Goal: Complete application form

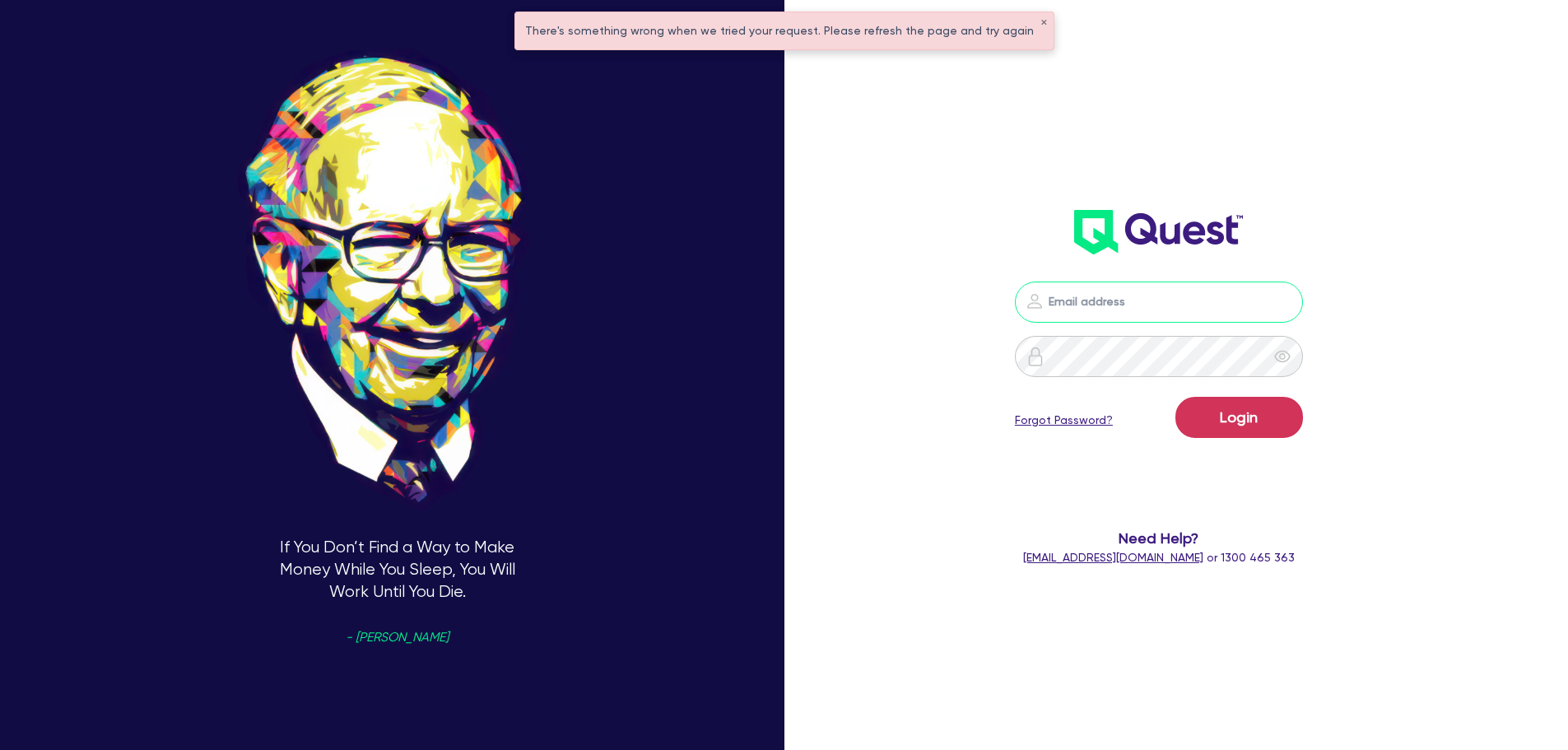
click at [1156, 300] on input "email" at bounding box center [1159, 302] width 288 height 41
type input "rob.matheson@quest.finance"
click at [1262, 421] on button "Login" at bounding box center [1239, 417] width 128 height 41
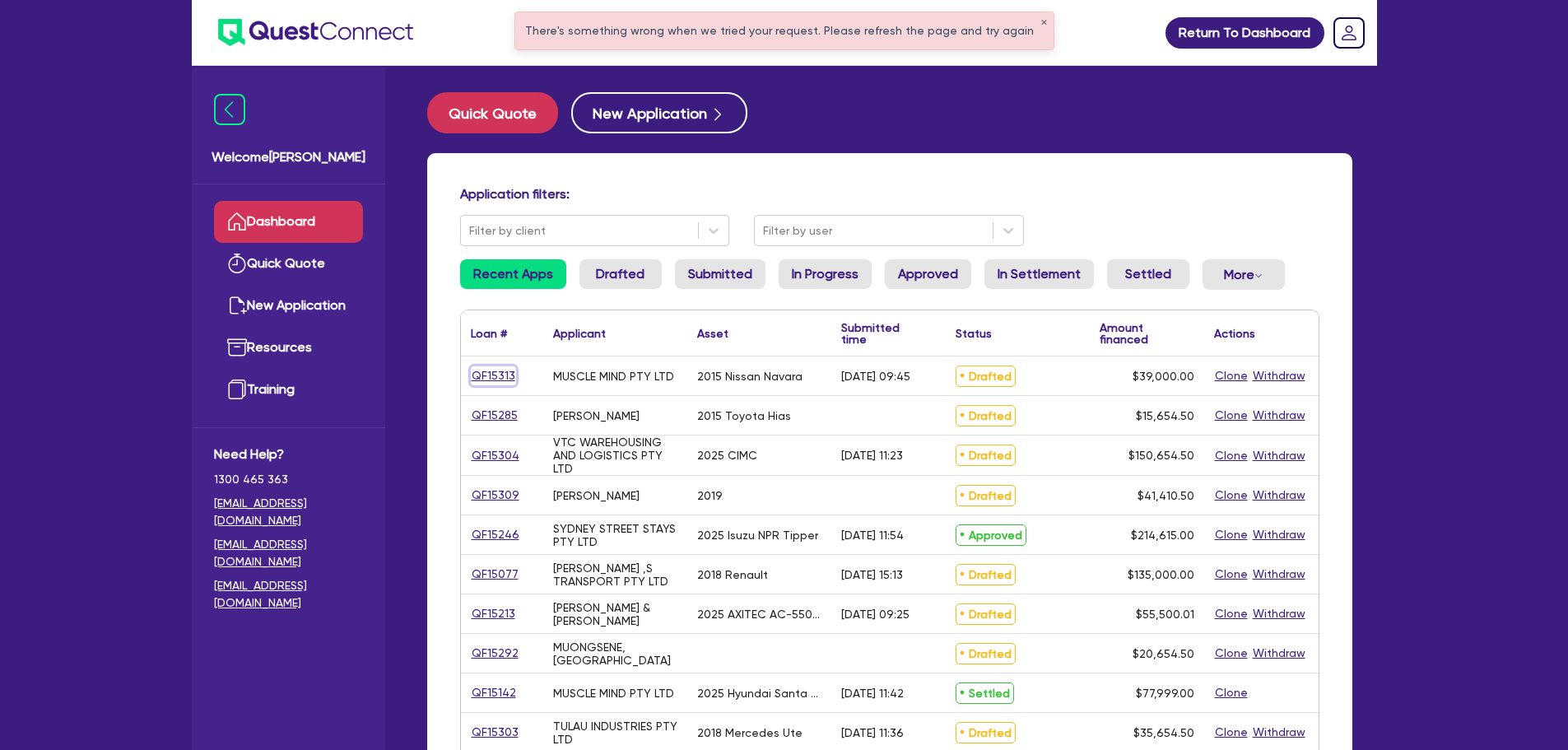
click at [497, 381] on link "QF15313" at bounding box center [494, 375] width 45 height 19
select select "CARS_AND_LIGHT_TRUCKS"
select select "PASSENGER_VEHICLES"
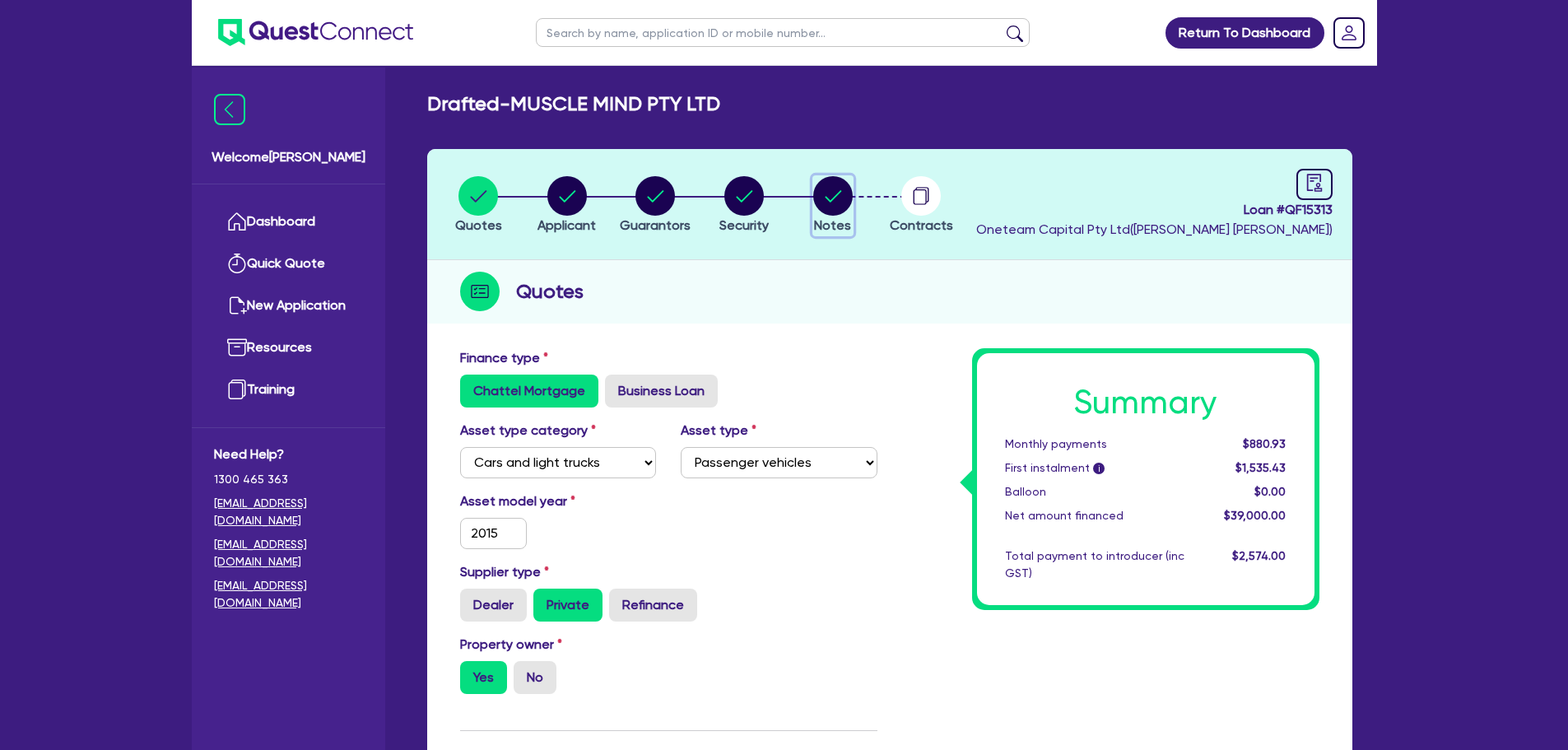
click at [834, 205] on circle "button" at bounding box center [833, 196] width 40 height 40
select select "Other"
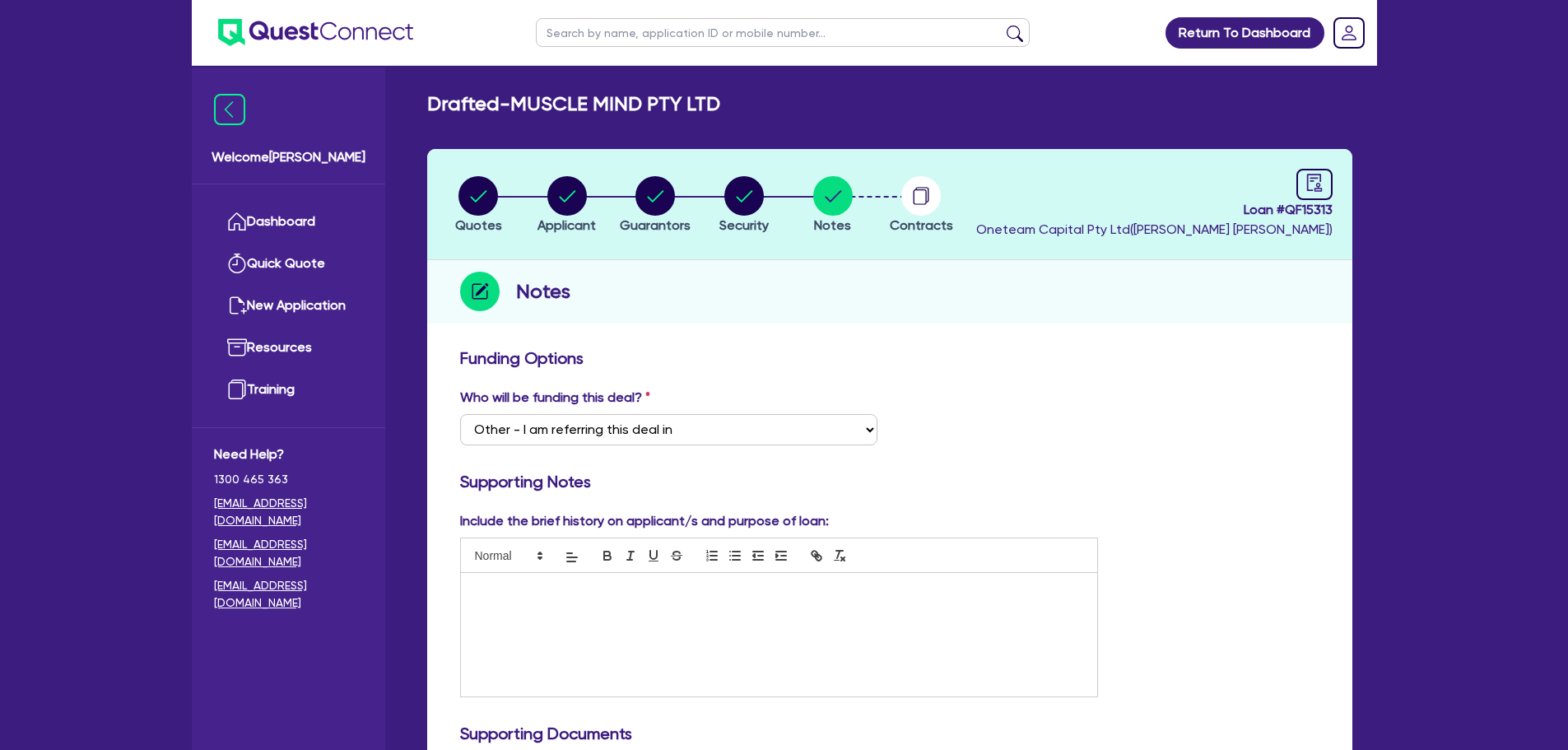
click at [655, 46] on ul at bounding box center [783, 33] width 527 height 65
click at [655, 41] on input "text" at bounding box center [783, 33] width 494 height 29
type input "m"
click at [916, 205] on circle "button" at bounding box center [921, 196] width 40 height 40
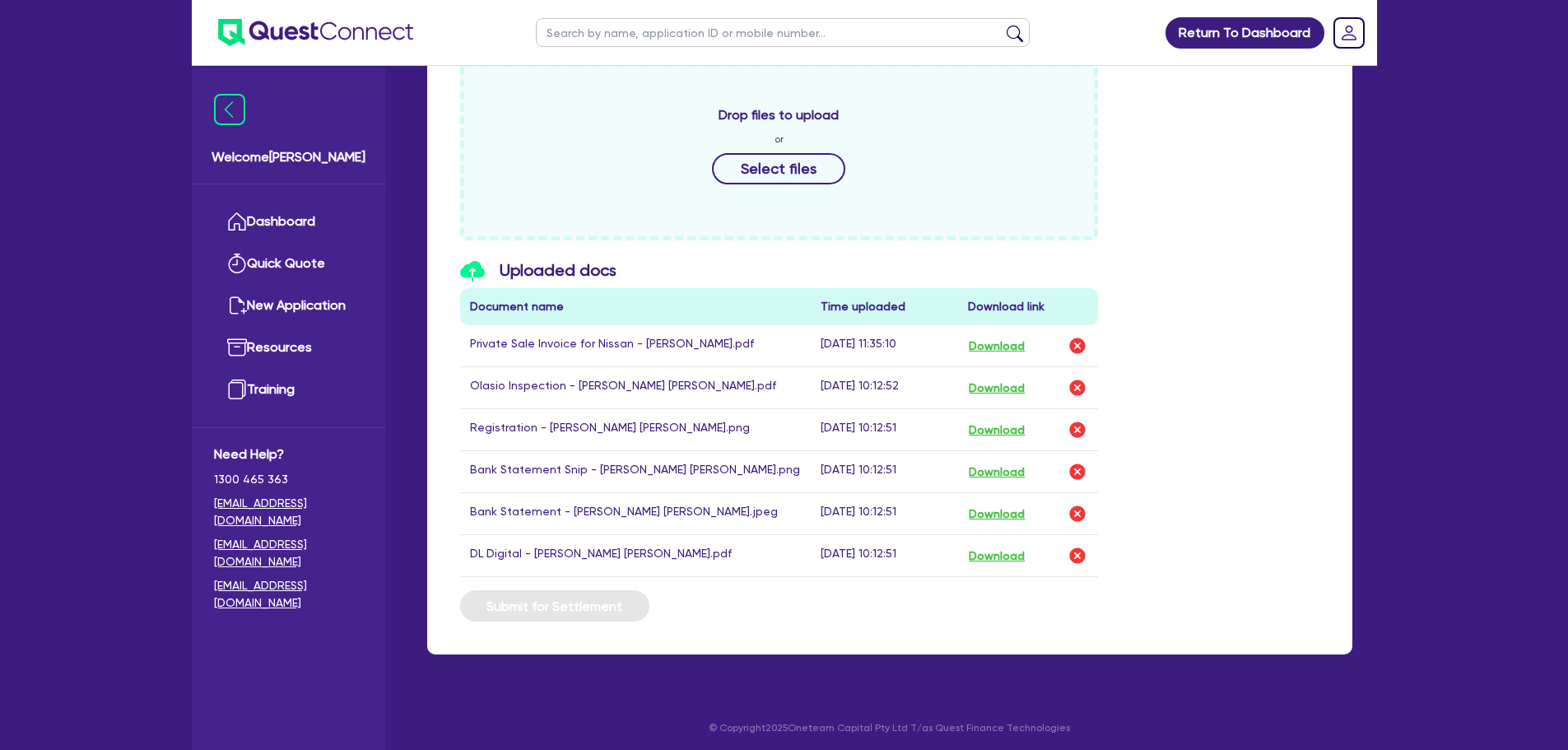
scroll to position [743, 0]
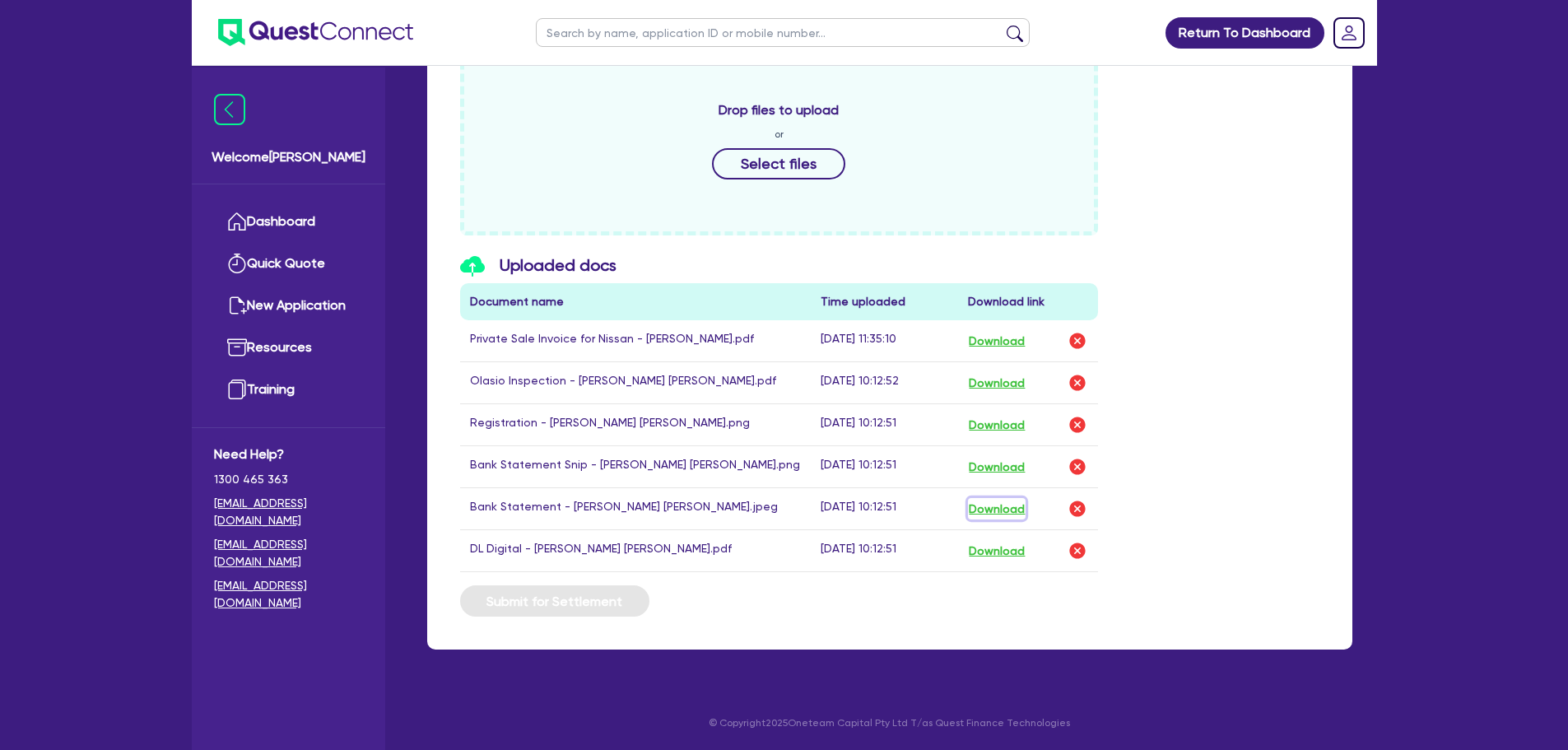
click at [1001, 510] on button "Download" at bounding box center [997, 509] width 58 height 22
click at [1001, 553] on button "Download" at bounding box center [997, 551] width 58 height 22
click at [1018, 468] on button "Download" at bounding box center [997, 466] width 58 height 22
click at [1005, 419] on button "Download" at bounding box center [997, 425] width 58 height 22
click at [1003, 383] on button "Download" at bounding box center [997, 383] width 58 height 22
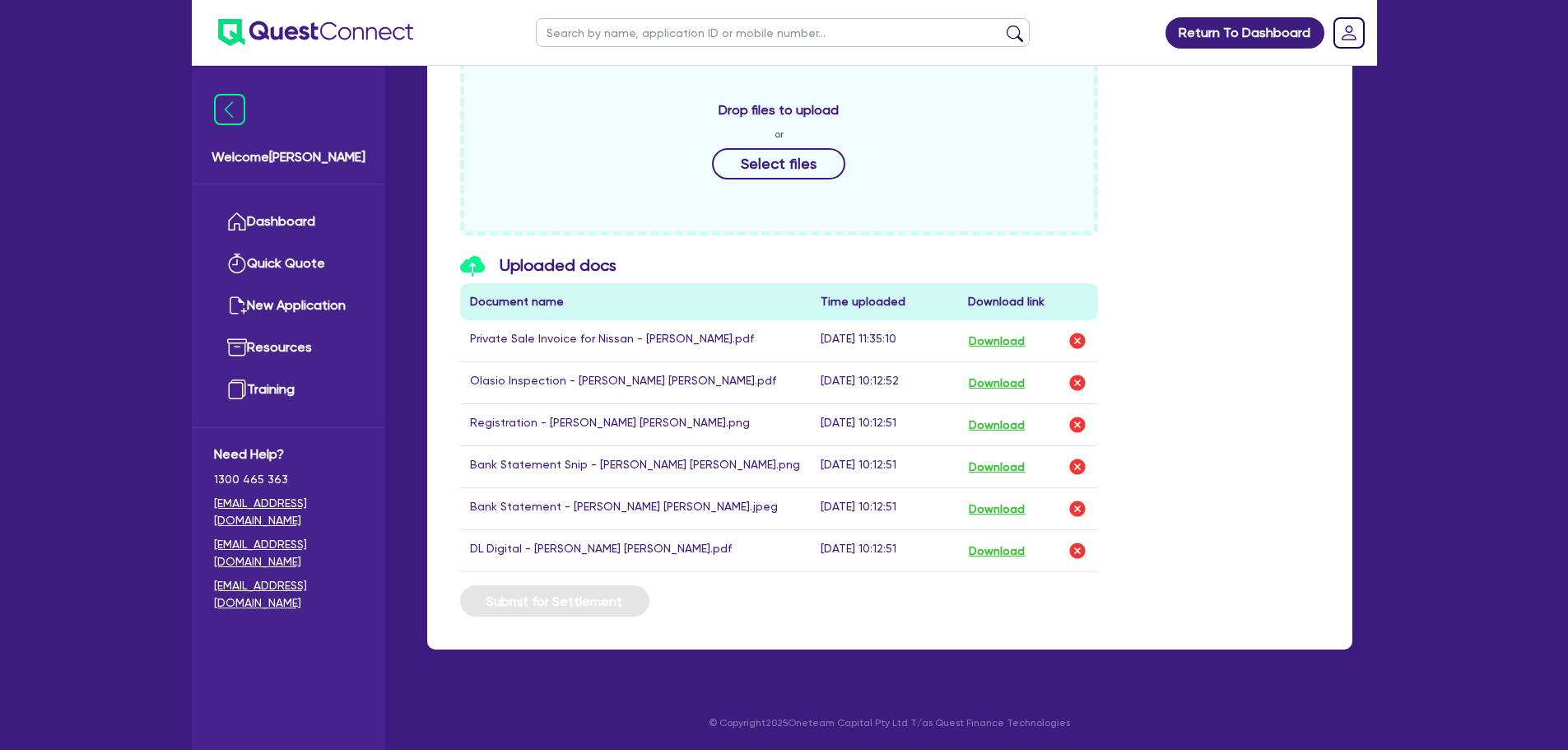
click at [1105, 256] on div "Uploaded docs Document name Time uploaded Download link Private Sale Invoice fo…" at bounding box center [779, 420] width 663 height 331
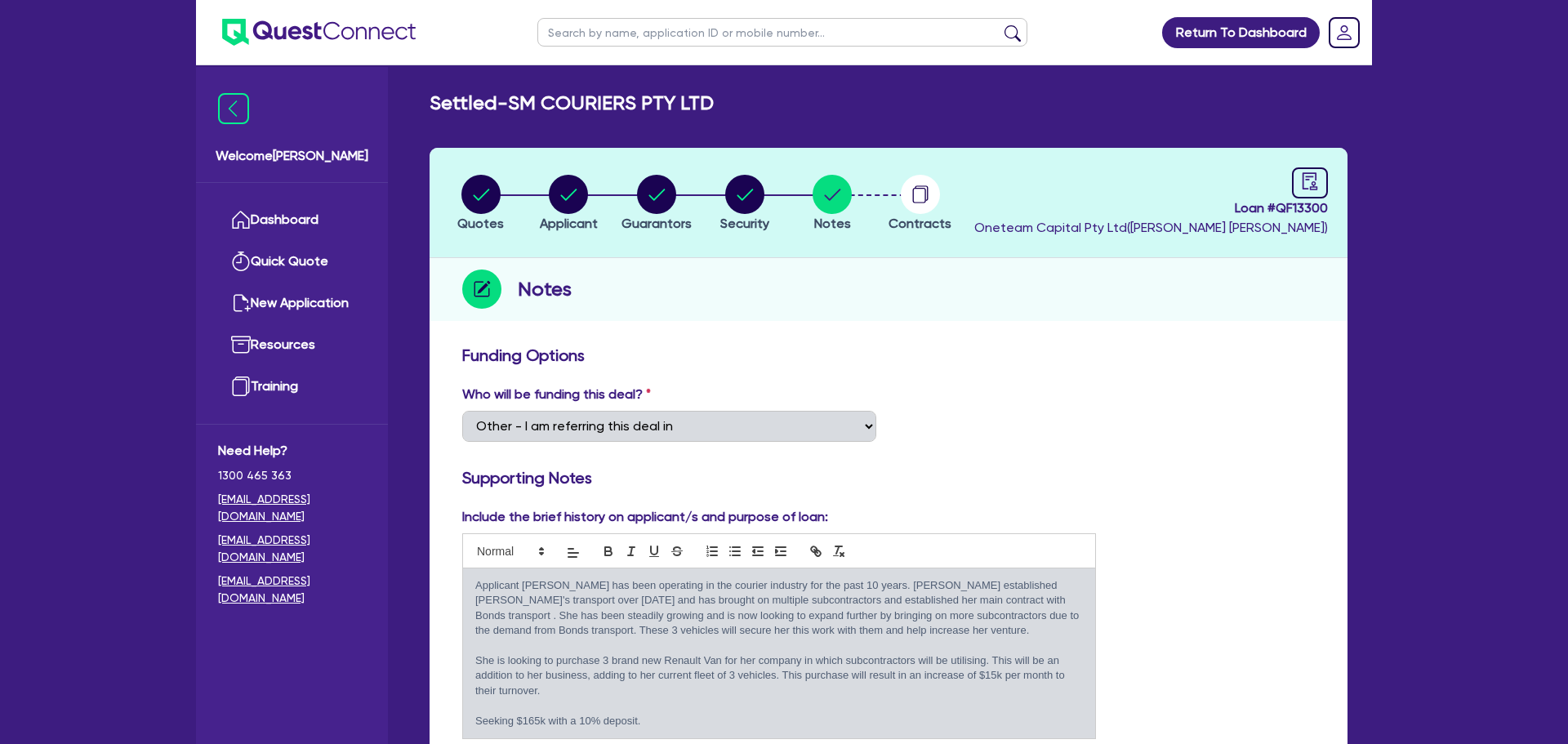
select select "Other"
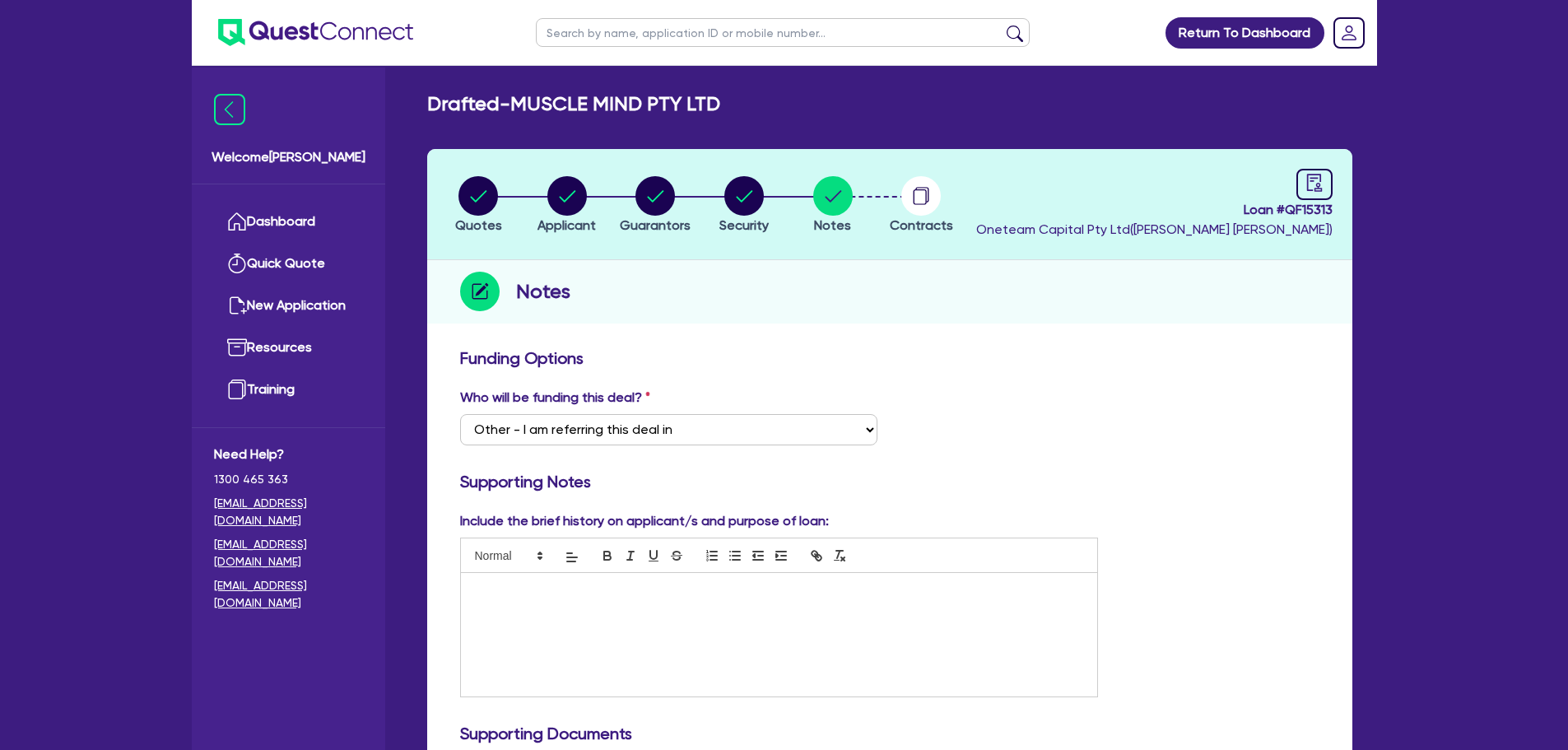
select select "Other"
click at [288, 219] on link "Dashboard" at bounding box center [288, 222] width 149 height 42
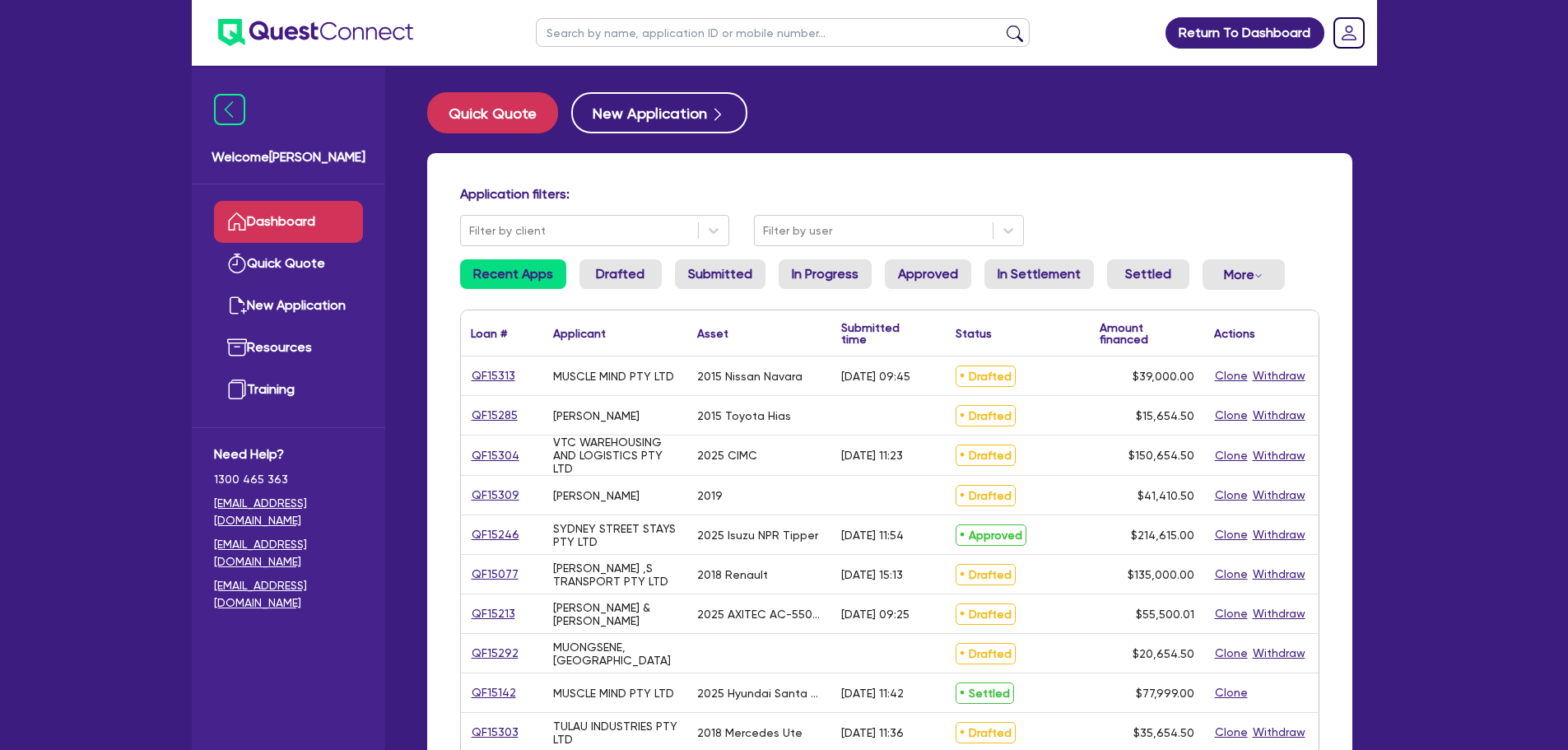
drag, startPoint x: 648, startPoint y: 34, endPoint x: 697, endPoint y: 21, distance: 50.7
click at [648, 32] on input "text" at bounding box center [783, 33] width 494 height 29
type input "oz"
click at [1002, 24] on button "submit" at bounding box center [1015, 35] width 26 height 23
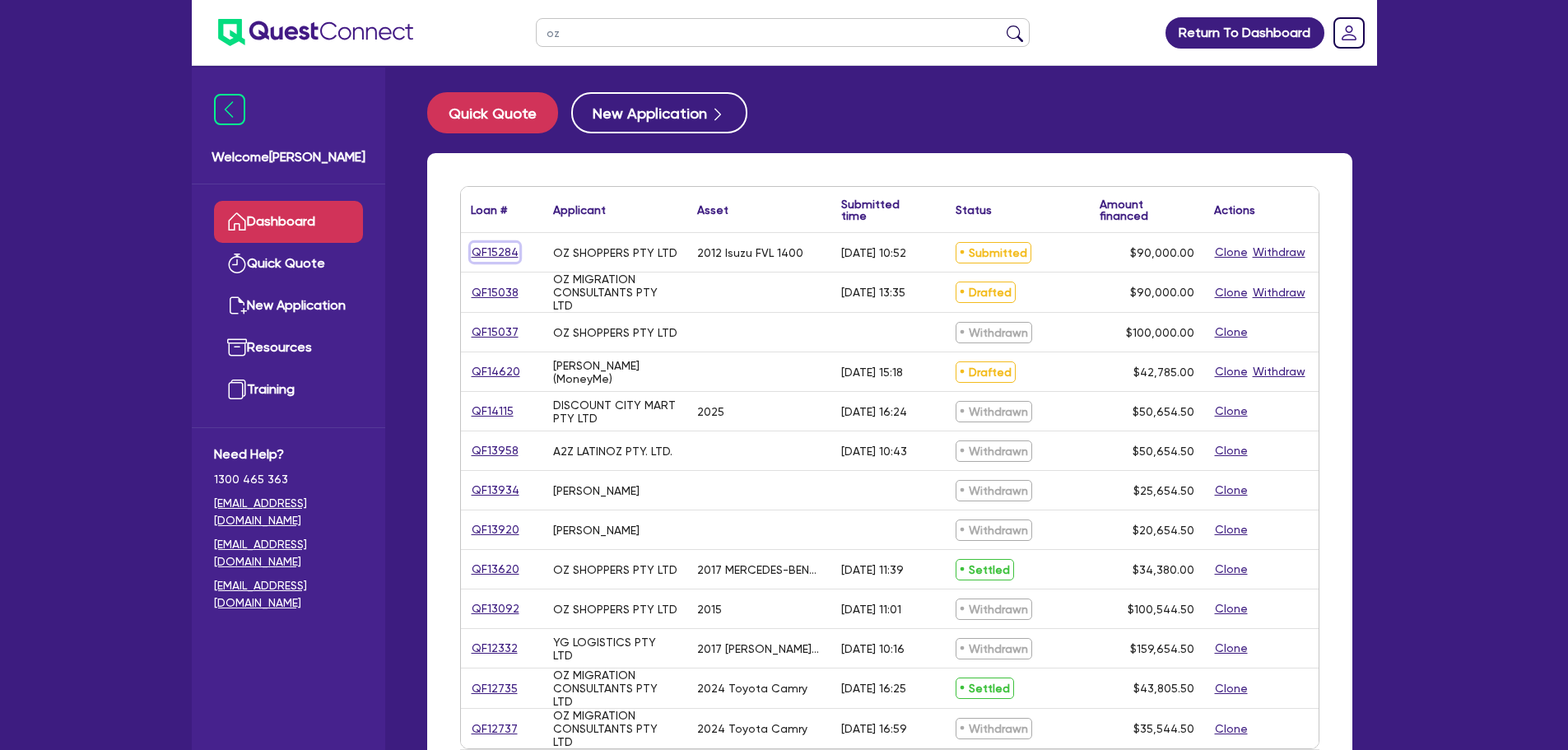
click at [483, 256] on link "QF15284" at bounding box center [495, 252] width 49 height 19
select select "PRIMARY_ASSETS"
select select "HEAVY_TRUCKS"
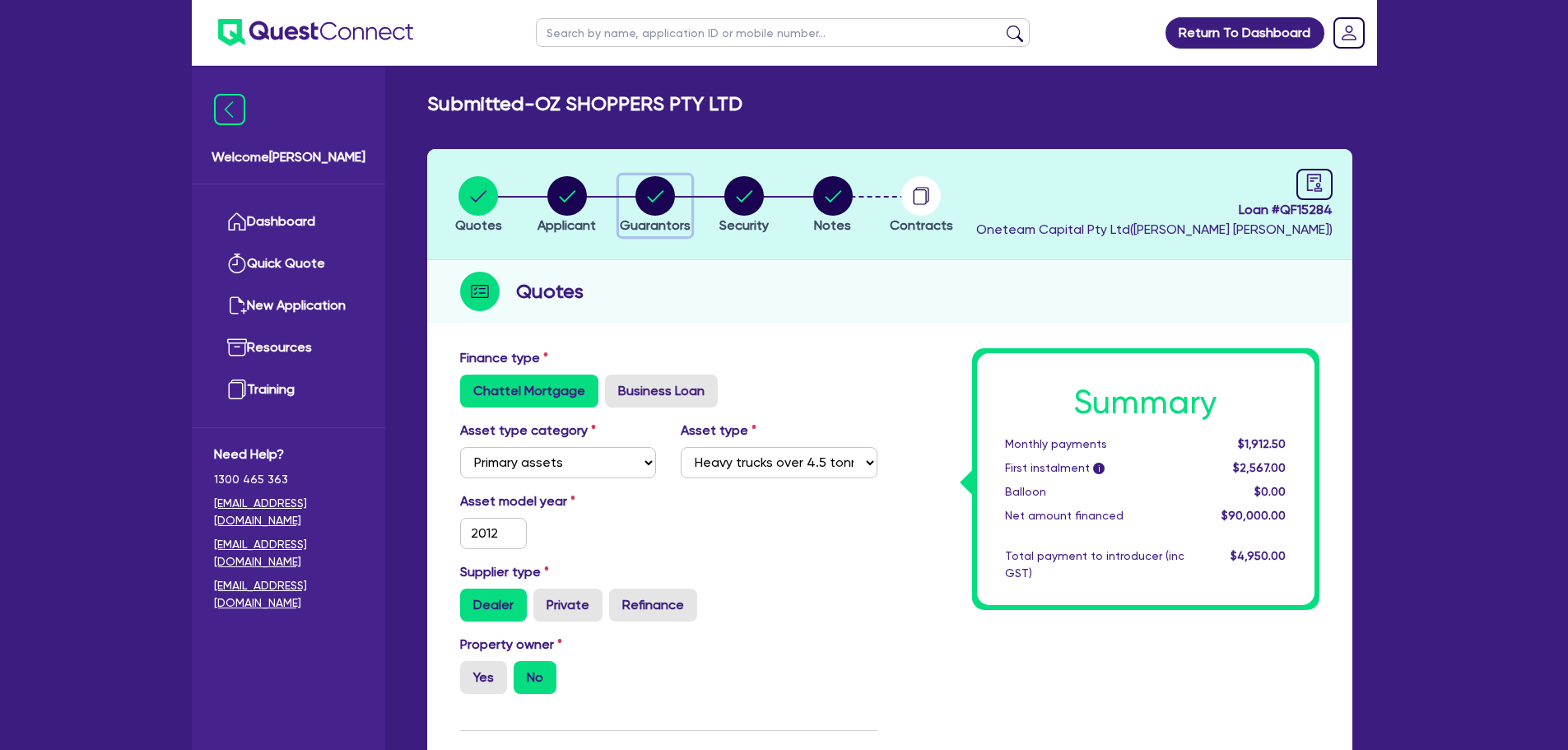
click at [657, 198] on icon "button" at bounding box center [656, 196] width 40 height 40
select select "MR"
select select "NSW"
select select "SINGLE"
select select "PROPERTY"
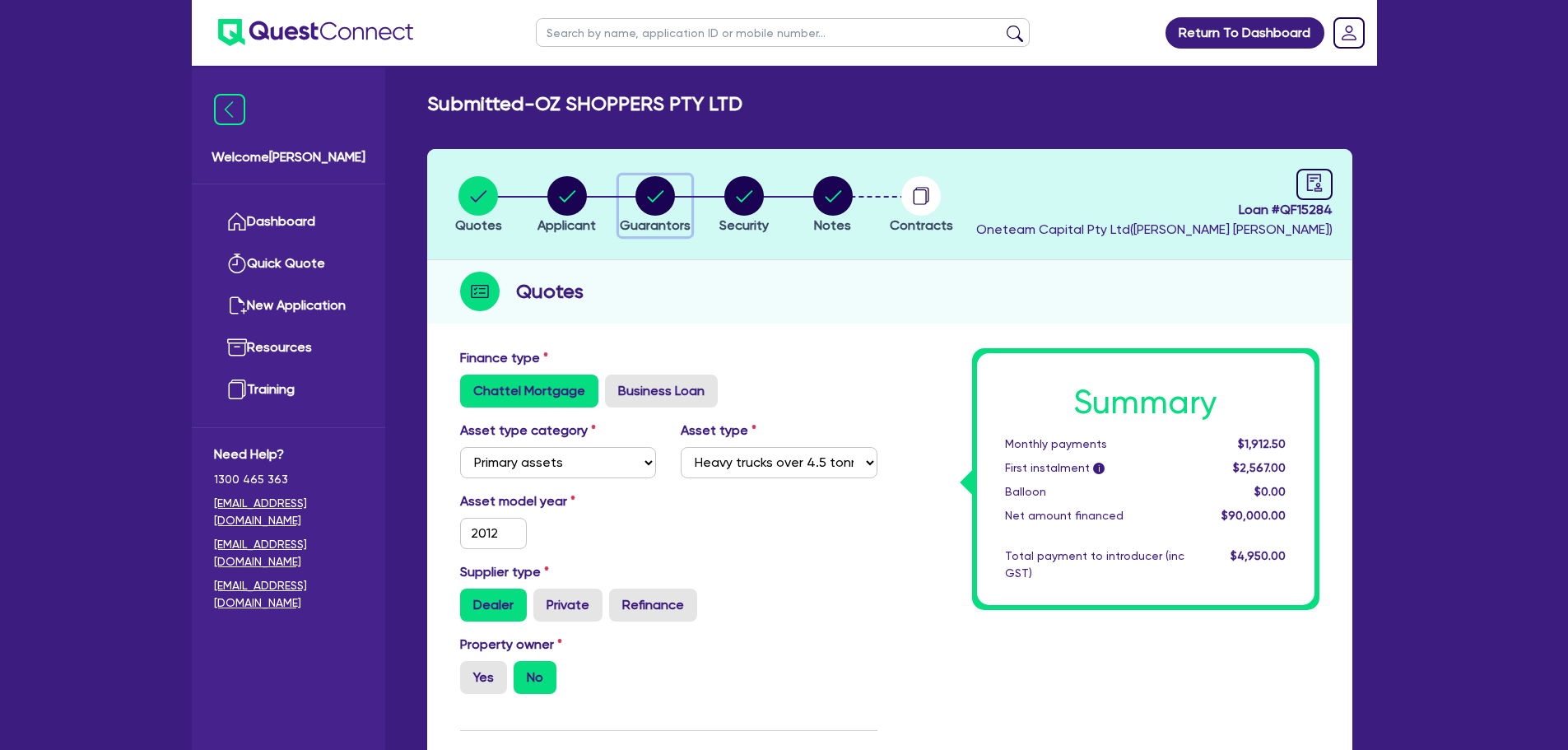
select select "CASH"
select select "HOUSEHOLD_PERSONAL"
select select "TRUCK"
select select "TRAILER"
select select "TRUCK"
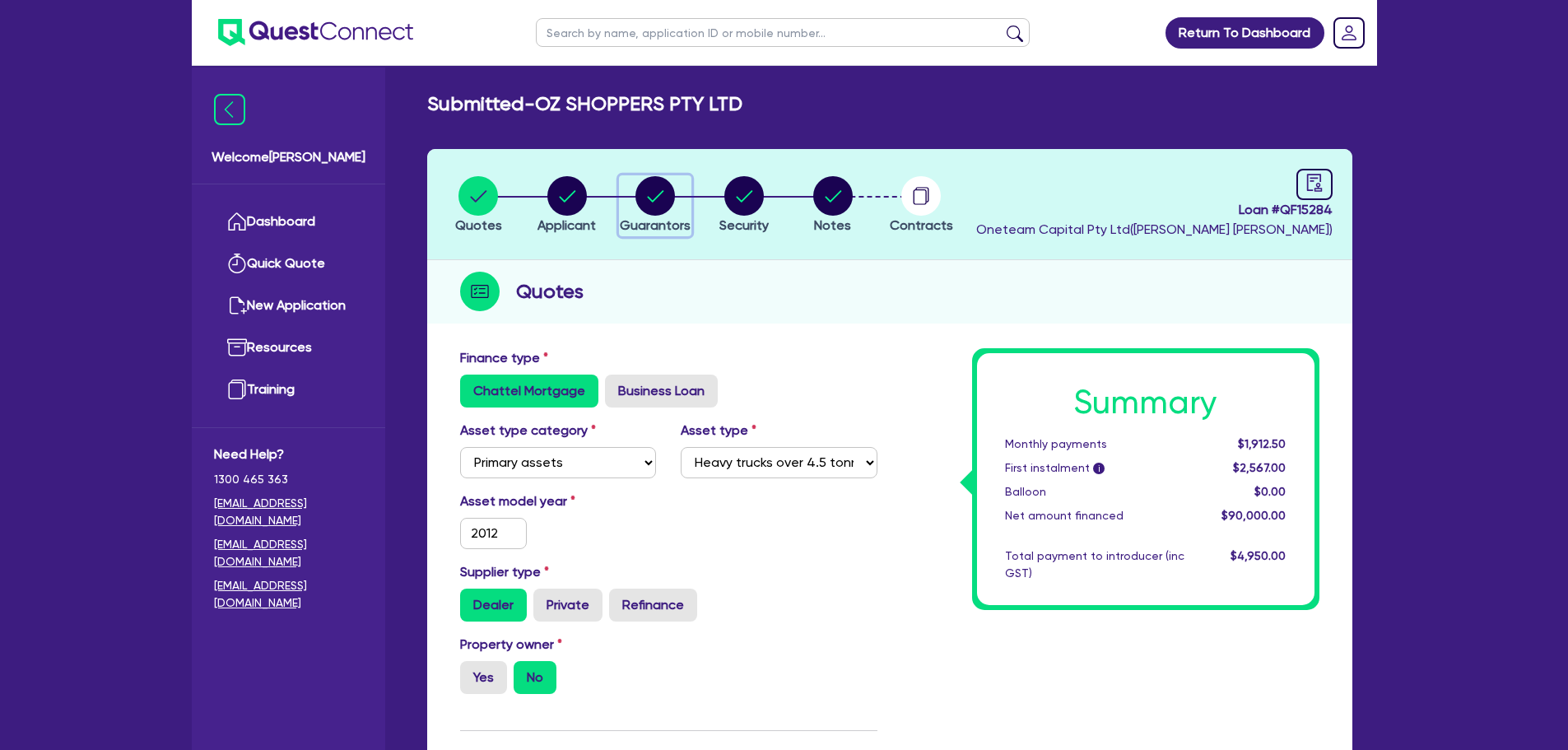
select select "MORTGAGE"
select select "CREDIT_CARD"
select select "TRUCK_LOAN"
select select "TRAILER_LOAN"
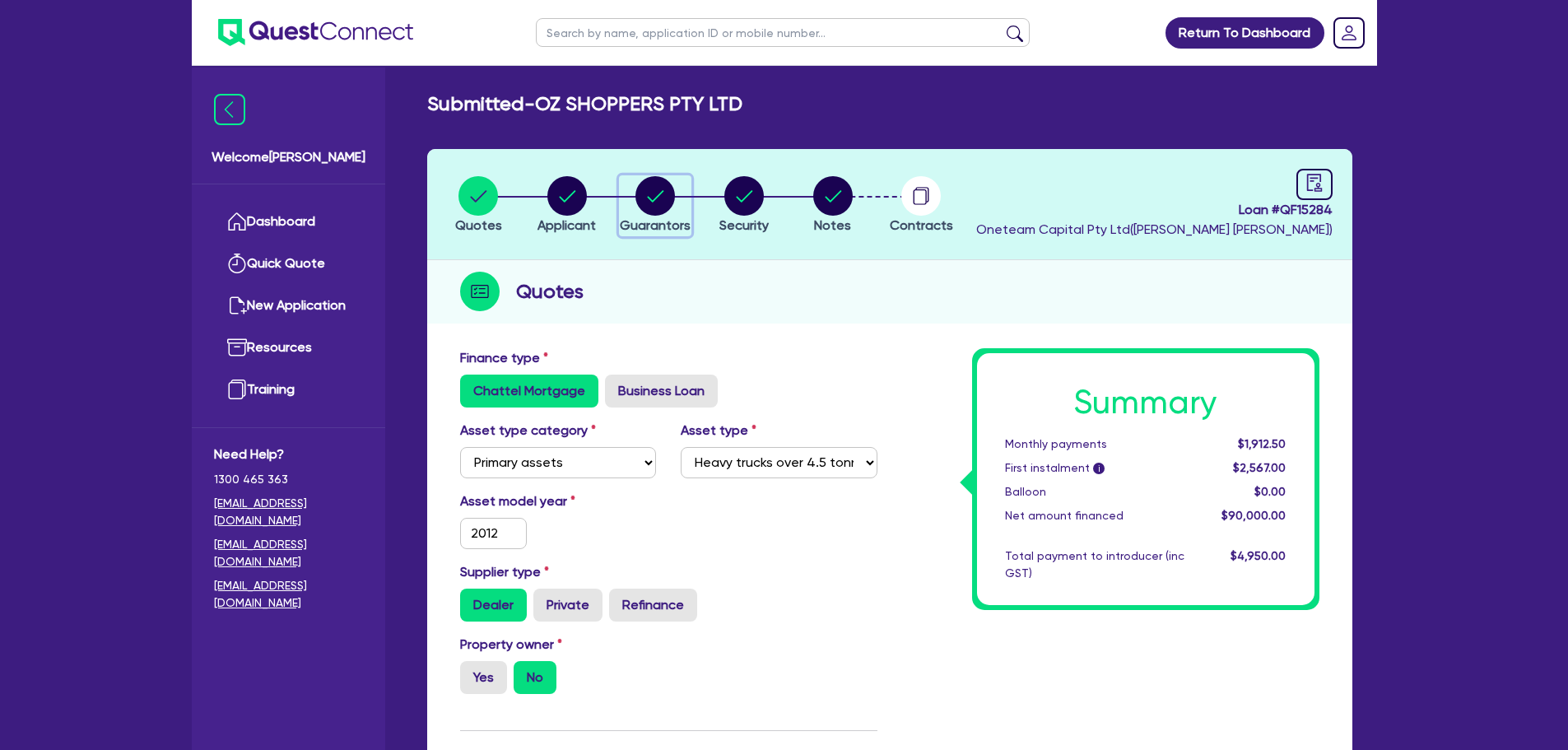
select select "TRUCK_LOAN"
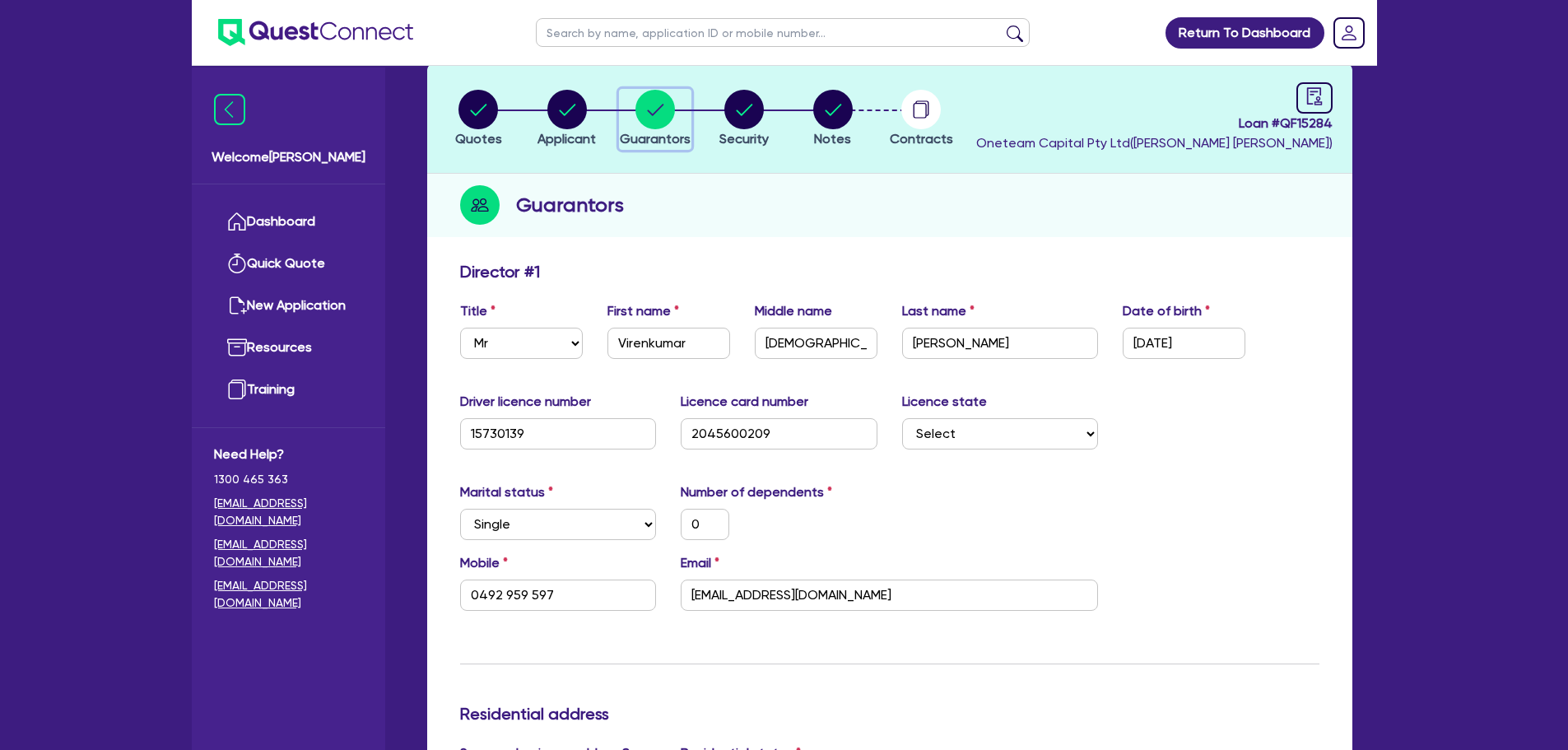
scroll to position [330, 0]
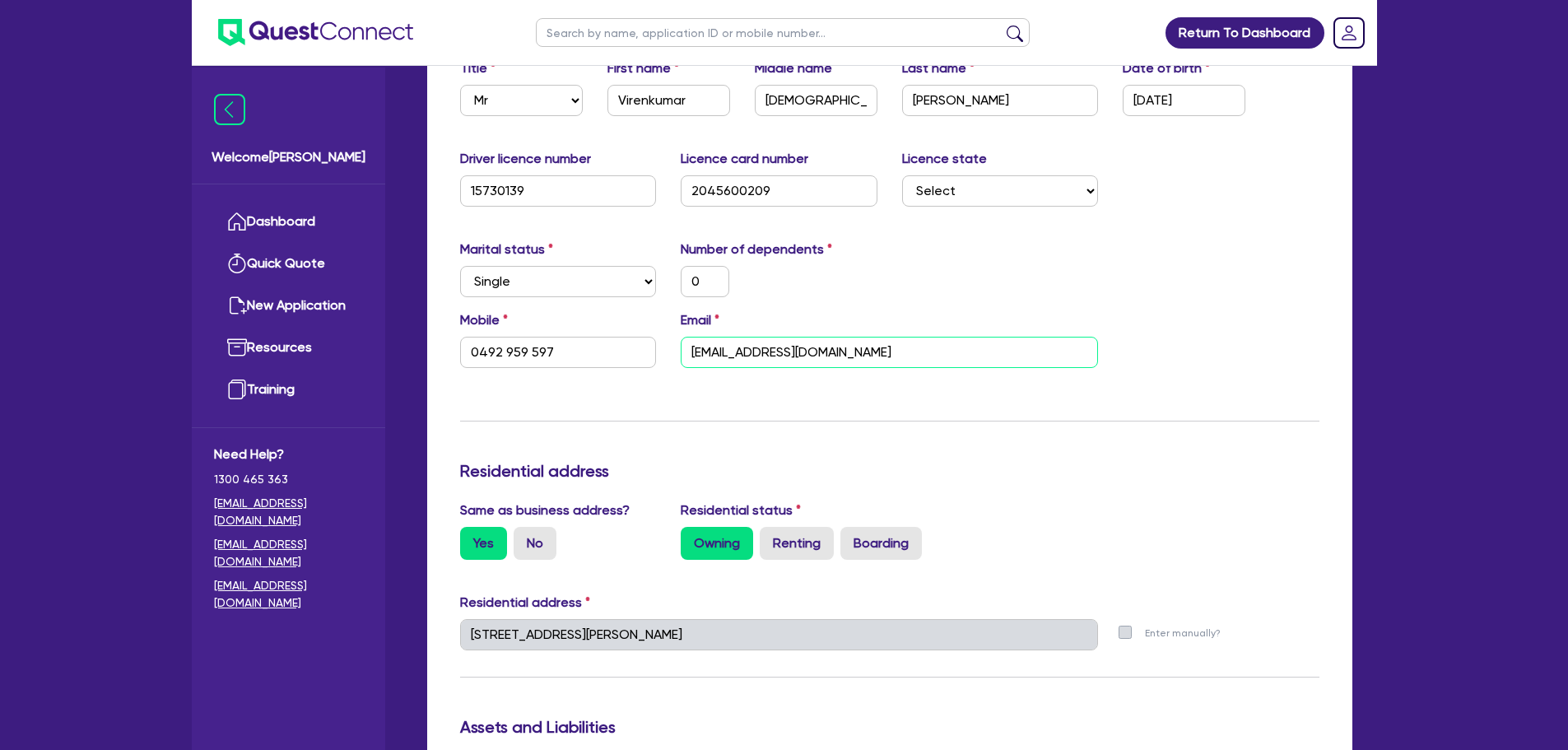
drag, startPoint x: 912, startPoint y: 348, endPoint x: 663, endPoint y: 339, distance: 249.2
click at [663, 339] on div "Mobile 0492 959 597 Email admin@cheetahtransport.com.au" at bounding box center [890, 346] width 884 height 71
drag, startPoint x: 916, startPoint y: 351, endPoint x: 628, endPoint y: 357, distance: 288.1
click at [628, 357] on div "Mobile 0492 959 597 Email admin@cheetahtransport.com.au" at bounding box center [890, 346] width 884 height 71
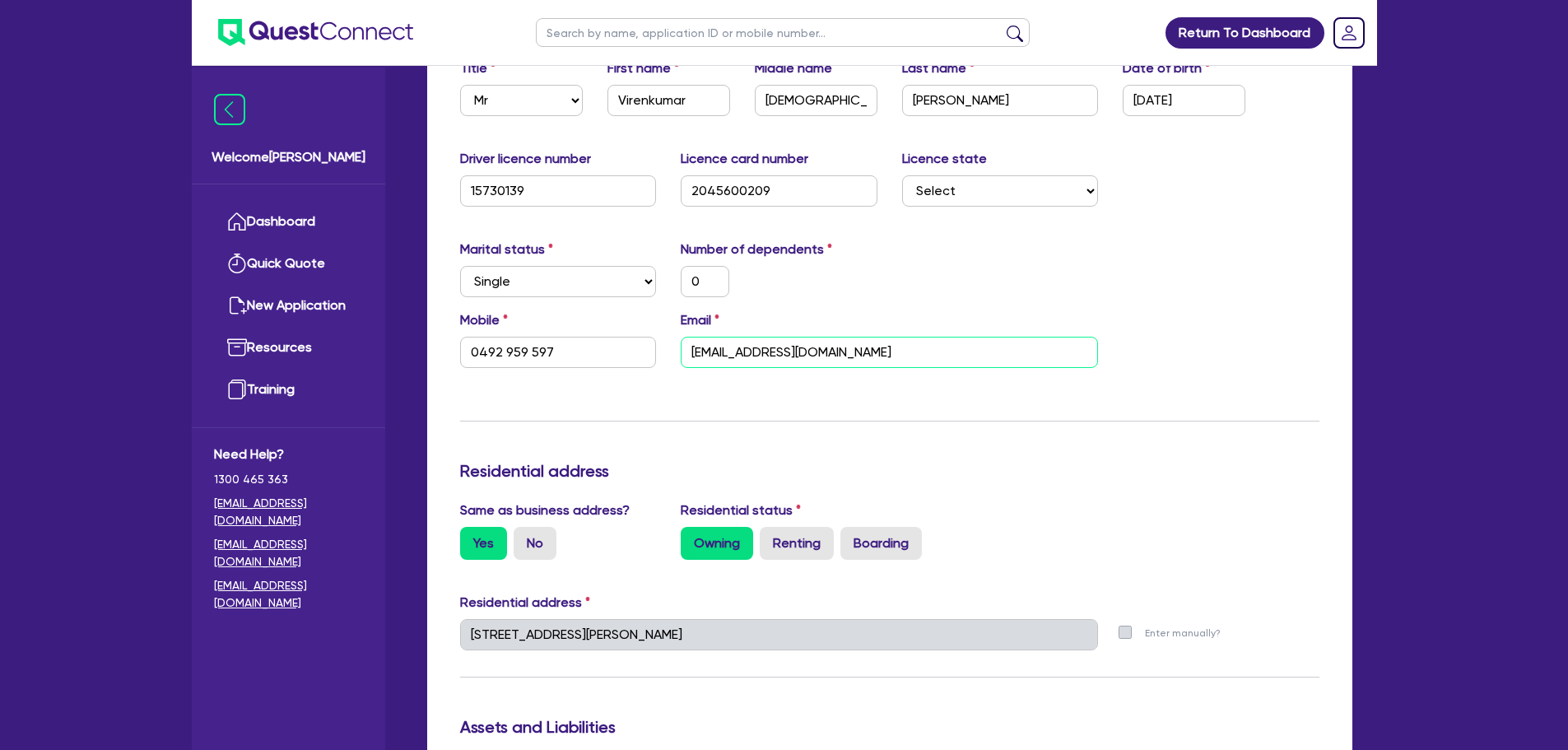
type input "0"
type input "0492 959 597"
type input "v"
type input "1,500,000"
type input "30,000"
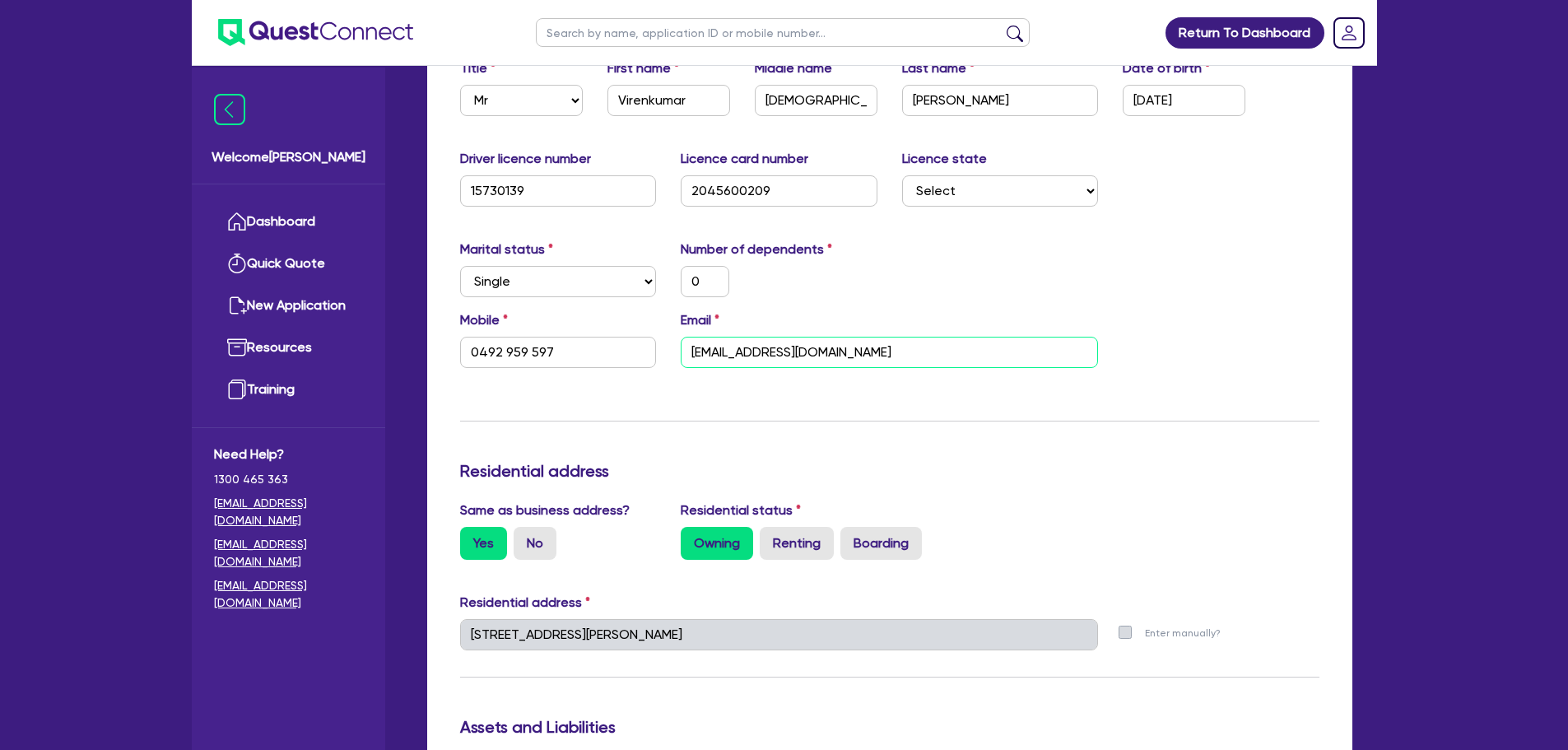
type input "40,000"
type input "100,000"
type input "60,000"
type input "80,000"
type input "900,000"
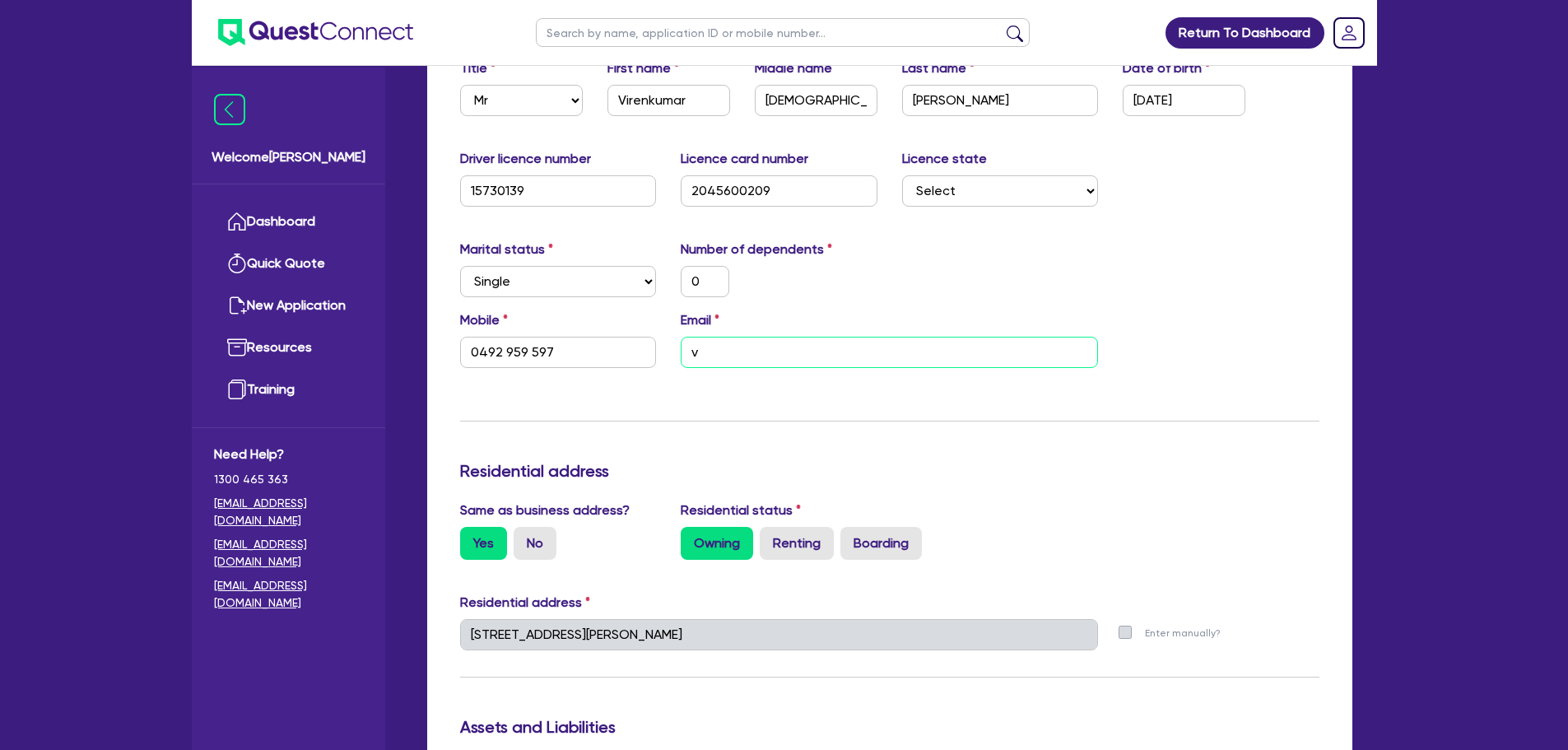
type input "4,000"
type input "5,000"
type input "6,000"
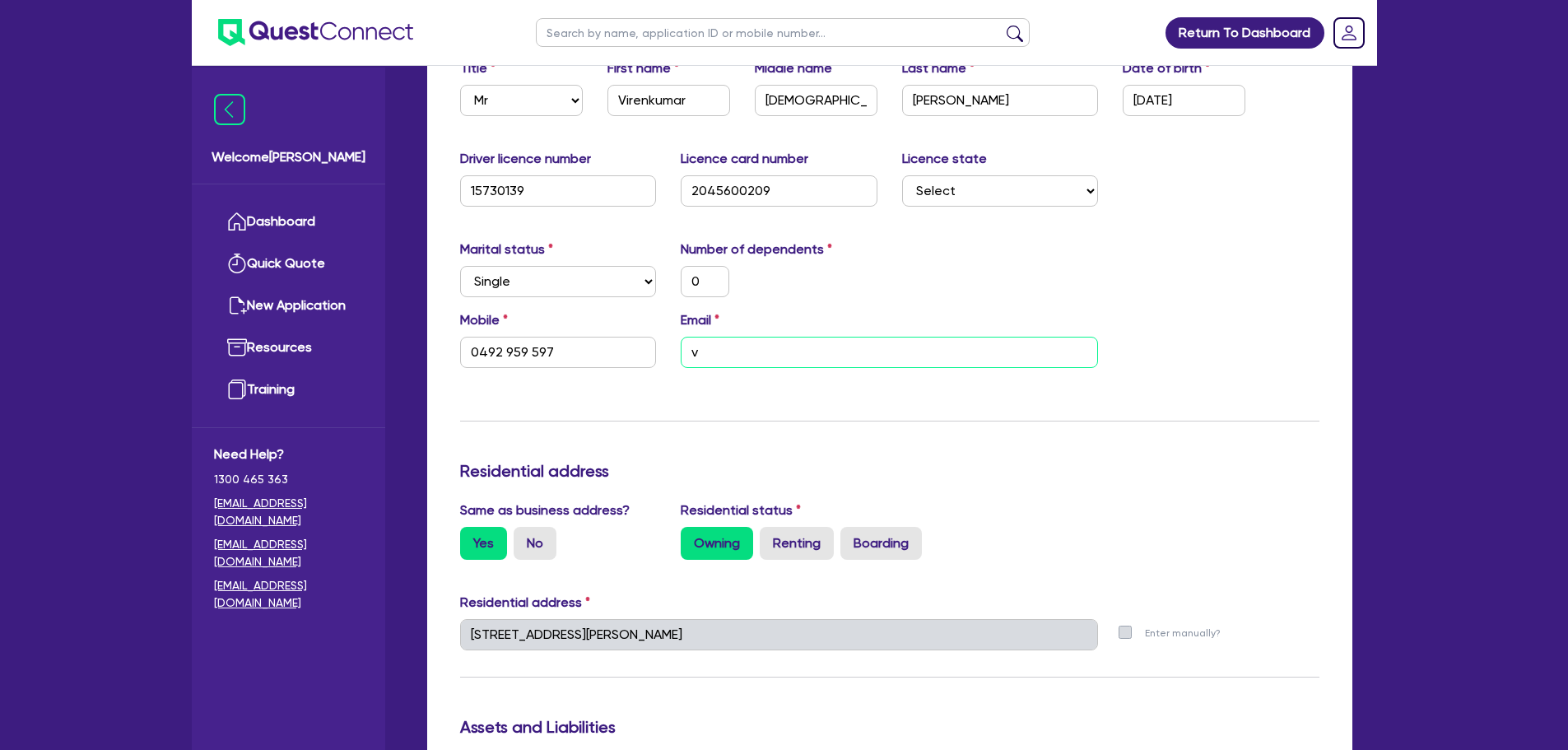
type input "100,000"
type input "1,800"
type input "100,000"
type input "1,800"
type input "80,000"
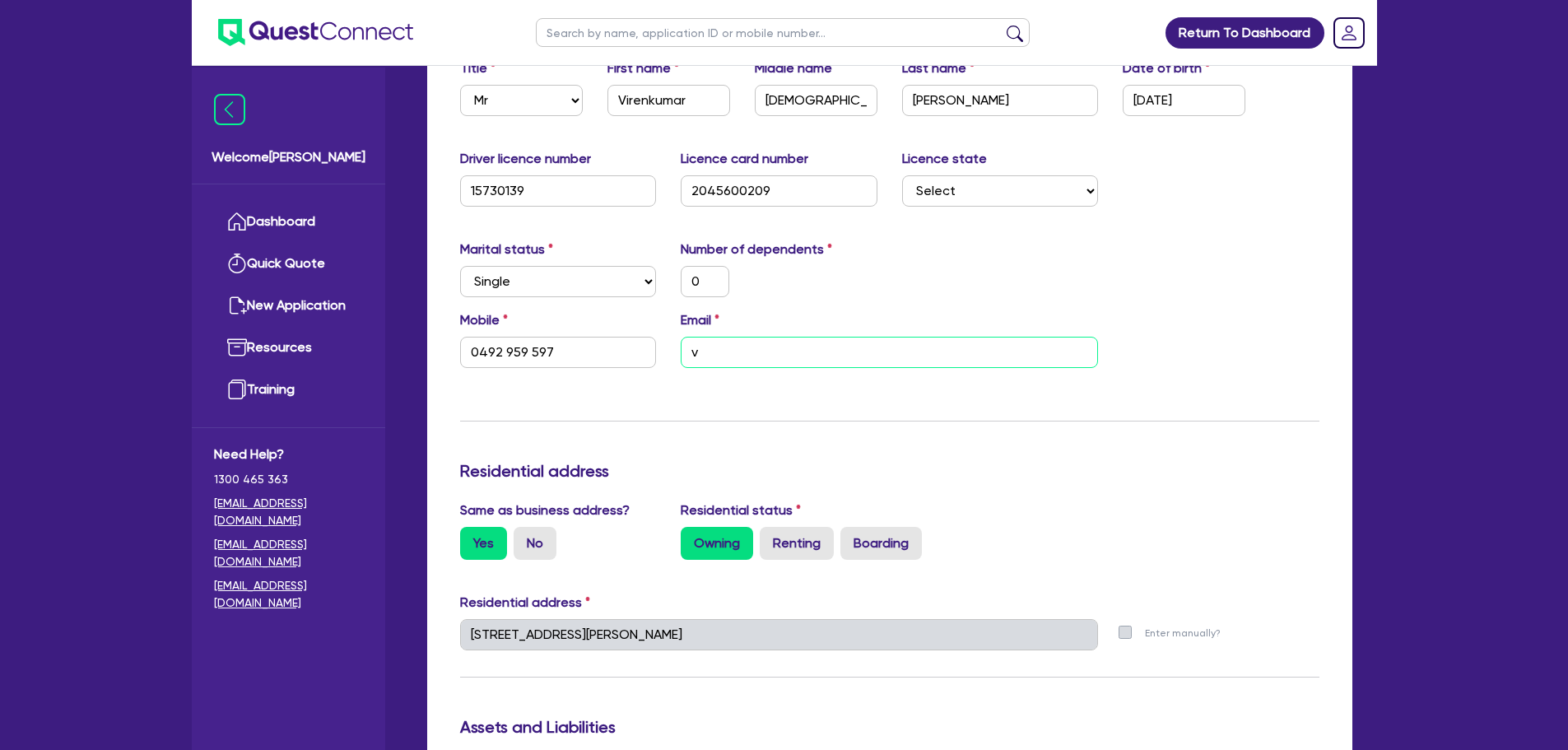
type input "1,400"
type input "0"
type input "0492 959 597"
type input "vi"
type input "1,500,000"
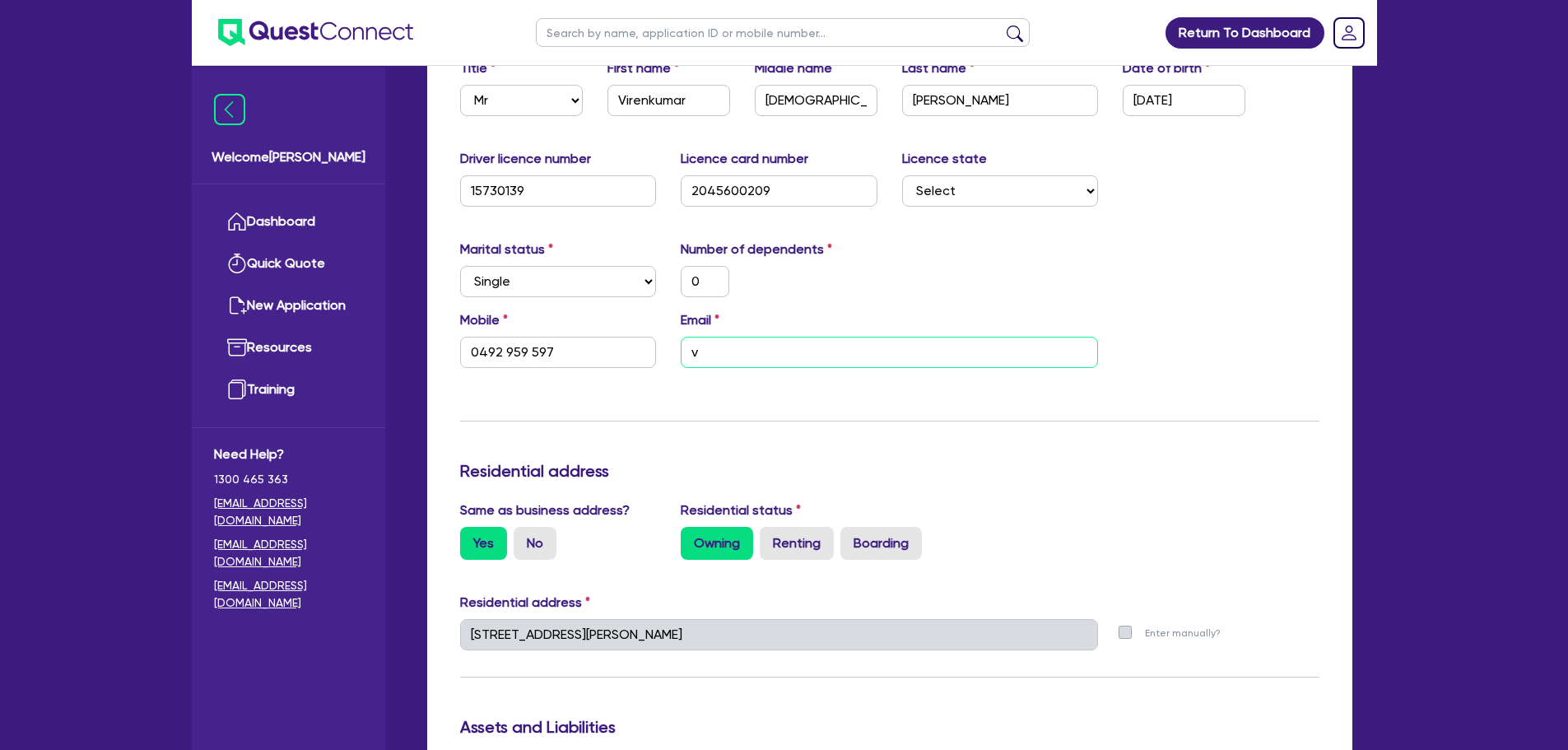
type input "30,000"
type input "40,000"
type input "100,000"
type input "60,000"
type input "80,000"
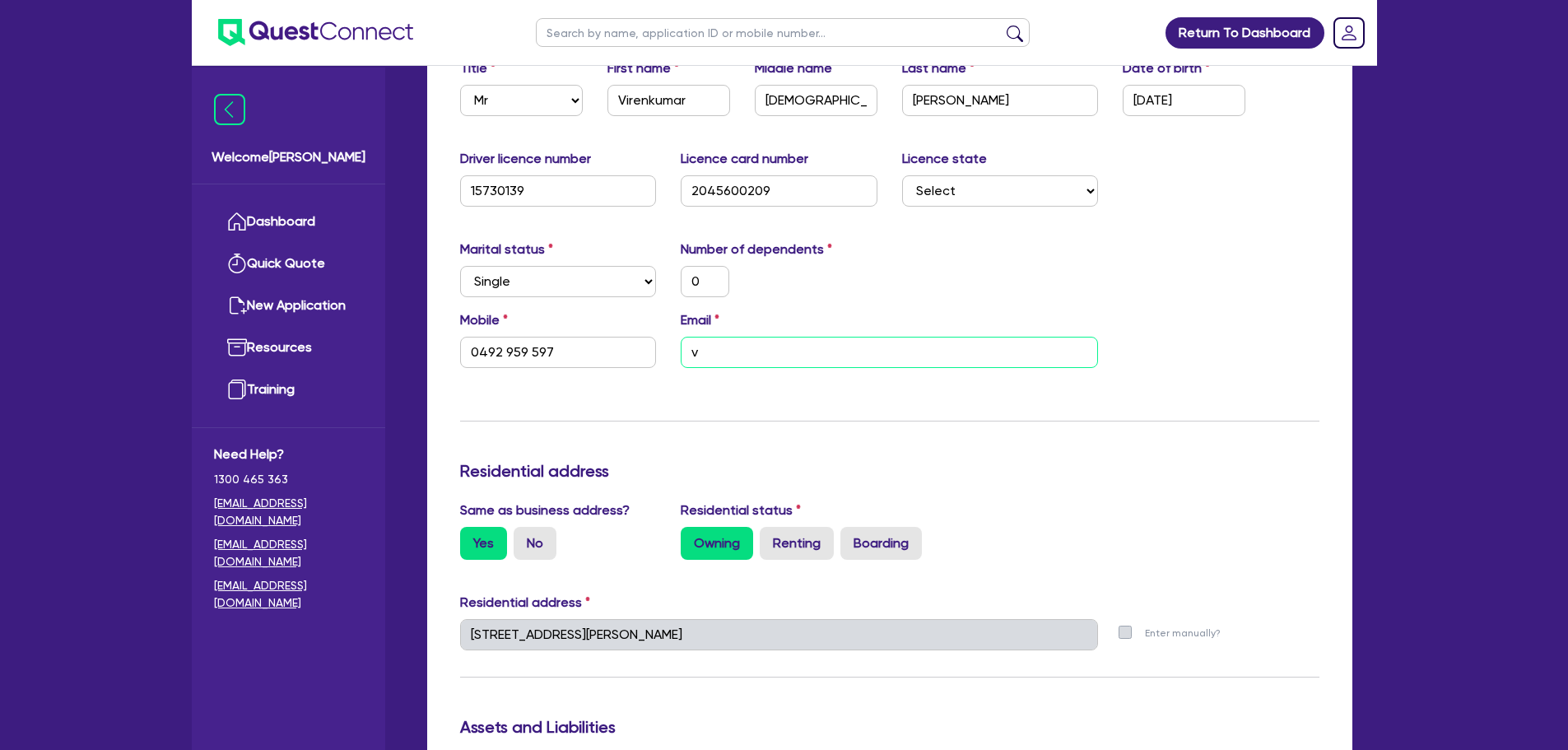
type input "900,000"
type input "4,000"
type input "5,000"
type input "6,000"
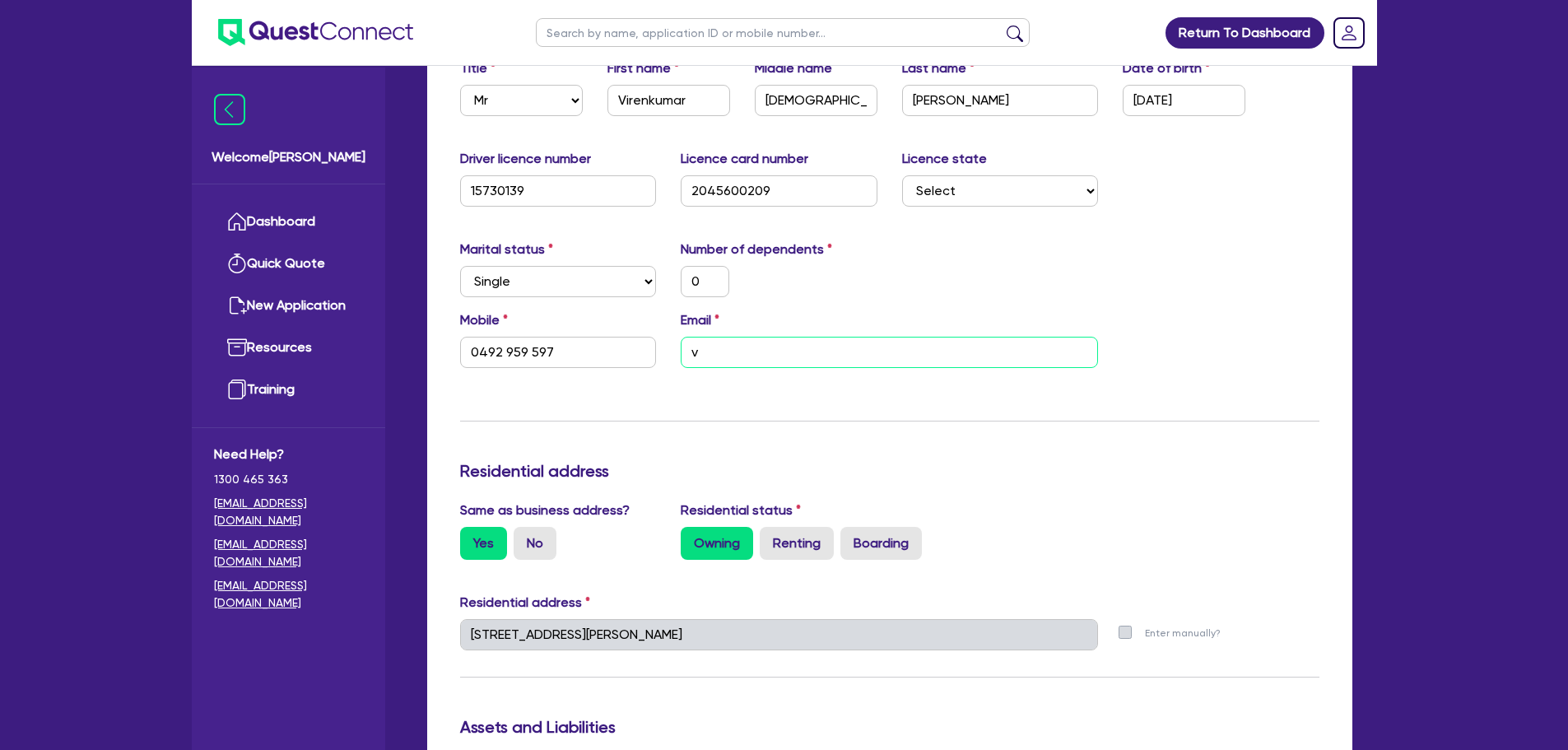
type input "6,000"
type input "100,000"
type input "1,800"
type input "100,000"
type input "1,800"
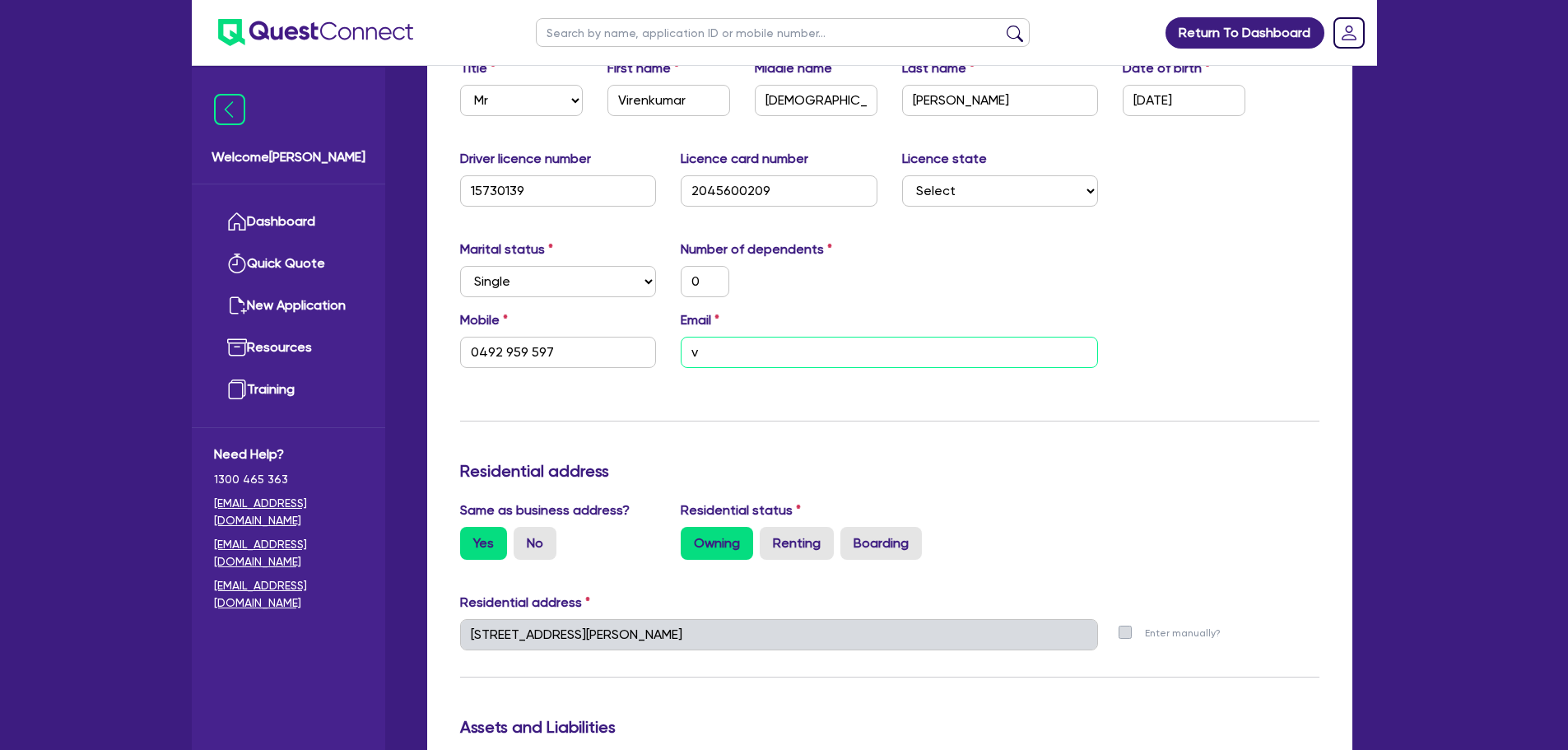
type input "80,000"
type input "1,400"
type input "0"
type input "0492 959 597"
type input "vir"
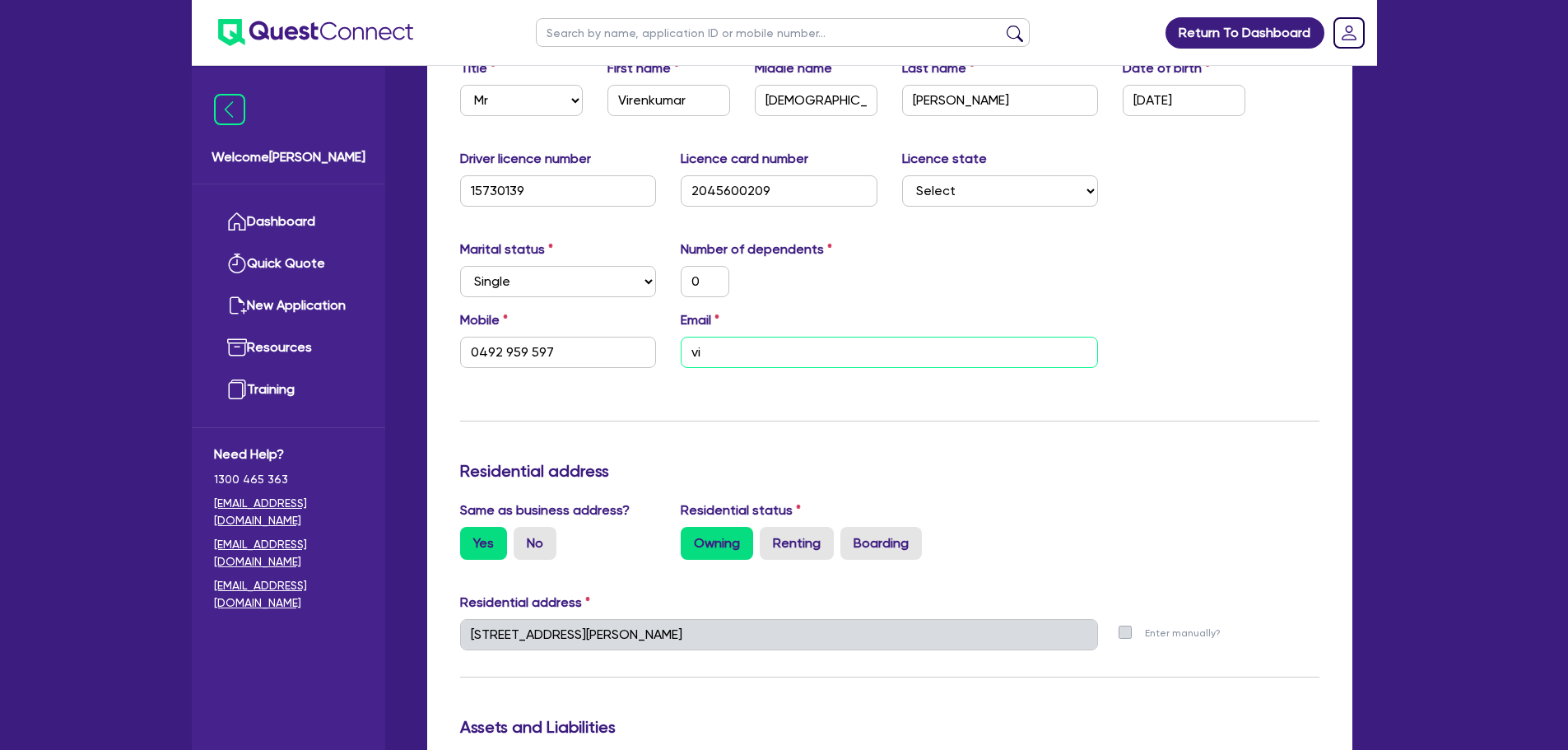
type input "1,500,000"
type input "30,000"
type input "40,000"
type input "100,000"
type input "60,000"
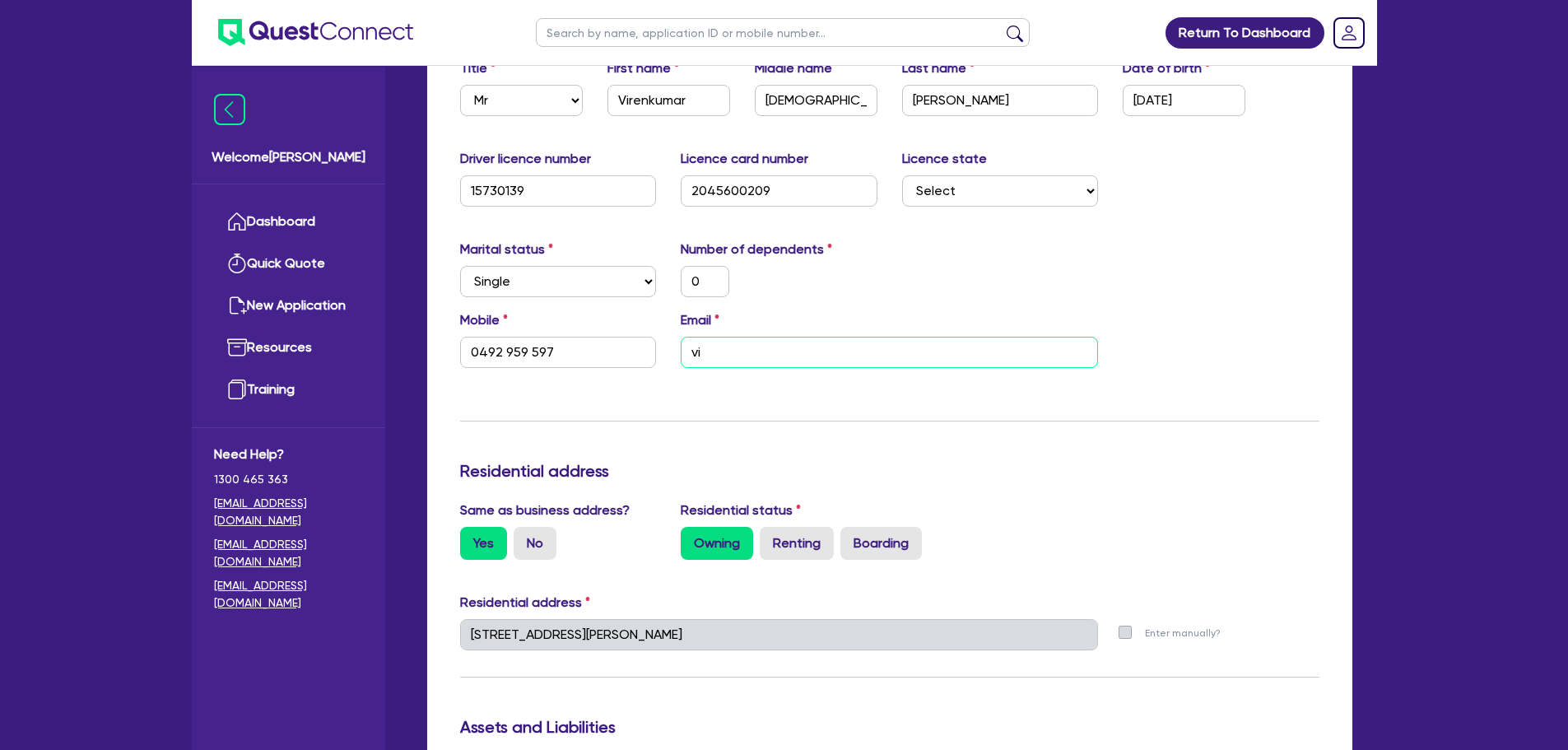
type input "80,000"
type input "900,000"
type input "4,000"
type input "5,000"
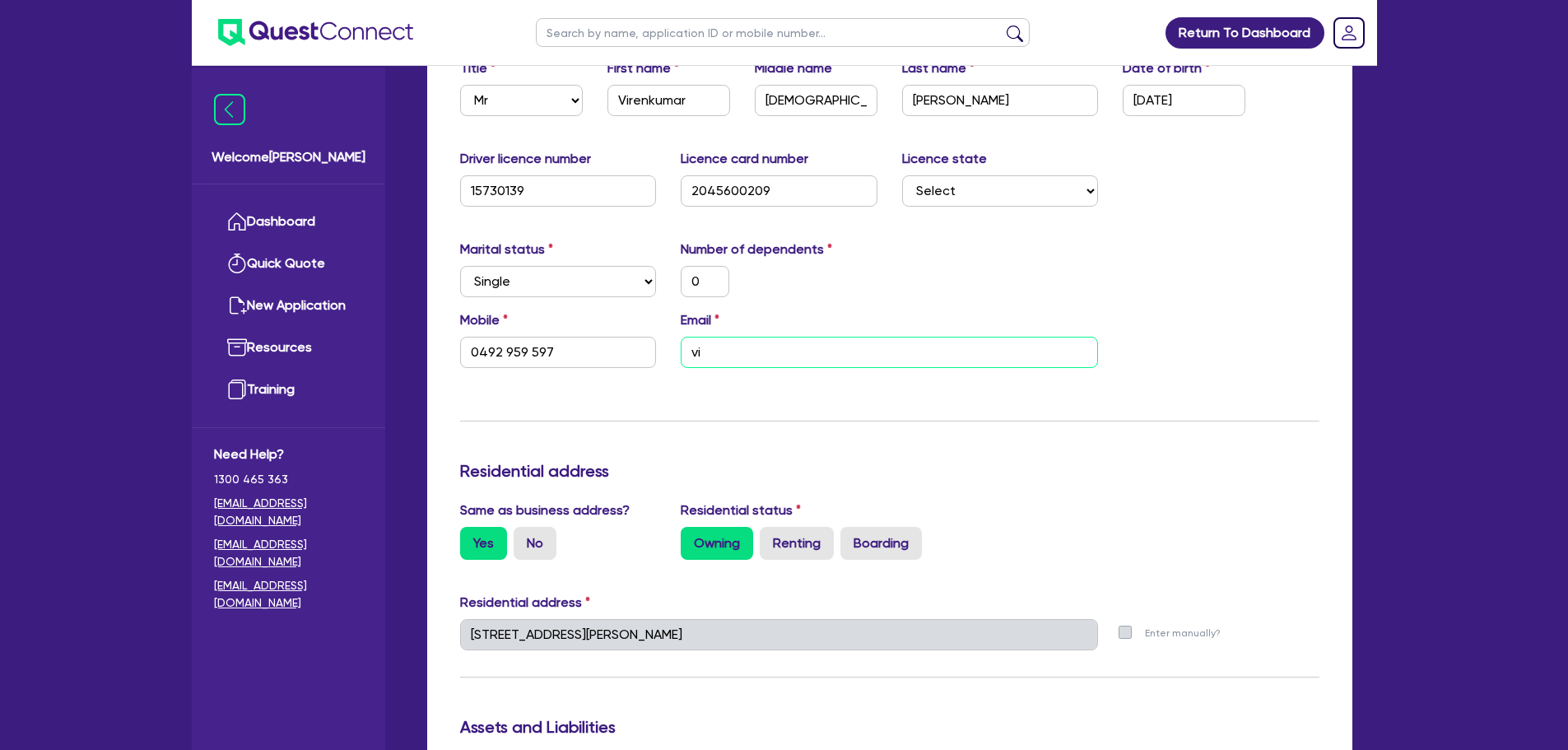
type input "6,000"
type input "100,000"
type input "1,800"
type input "100,000"
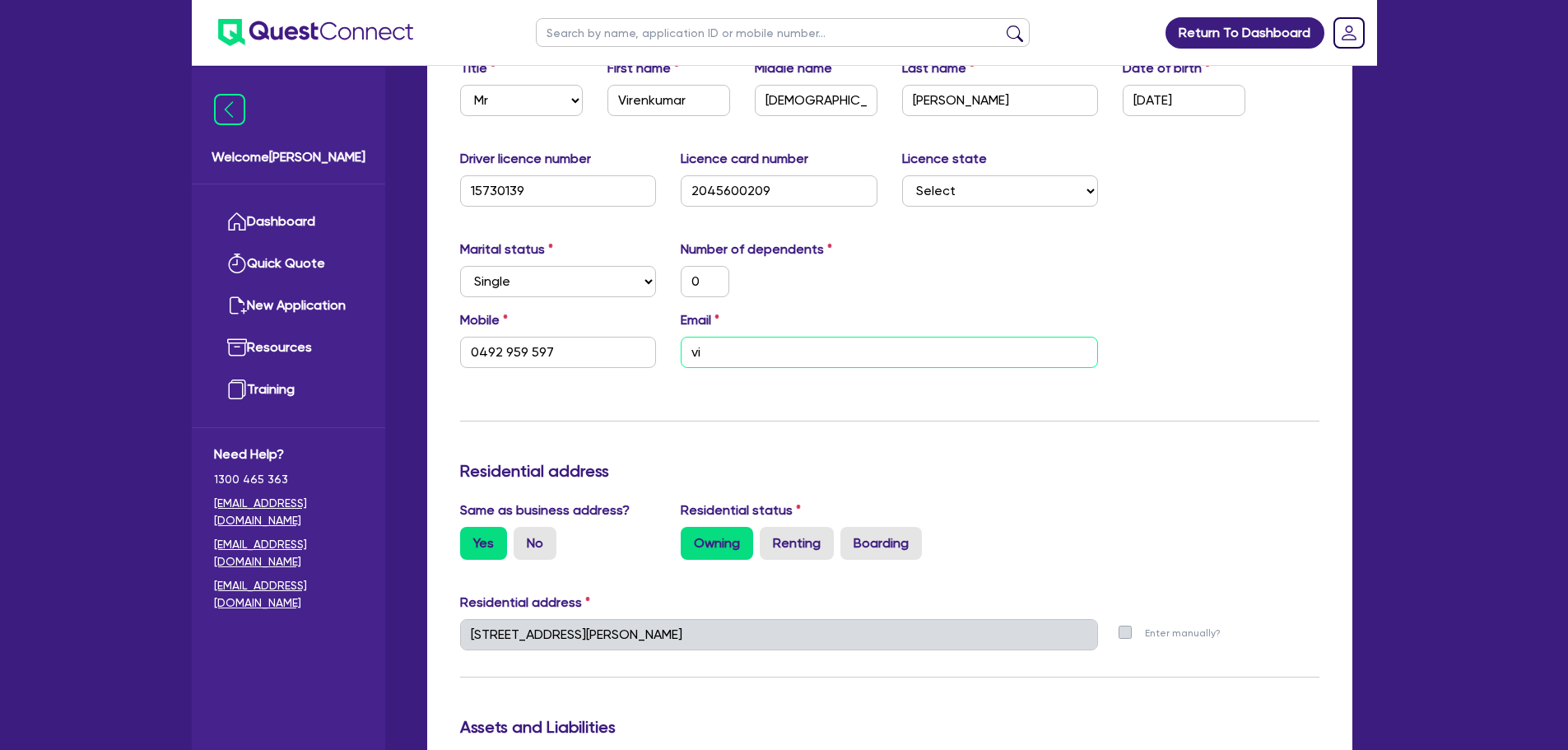
type input "1,800"
type input "80,000"
type input "1,400"
type input "0"
type input "0492 959 597"
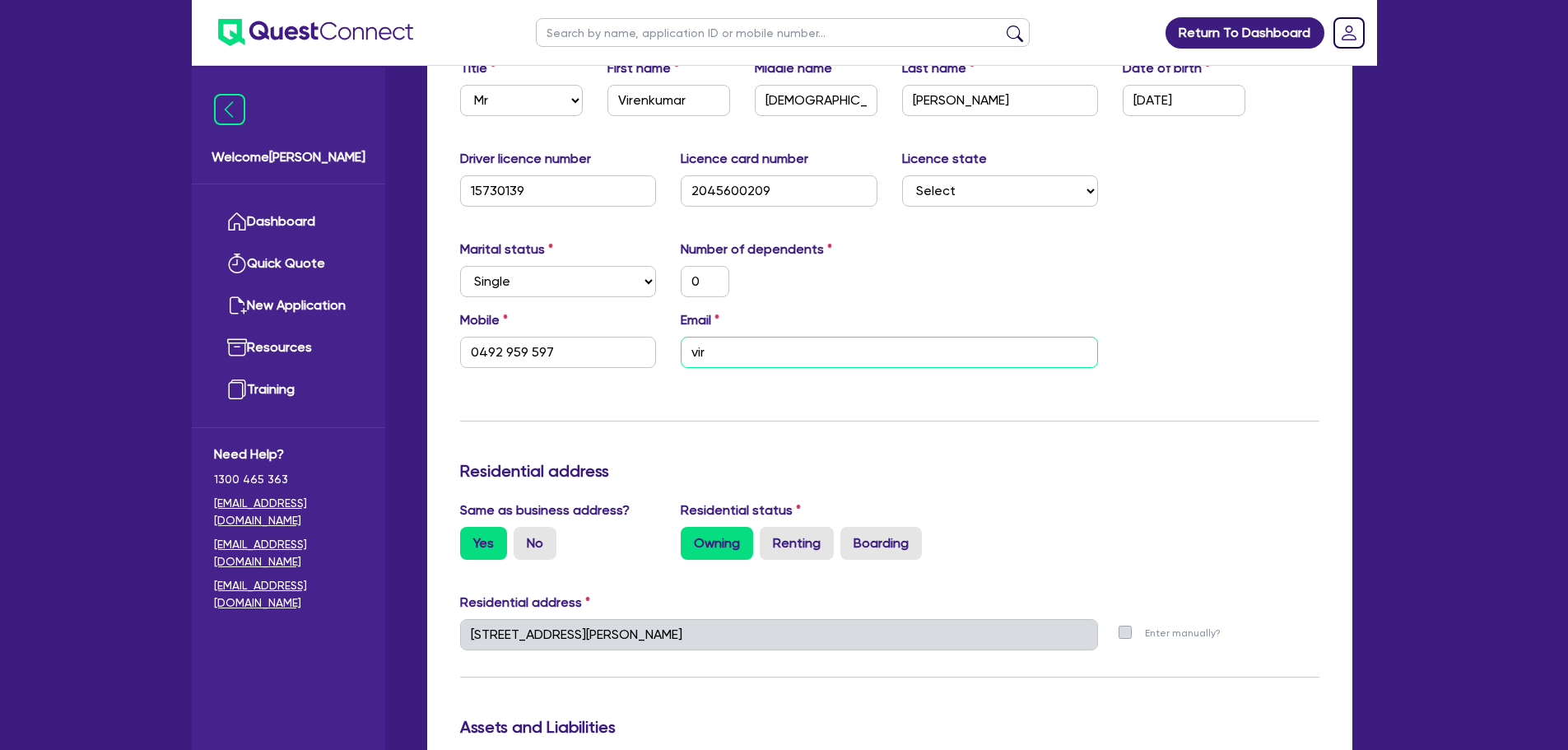
type input "vire"
type input "1,500,000"
type input "30,000"
type input "40,000"
type input "100,000"
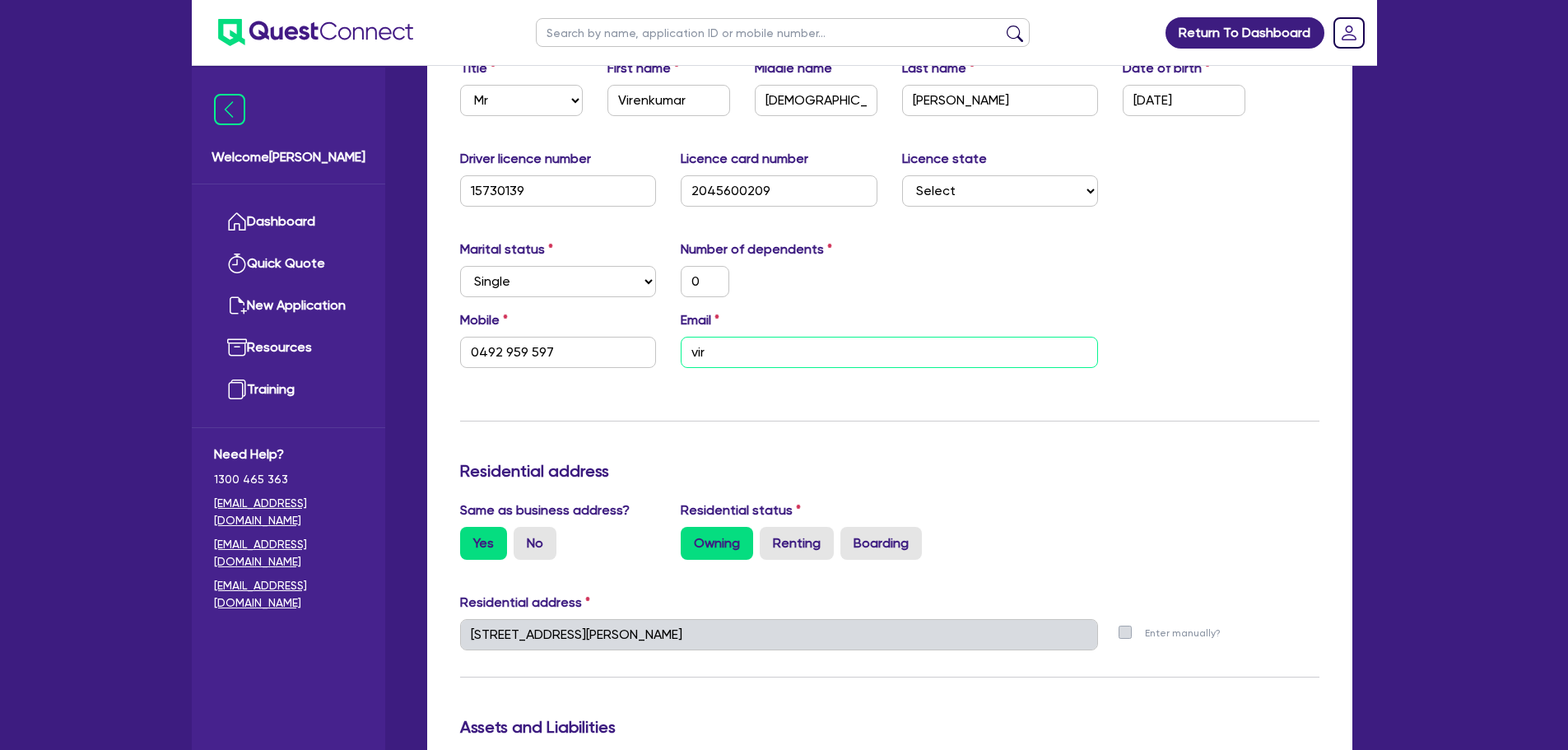
type input "60,000"
type input "80,000"
type input "900,000"
type input "4,000"
type input "5,000"
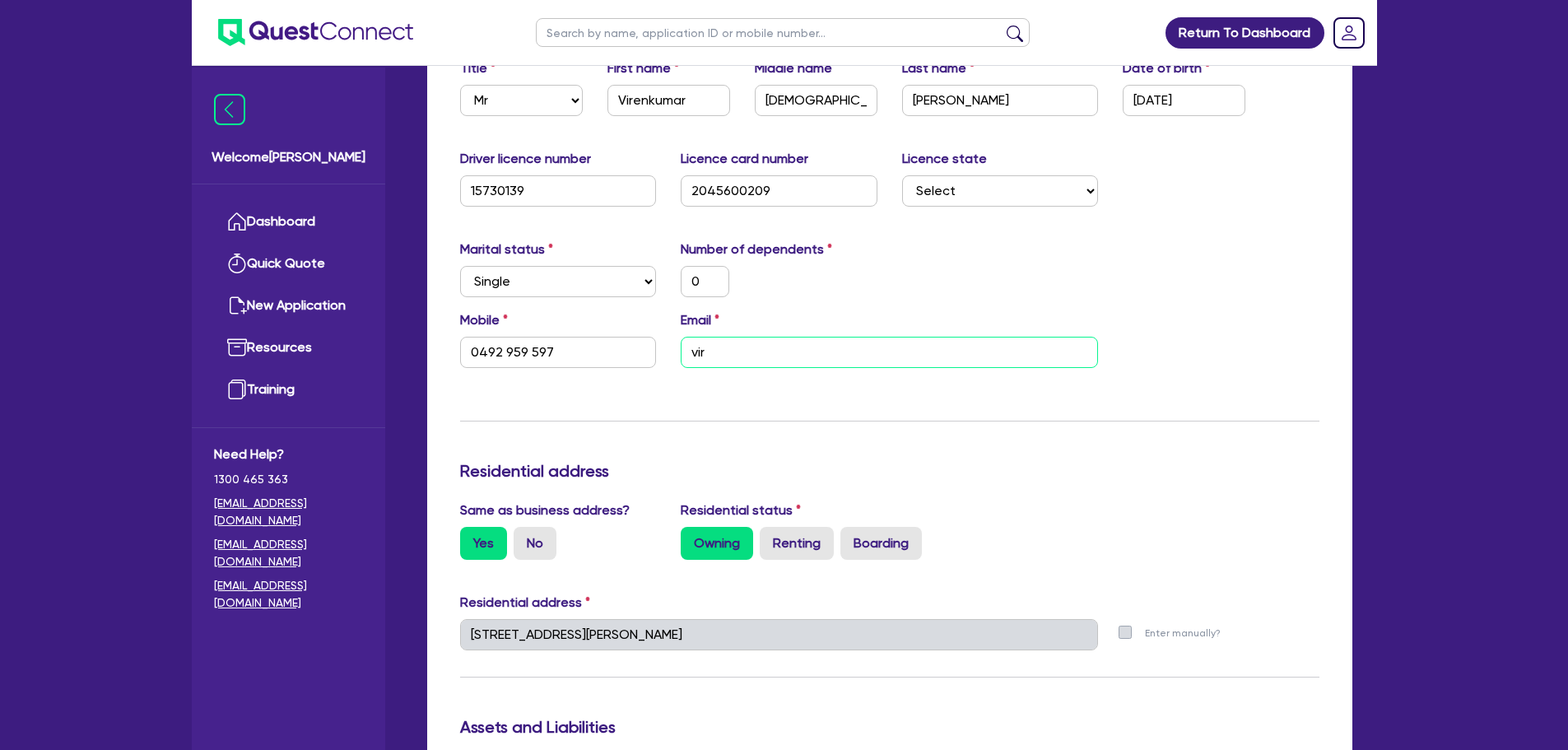
type input "5,000"
type input "6,000"
type input "100,000"
type input "1,800"
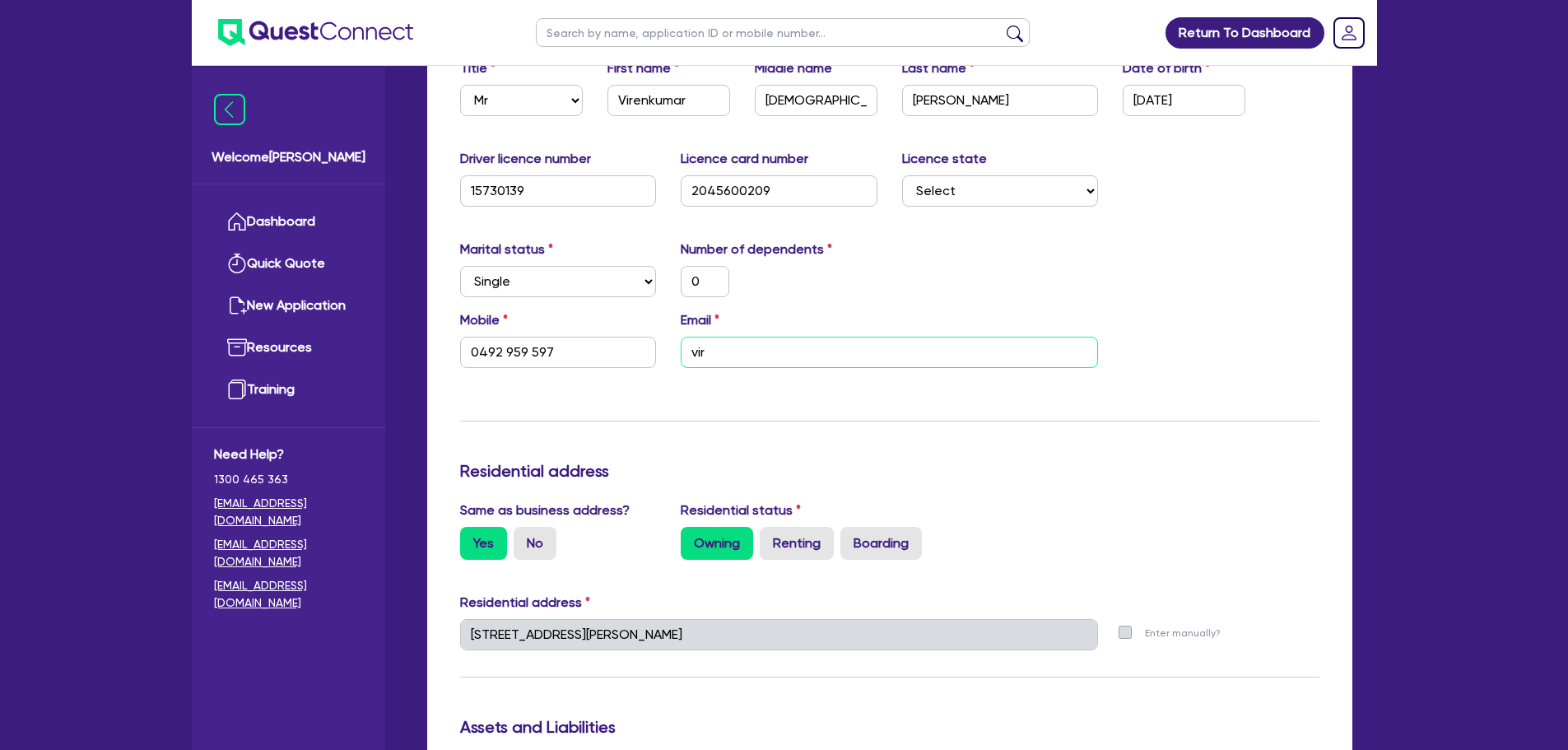
type input "100,000"
type input "1,800"
type input "80,000"
type input "1,400"
type input "0"
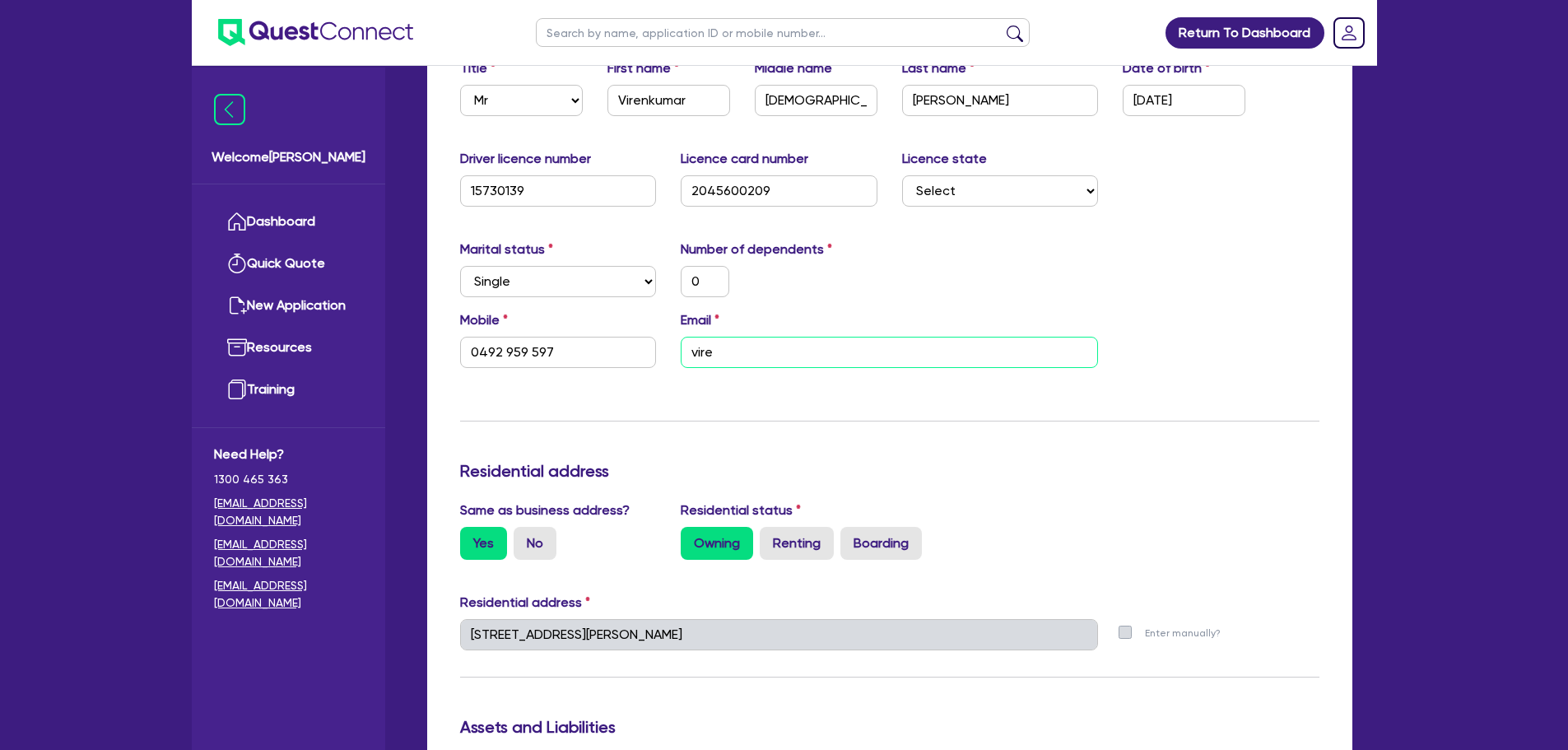
type input "0492 959 597"
type input "viren"
type input "1,500,000"
type input "30,000"
type input "40,000"
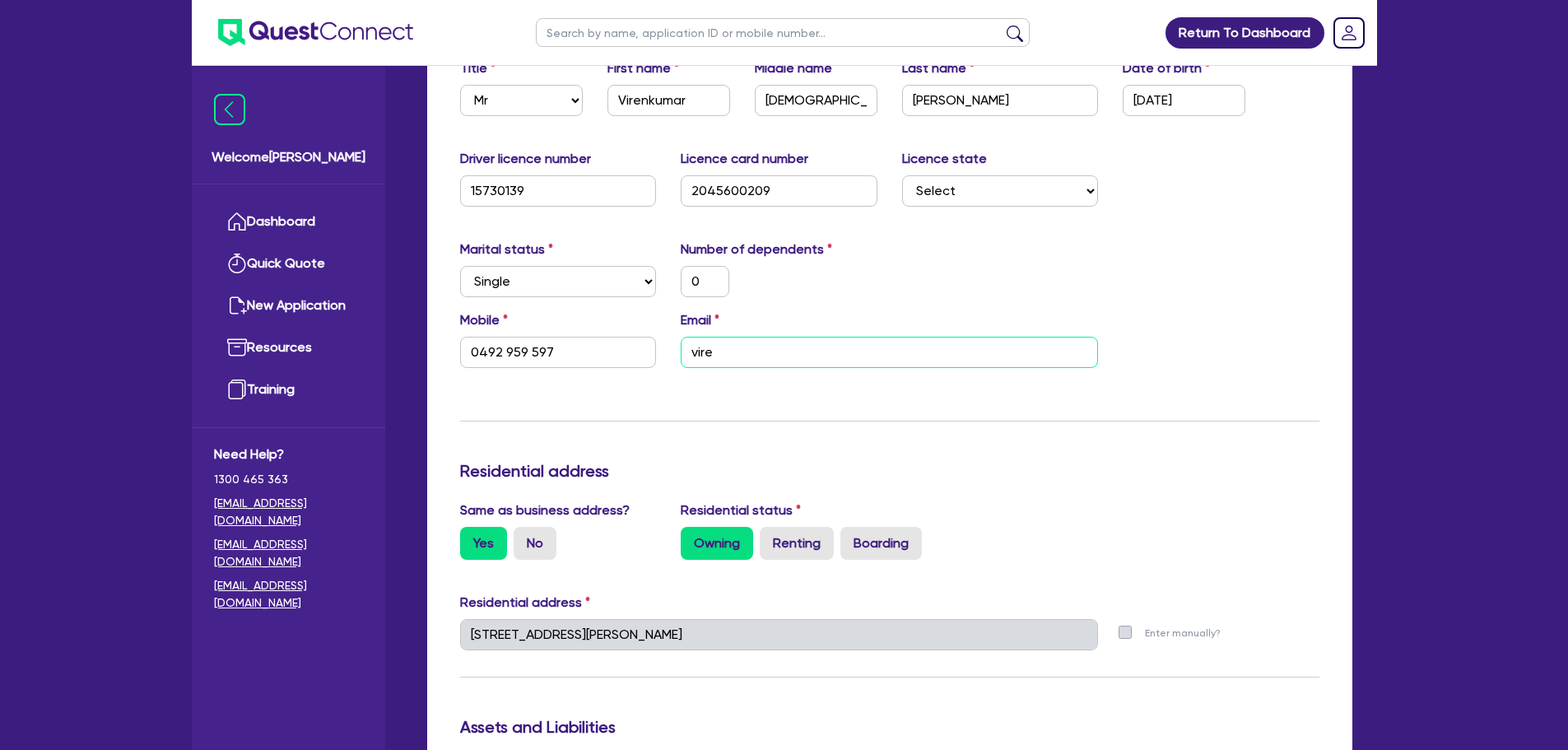
type input "100,000"
type input "60,000"
type input "80,000"
type input "900,000"
type input "4,000"
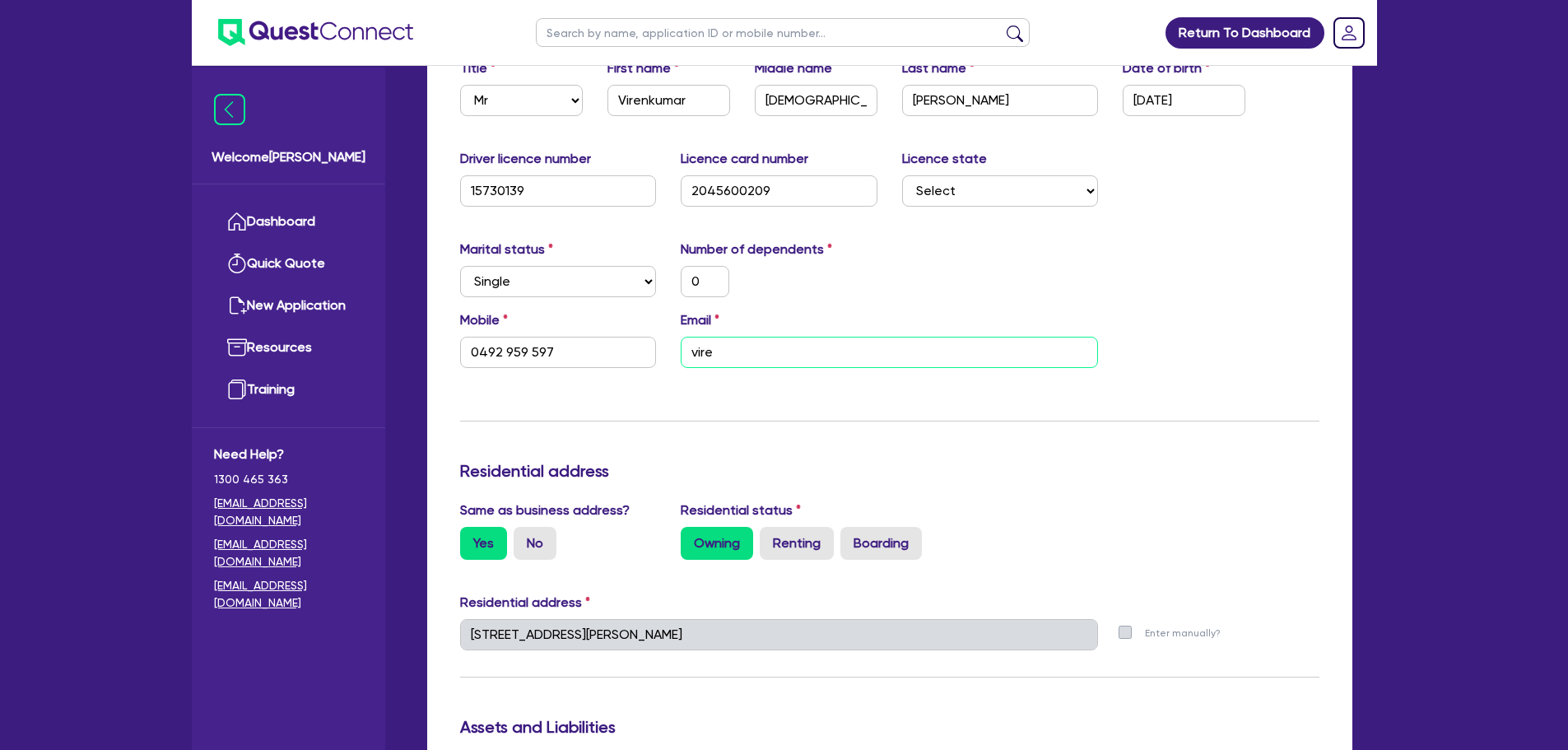
type input "5,000"
type input "6,000"
type input "100,000"
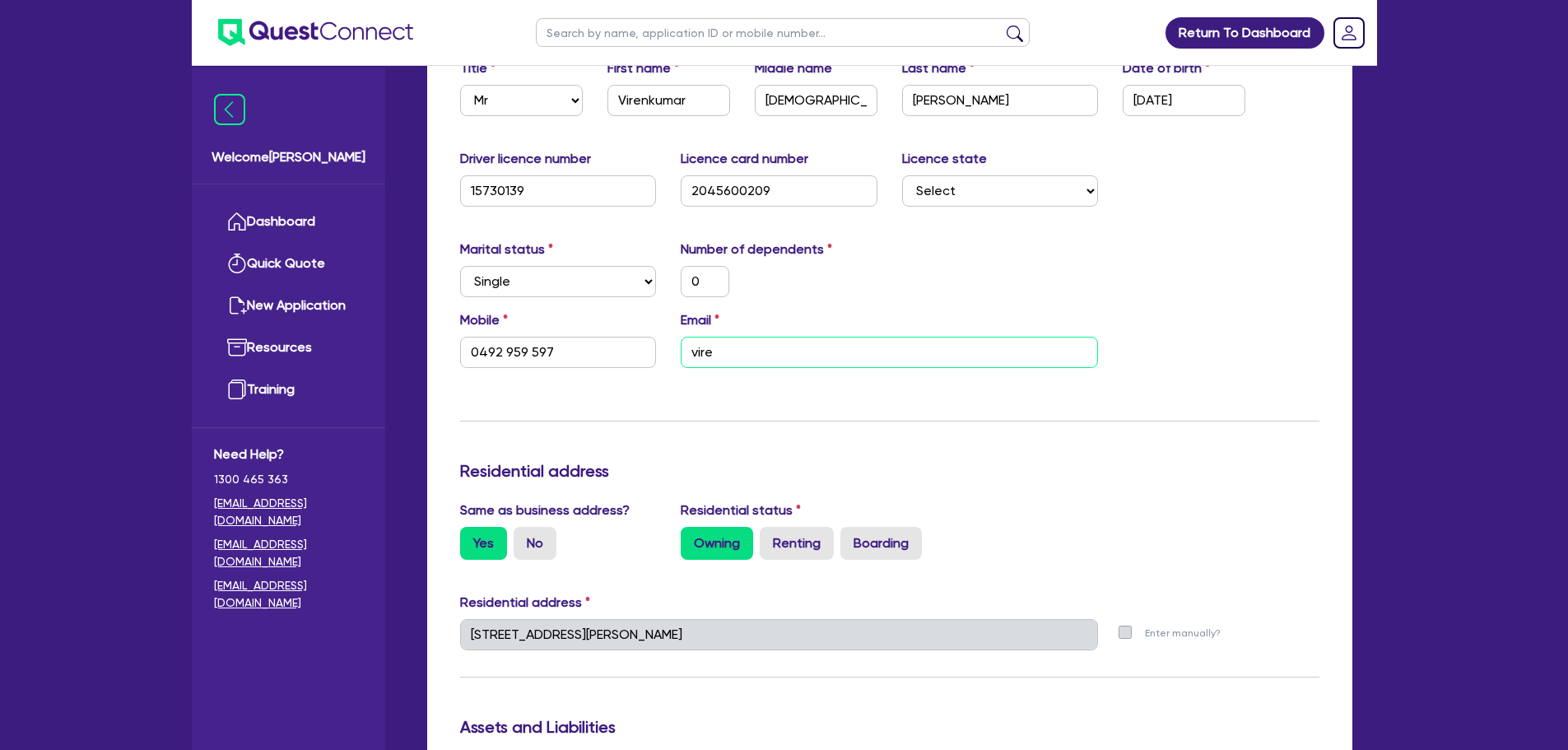
type input "1,800"
type input "100,000"
type input "1,800"
type input "80,000"
type input "1,400"
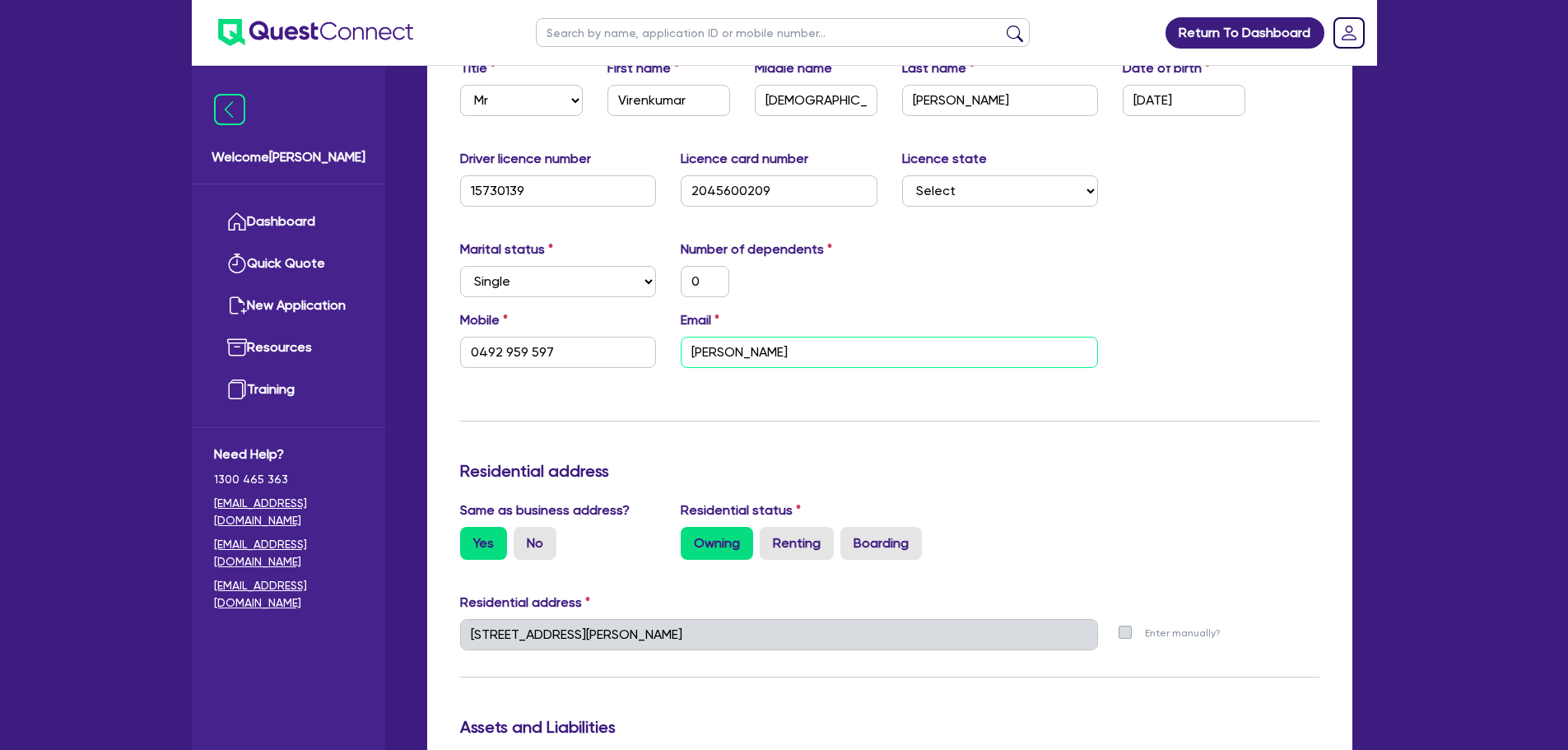
type input "0"
type input "0492 959 597"
type input "virena"
type input "1,500,000"
type input "30,000"
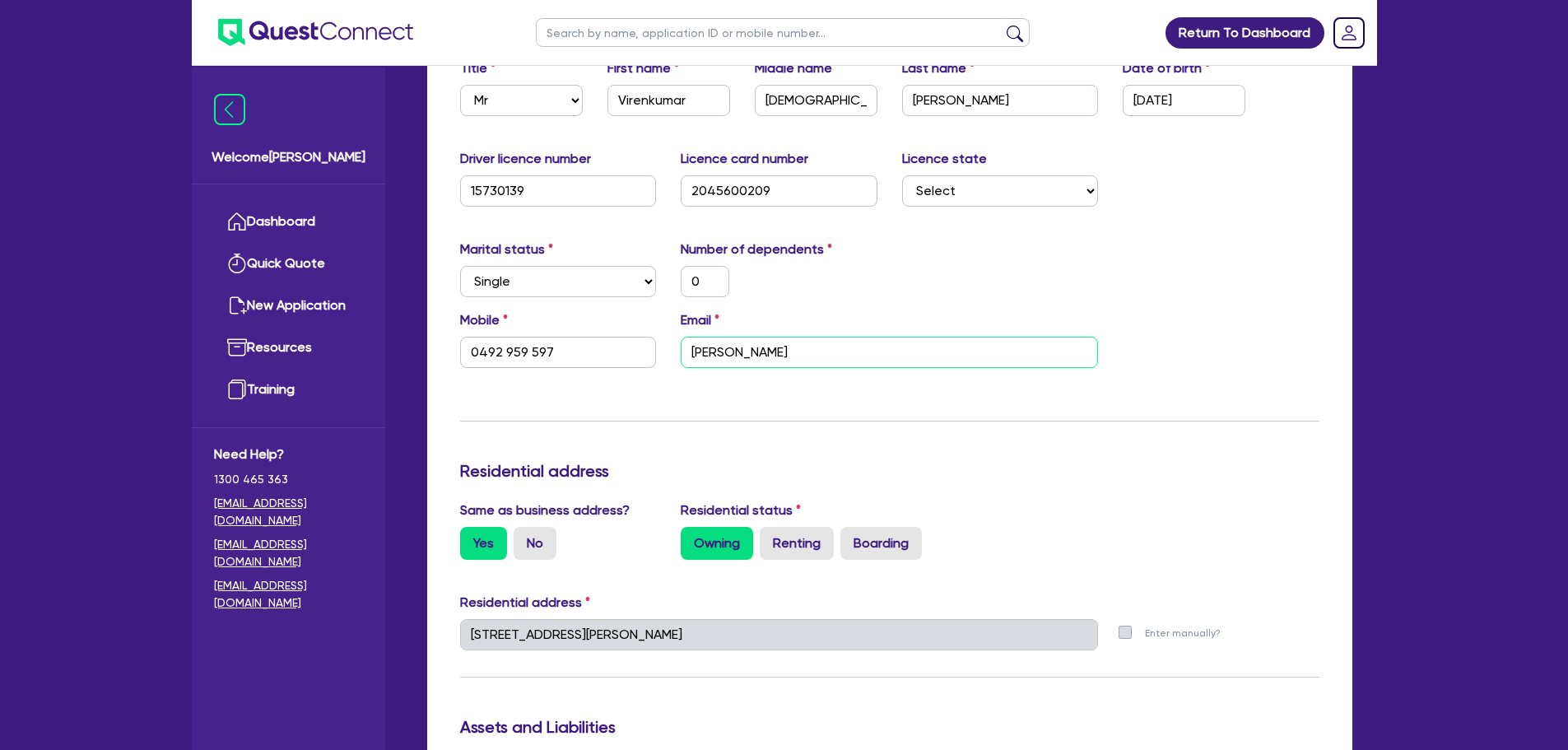
type input "40,000"
type input "100,000"
type input "60,000"
type input "80,000"
type input "900,000"
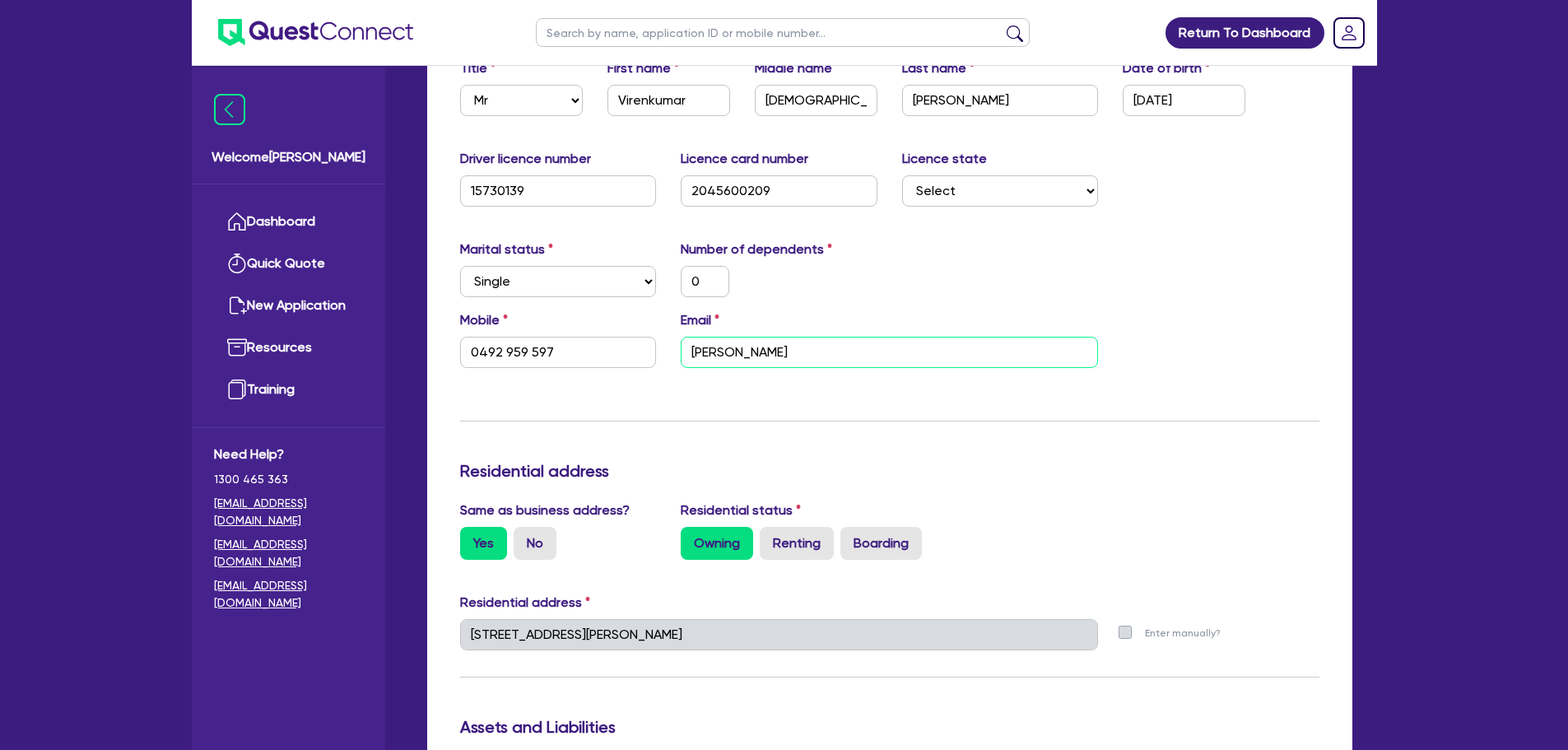
type input "4,000"
type input "5,000"
type input "6,000"
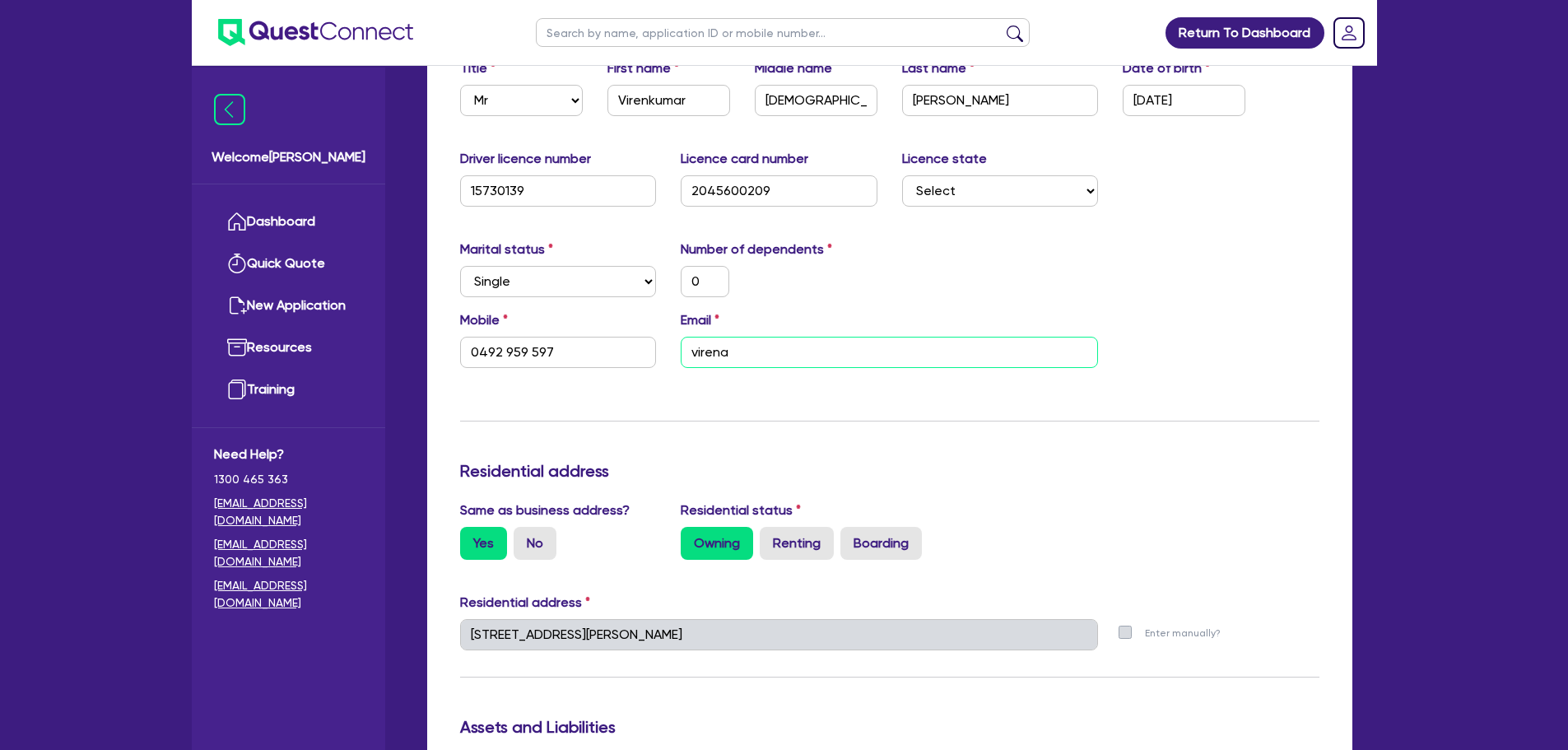
type input "100,000"
type input "1,800"
type input "100,000"
type input "1,800"
type input "80,000"
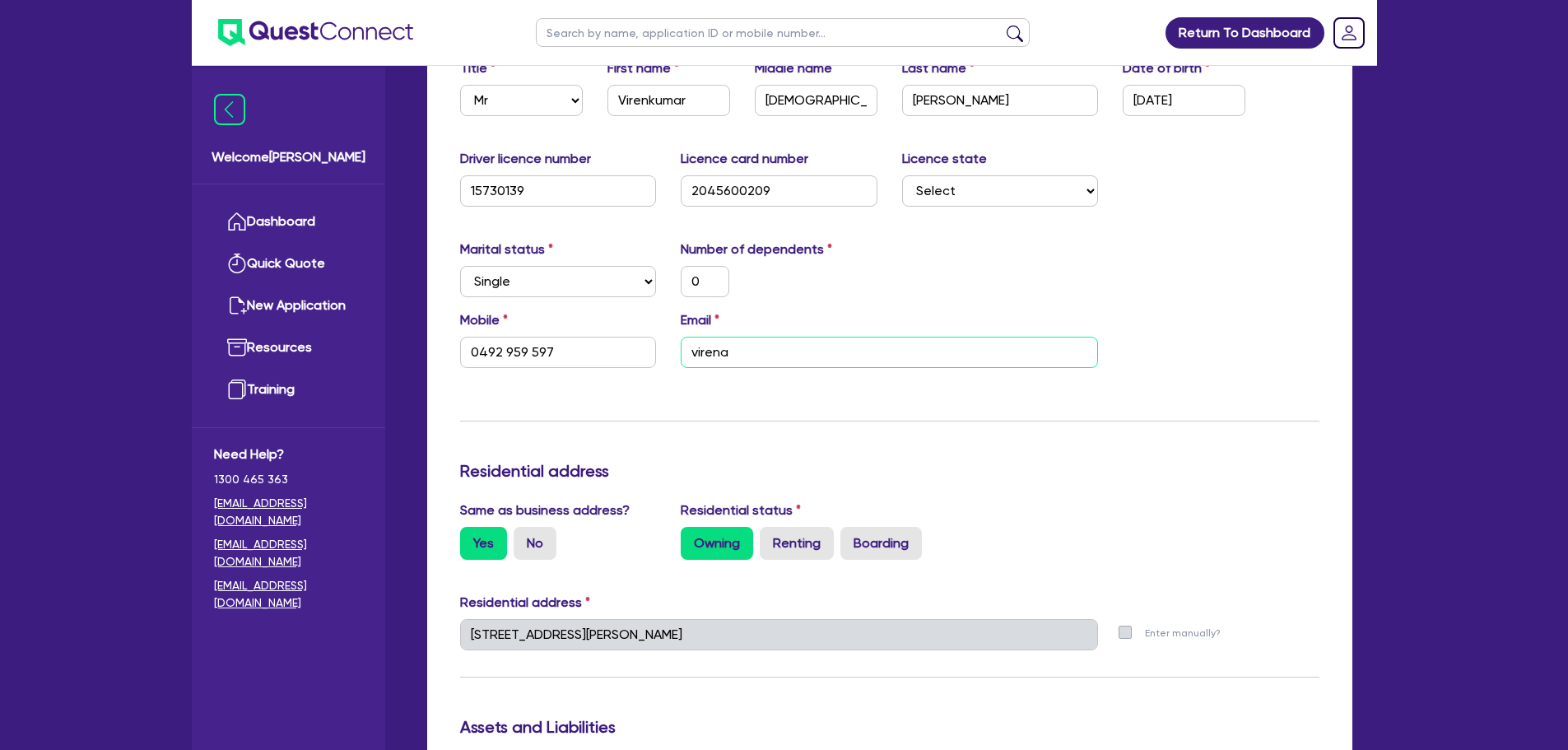
type input "1,400"
type input "0"
type input "0492 959 597"
type input "virenap"
type input "1,500,000"
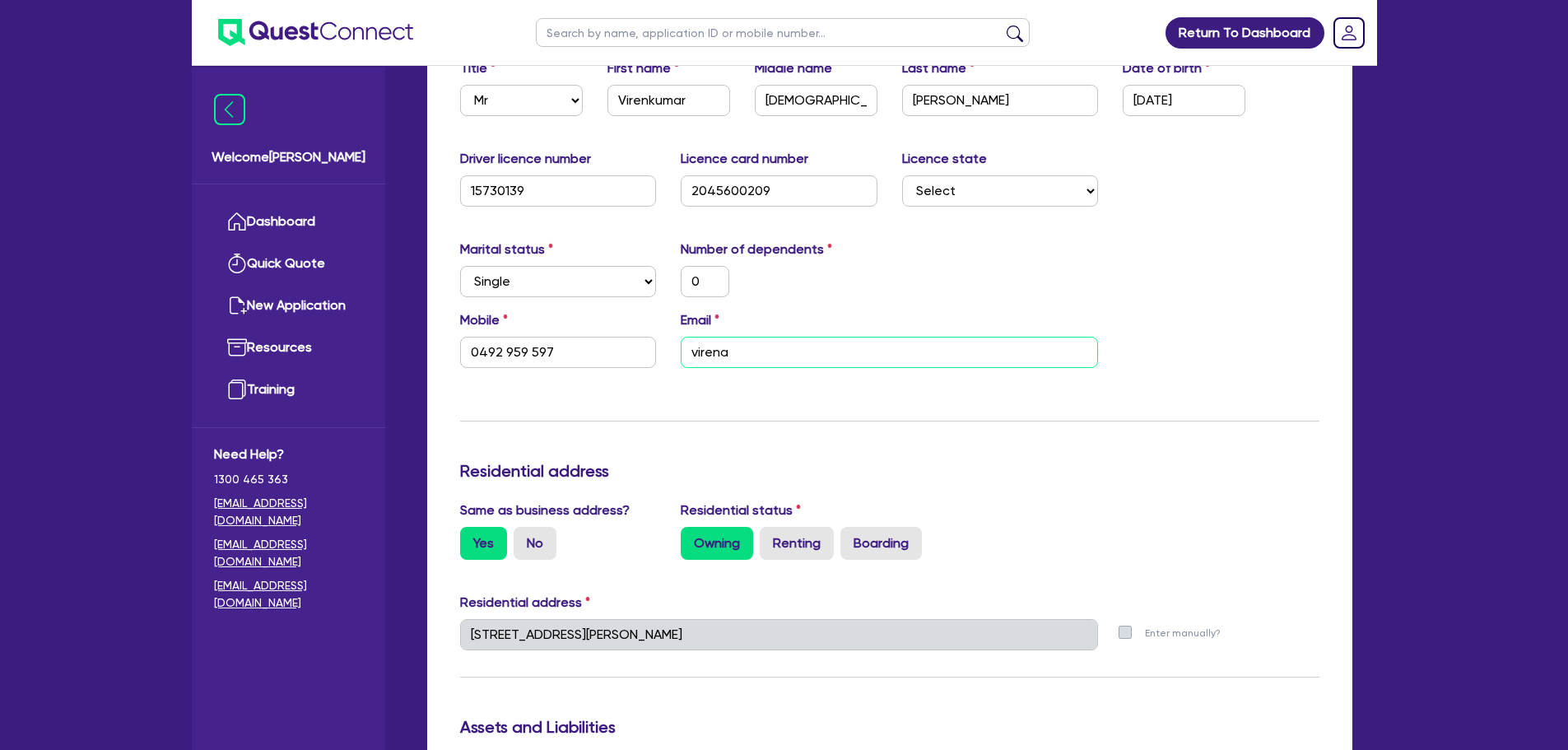
type input "30,000"
type input "40,000"
type input "100,000"
type input "60,000"
type input "80,000"
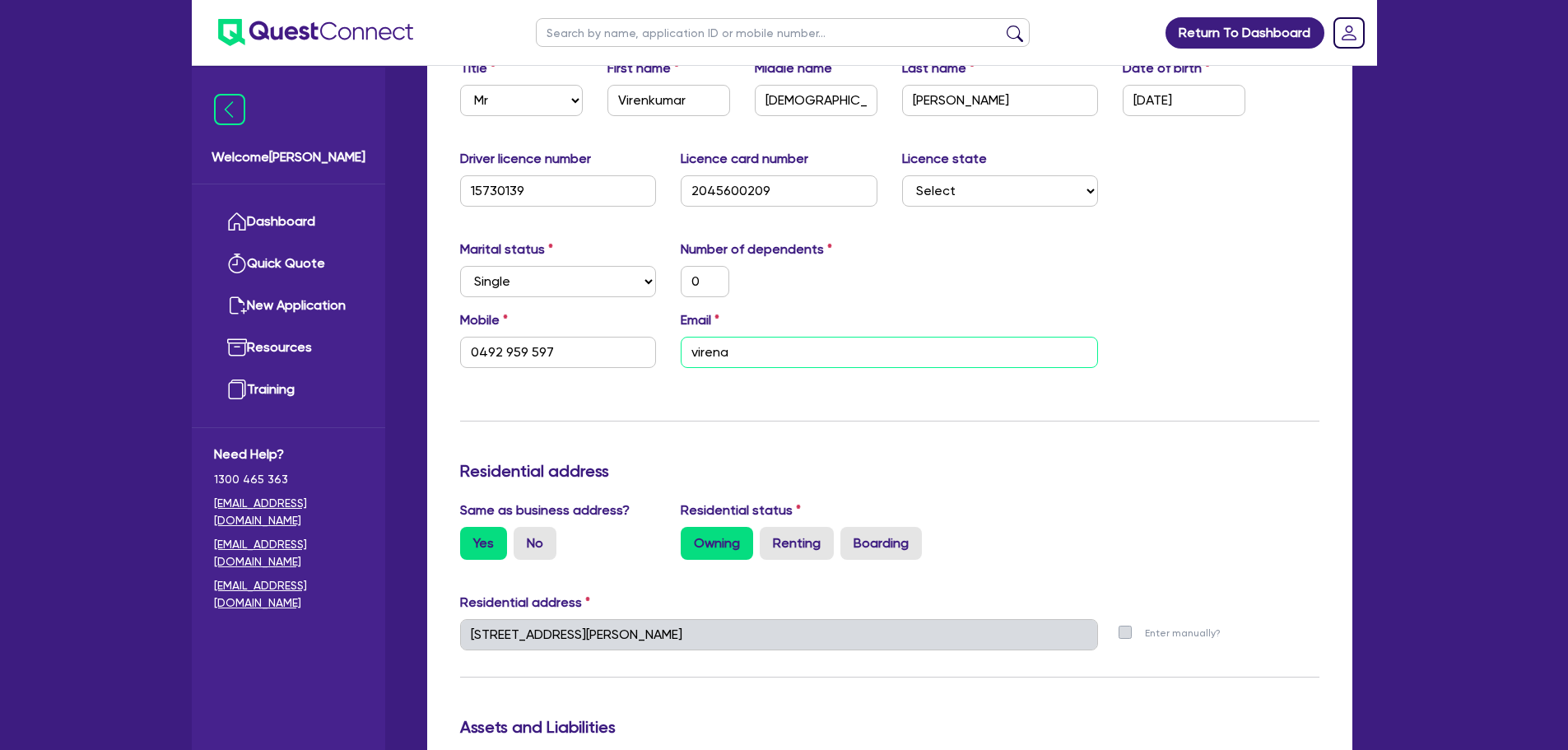
type input "900,000"
type input "4,000"
type input "5,000"
type input "6,000"
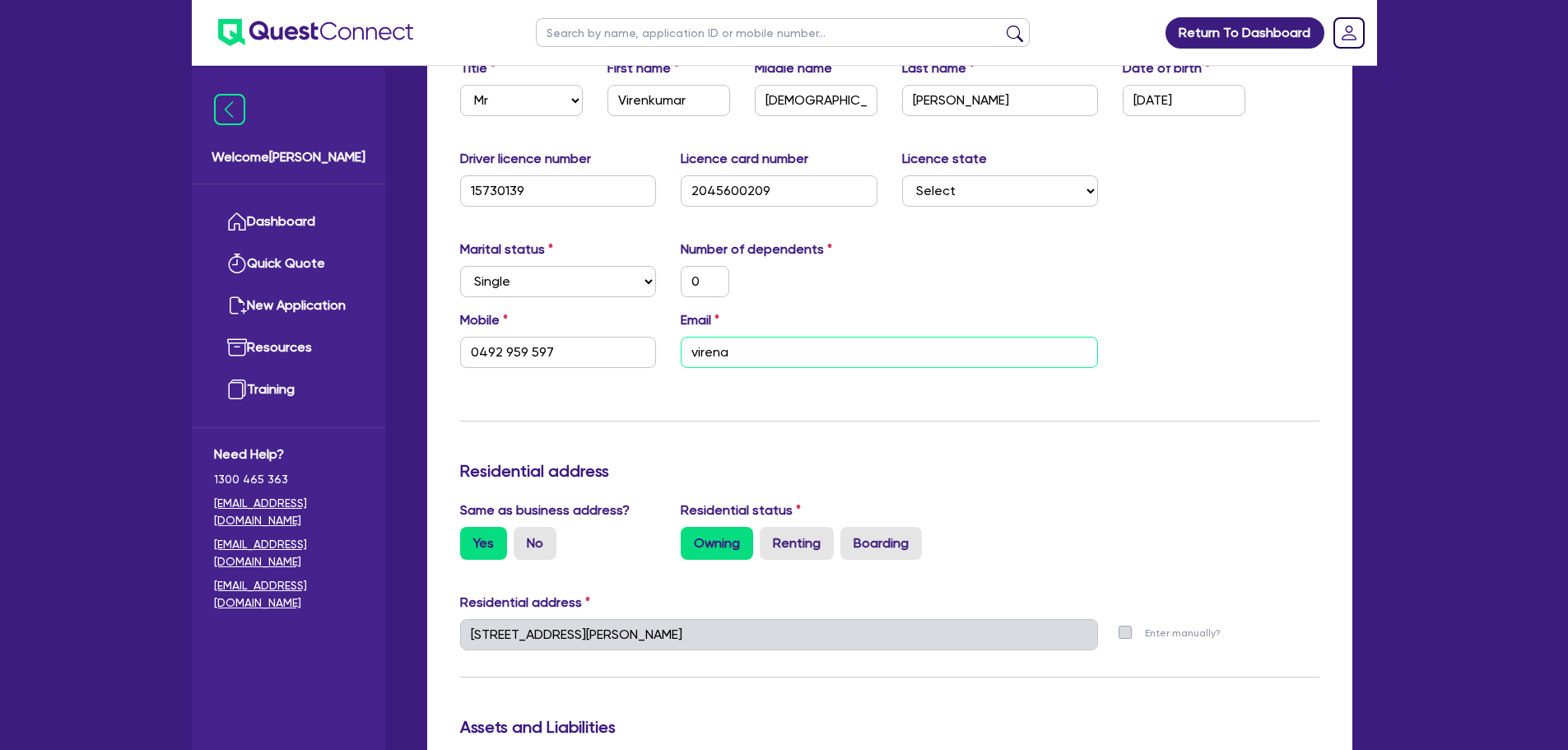
type input "6,000"
type input "100,000"
type input "1,800"
type input "100,000"
type input "1,800"
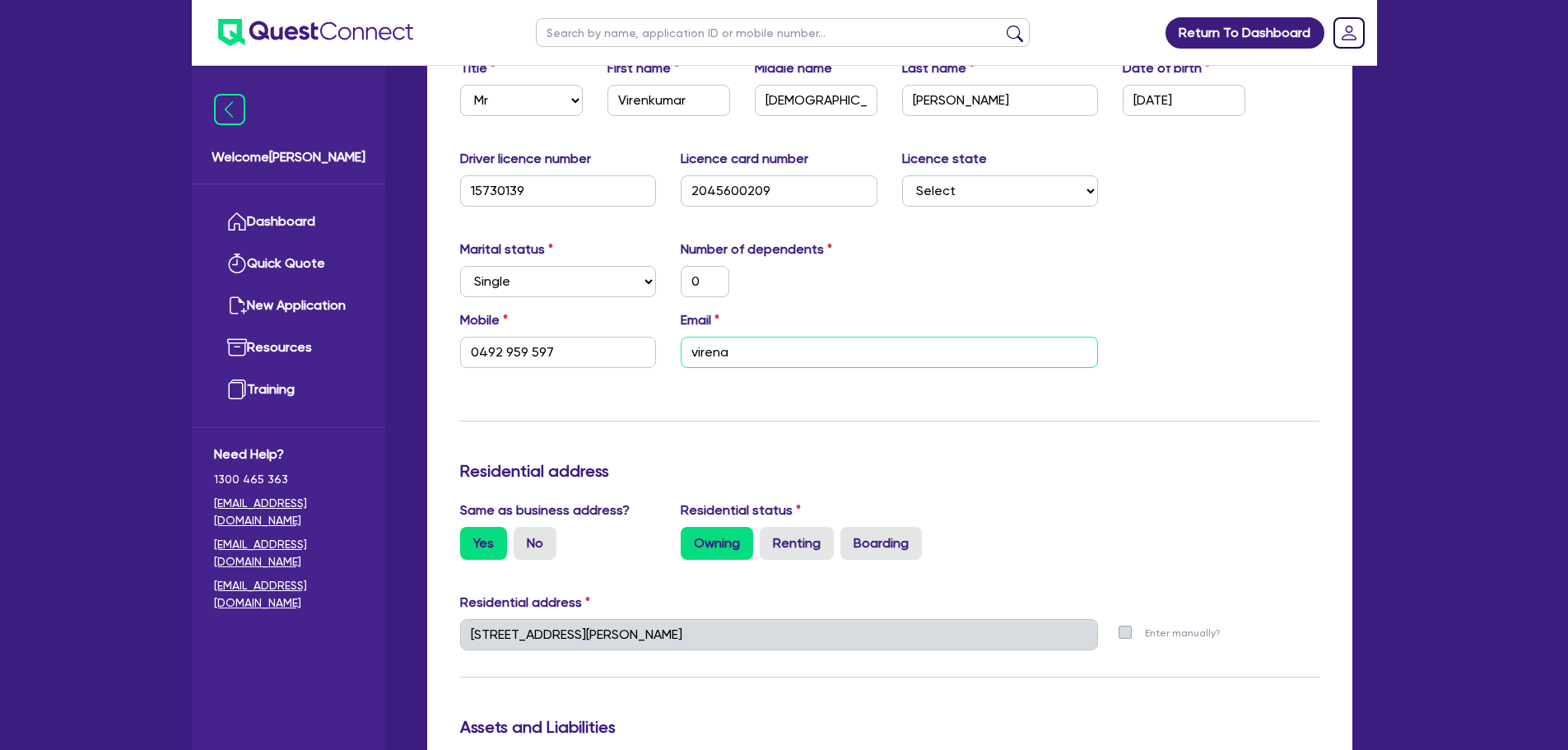
type input "80,000"
type input "1,400"
type input "0"
type input "0492 959 597"
type input "virenap@"
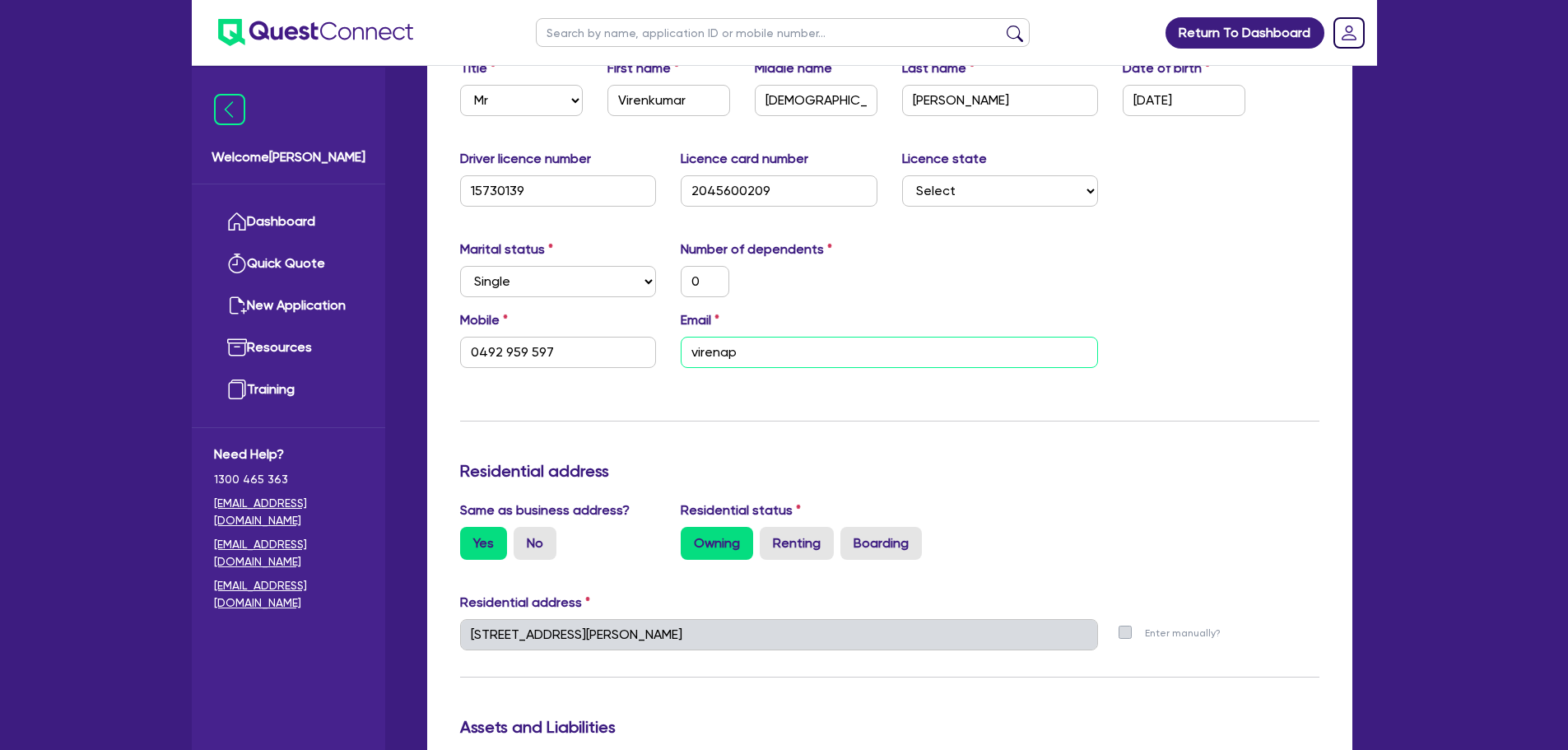
type input "1,500,000"
type input "30,000"
type input "40,000"
type input "100,000"
type input "60,000"
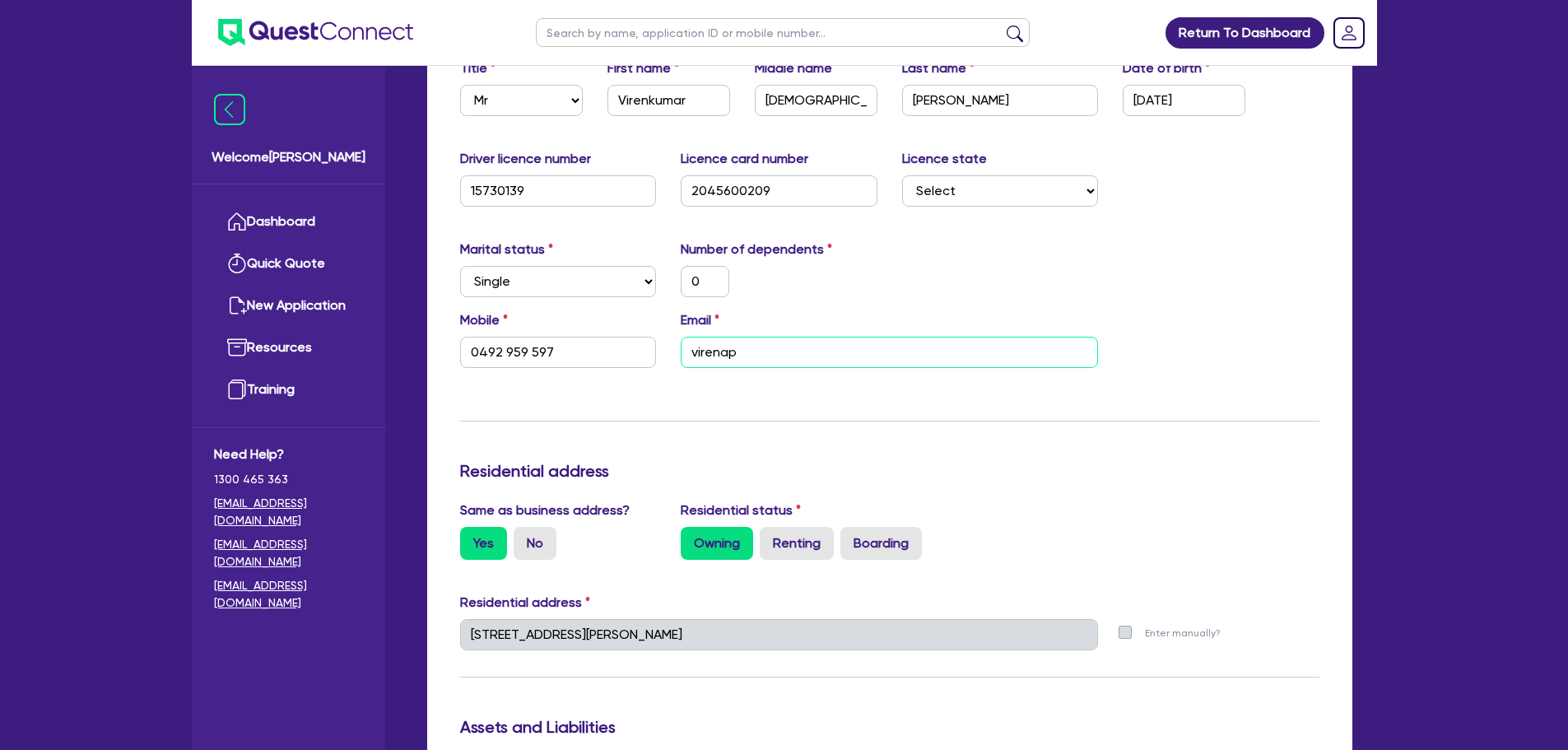
type input "80,000"
type input "900,000"
type input "4,000"
type input "5,000"
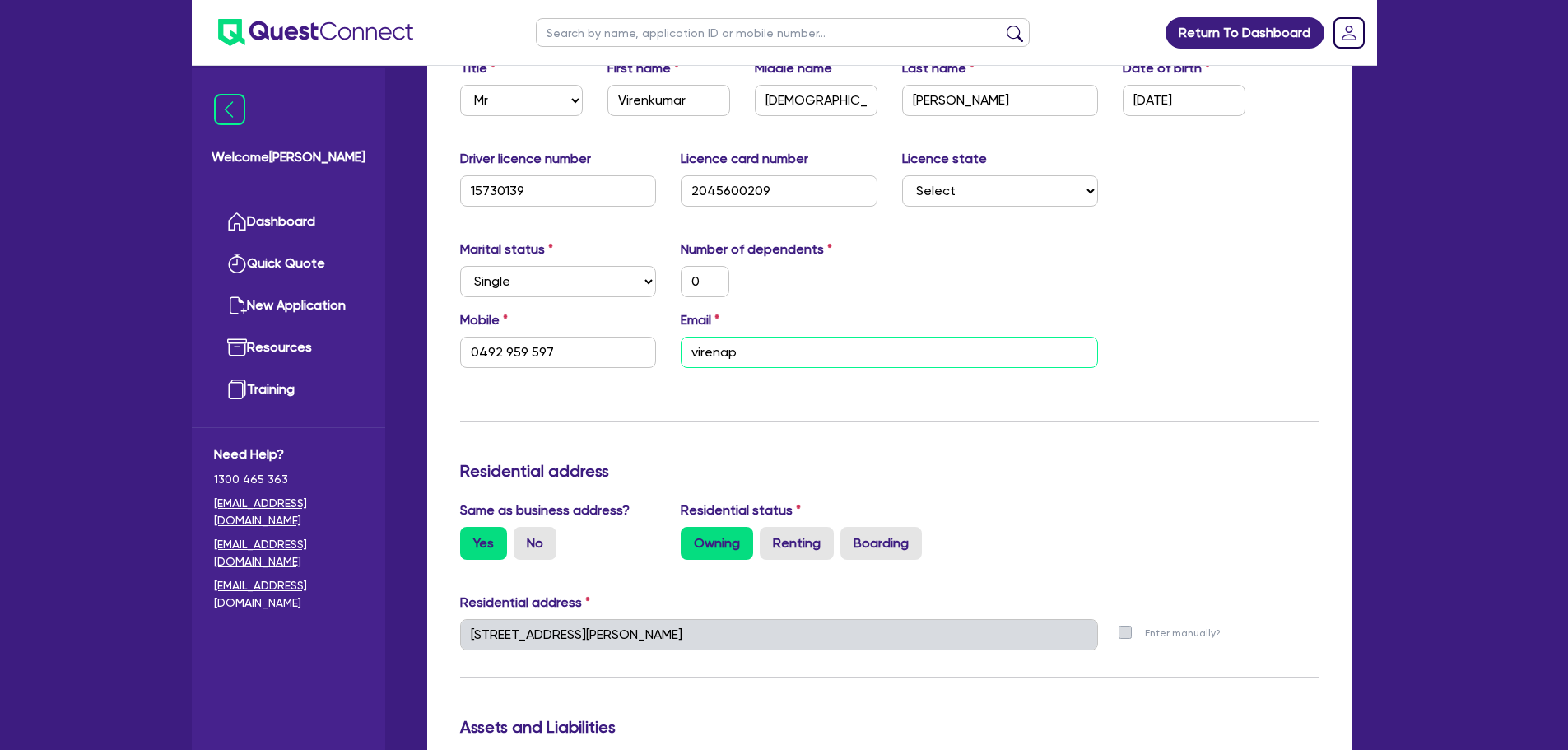
type input "6,000"
type input "100,000"
type input "1,800"
type input "100,000"
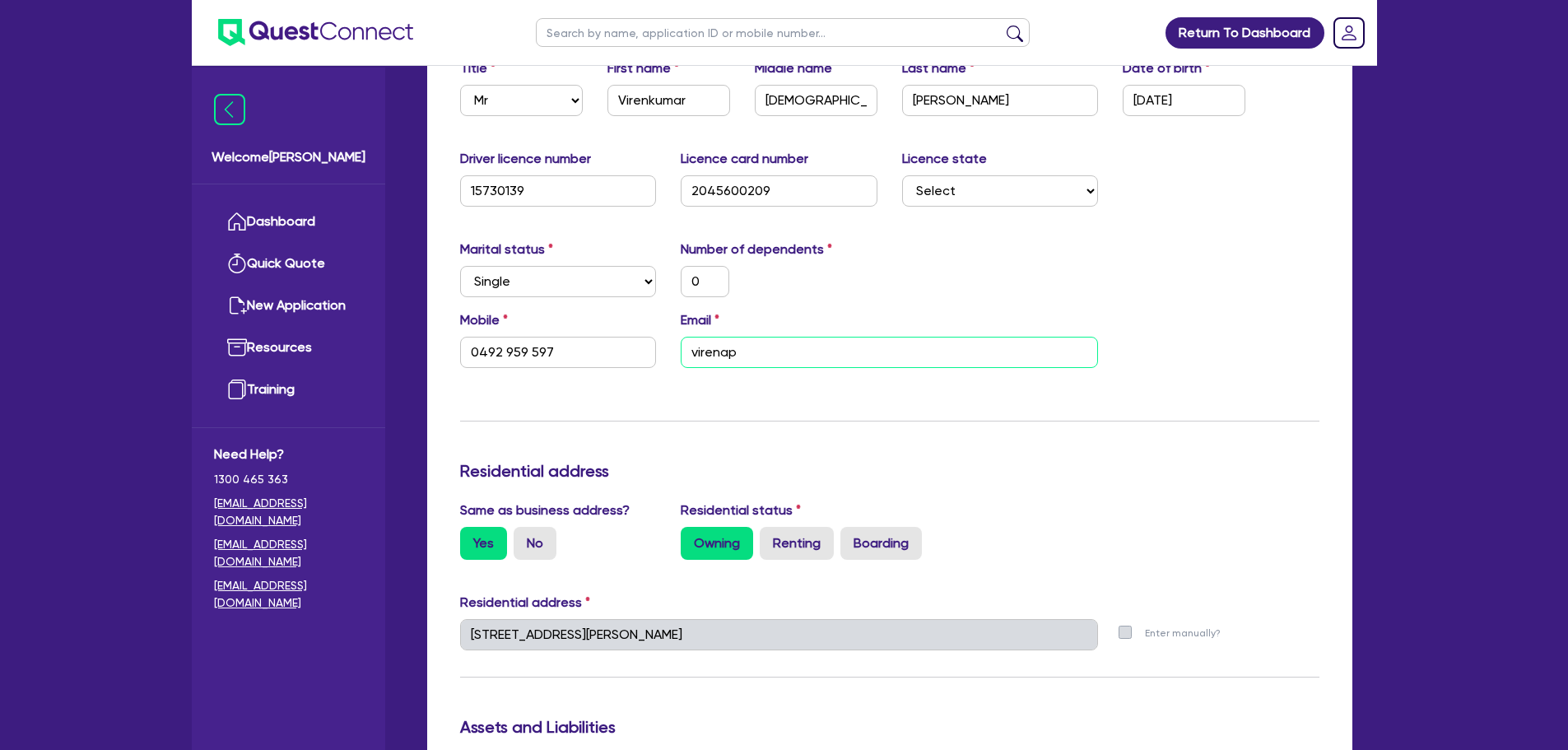
type input "1,800"
type input "80,000"
type input "1,400"
type input "0"
type input "0492 959 597"
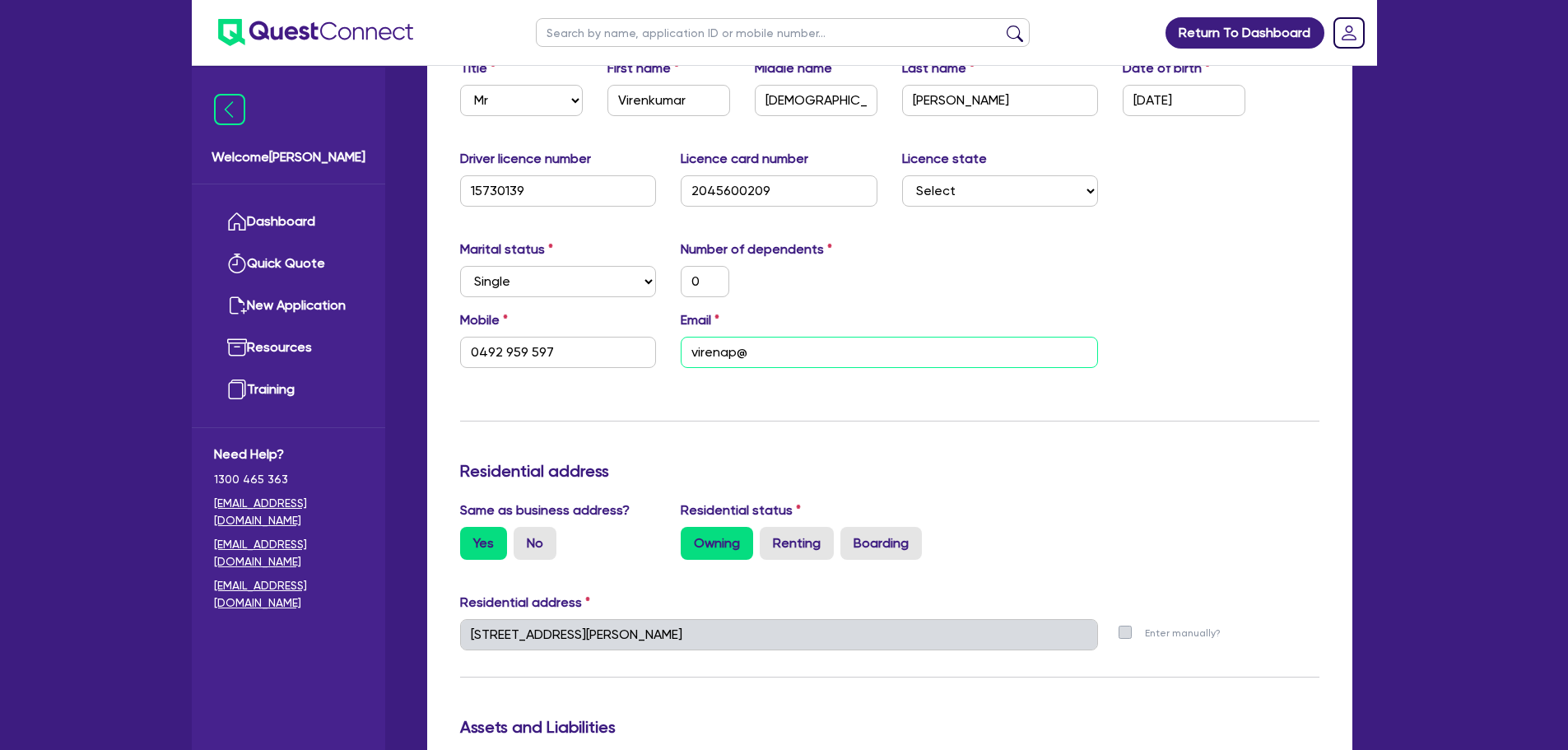
type input "virenap@h"
type input "1,500,000"
type input "30,000"
type input "40,000"
type input "100,000"
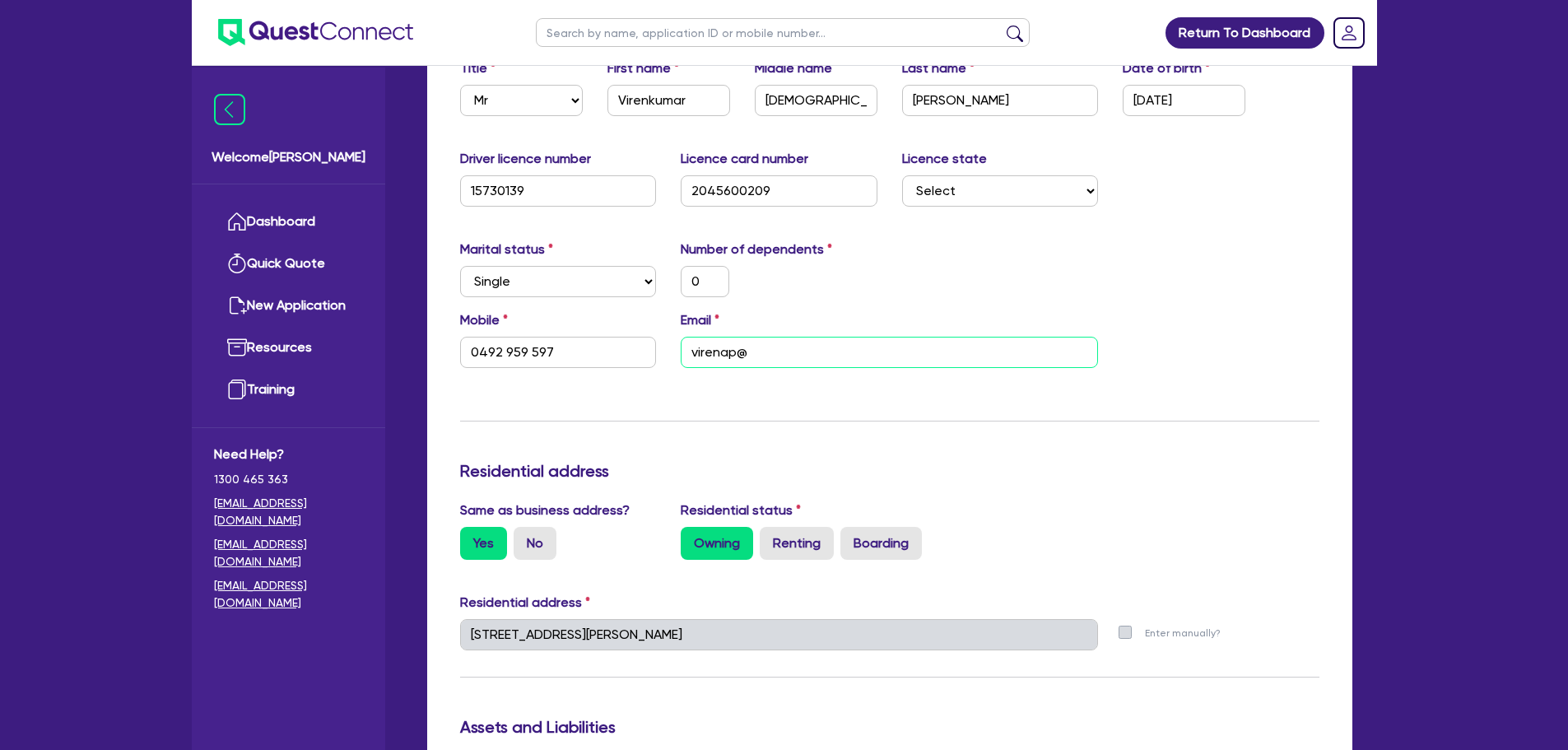
type input "60,000"
type input "80,000"
type input "900,000"
type input "4,000"
type input "5,000"
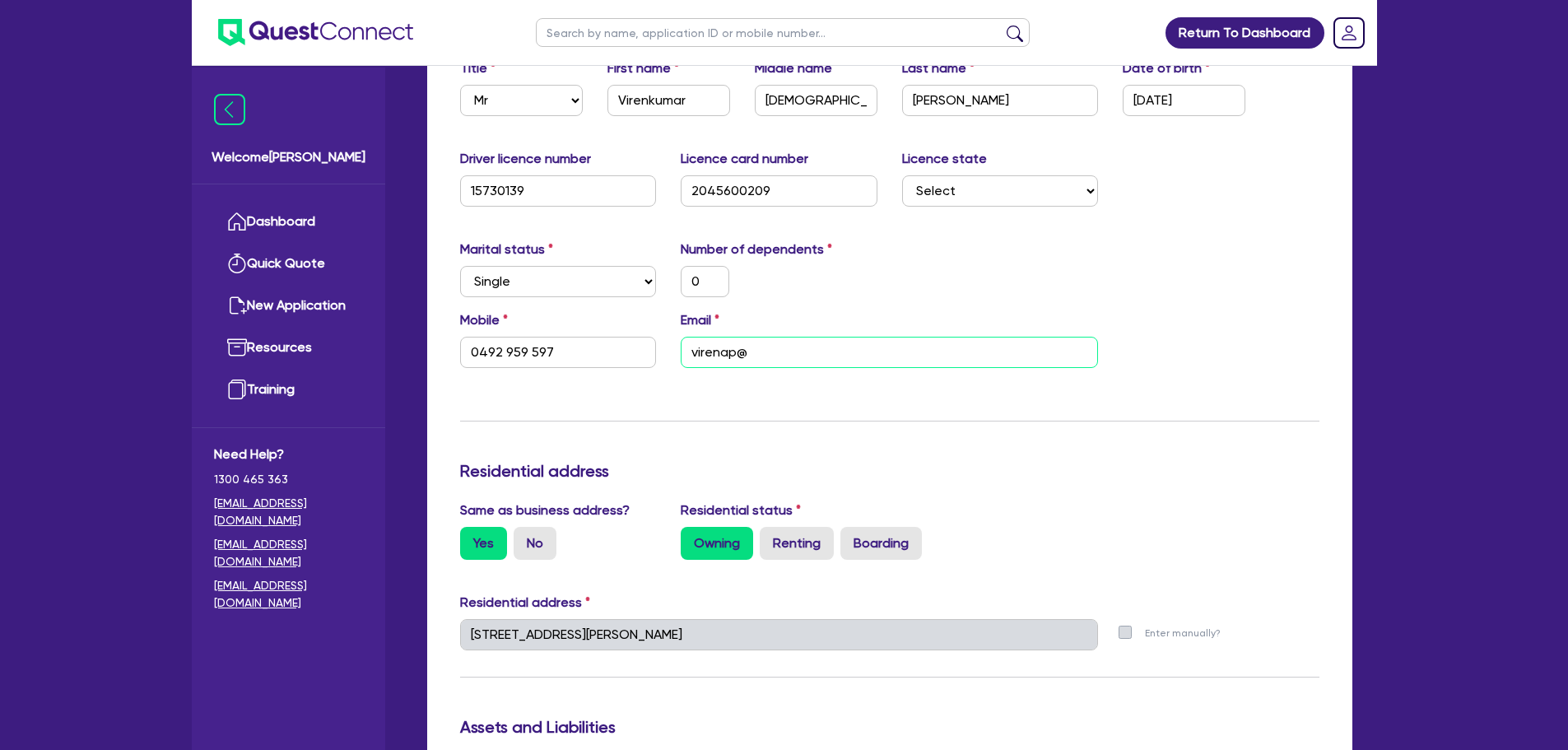
type input "5,000"
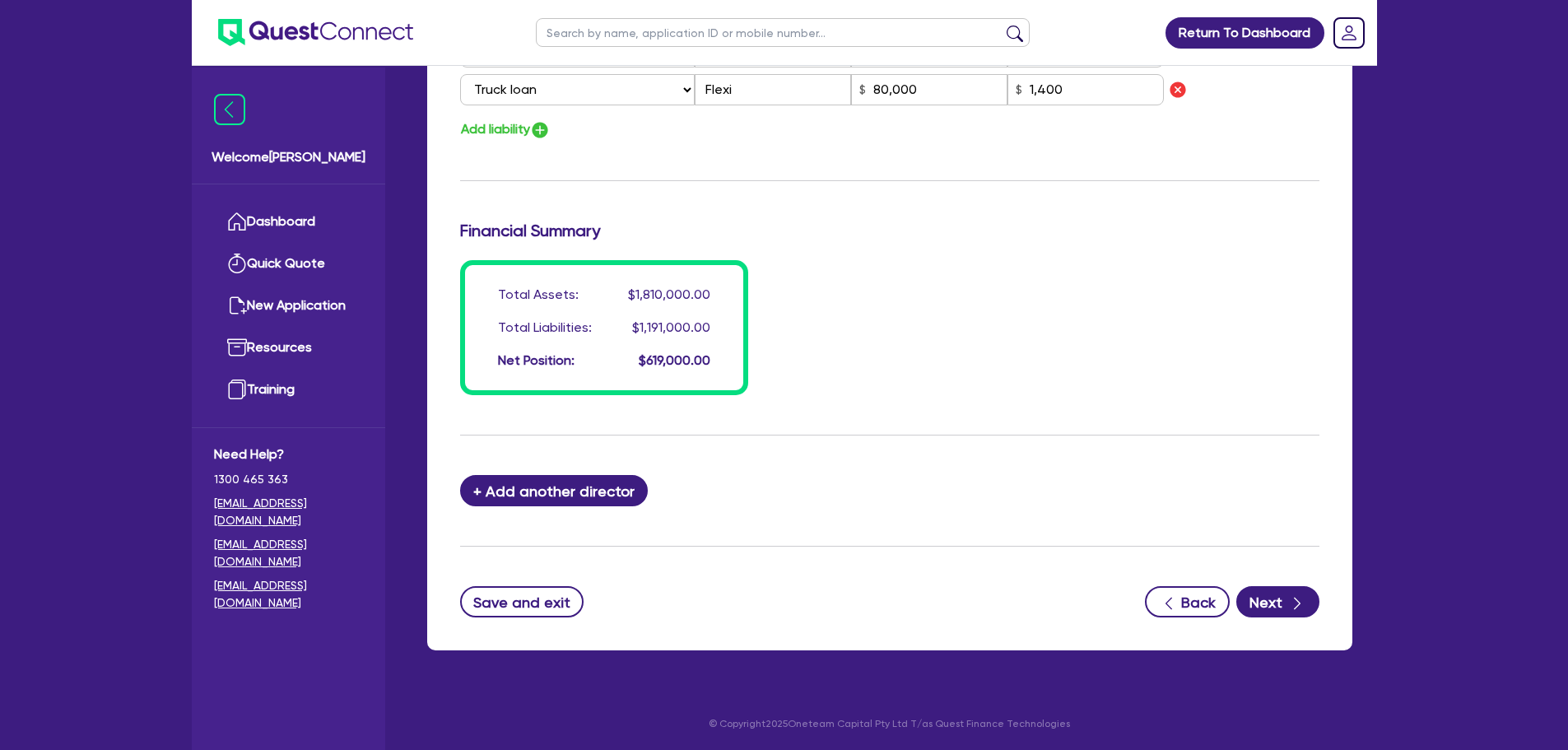
scroll to position [1550, 0]
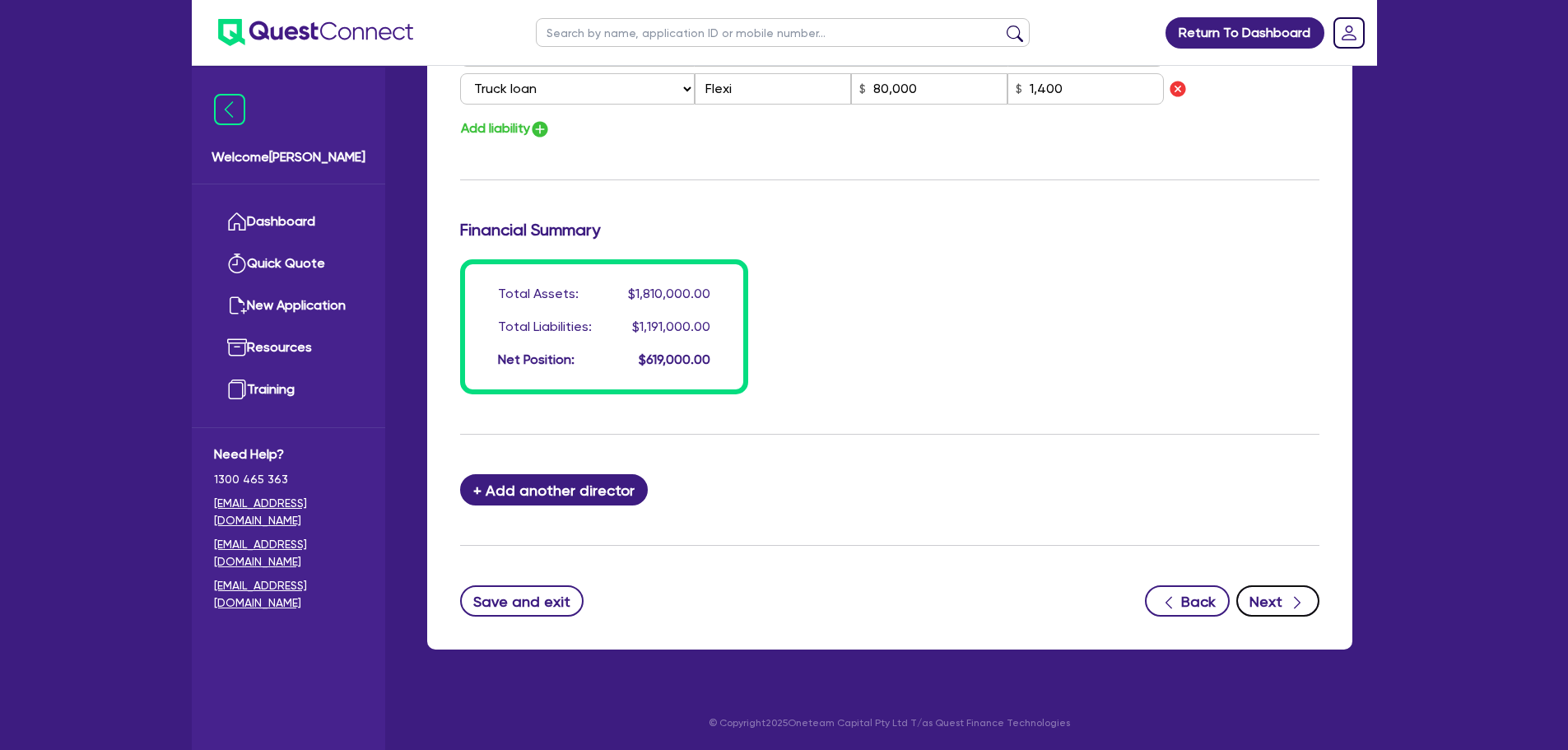
click at [1271, 610] on button "Next" at bounding box center [1278, 601] width 83 height 32
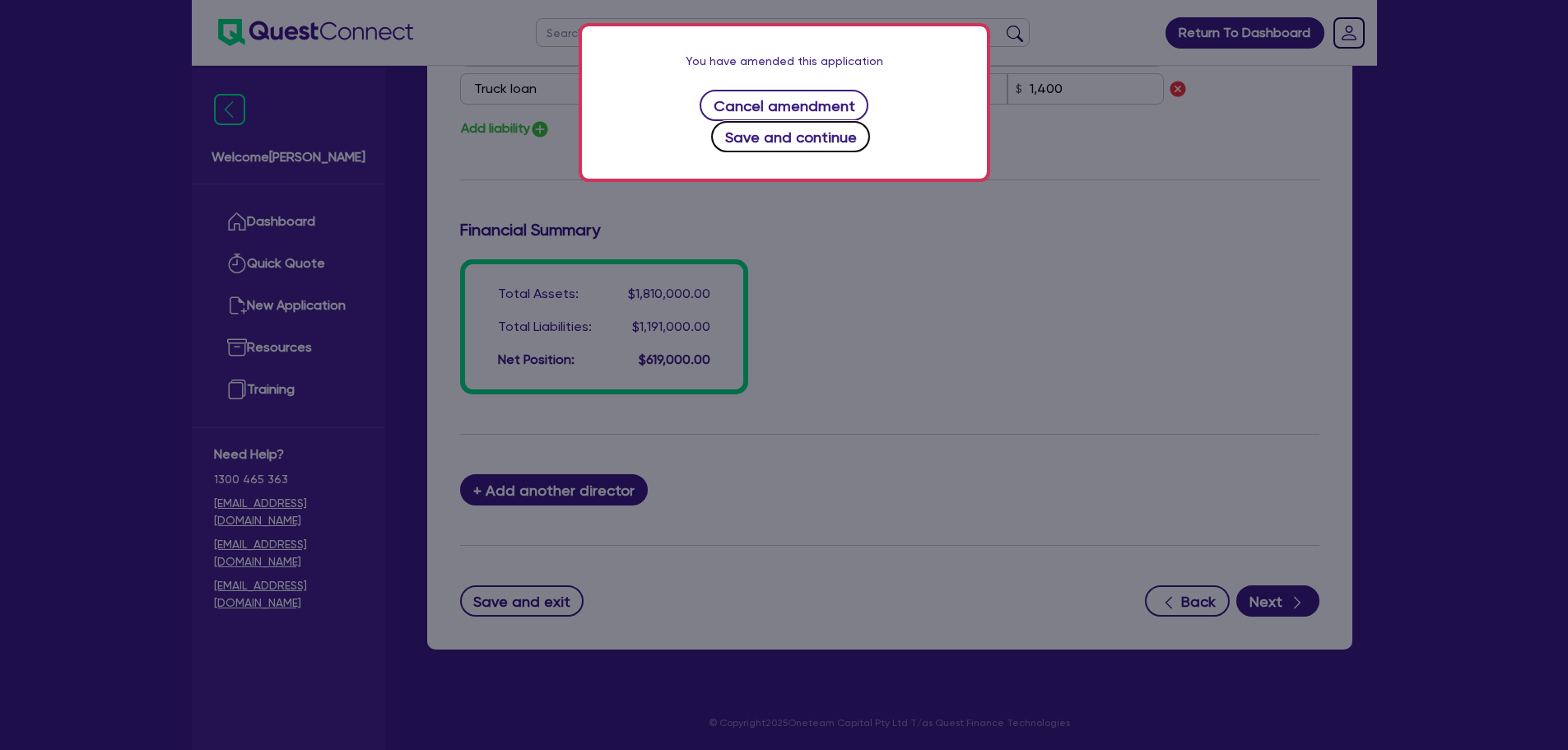
click at [871, 121] on button "Save and continue" at bounding box center [790, 137] width 159 height 32
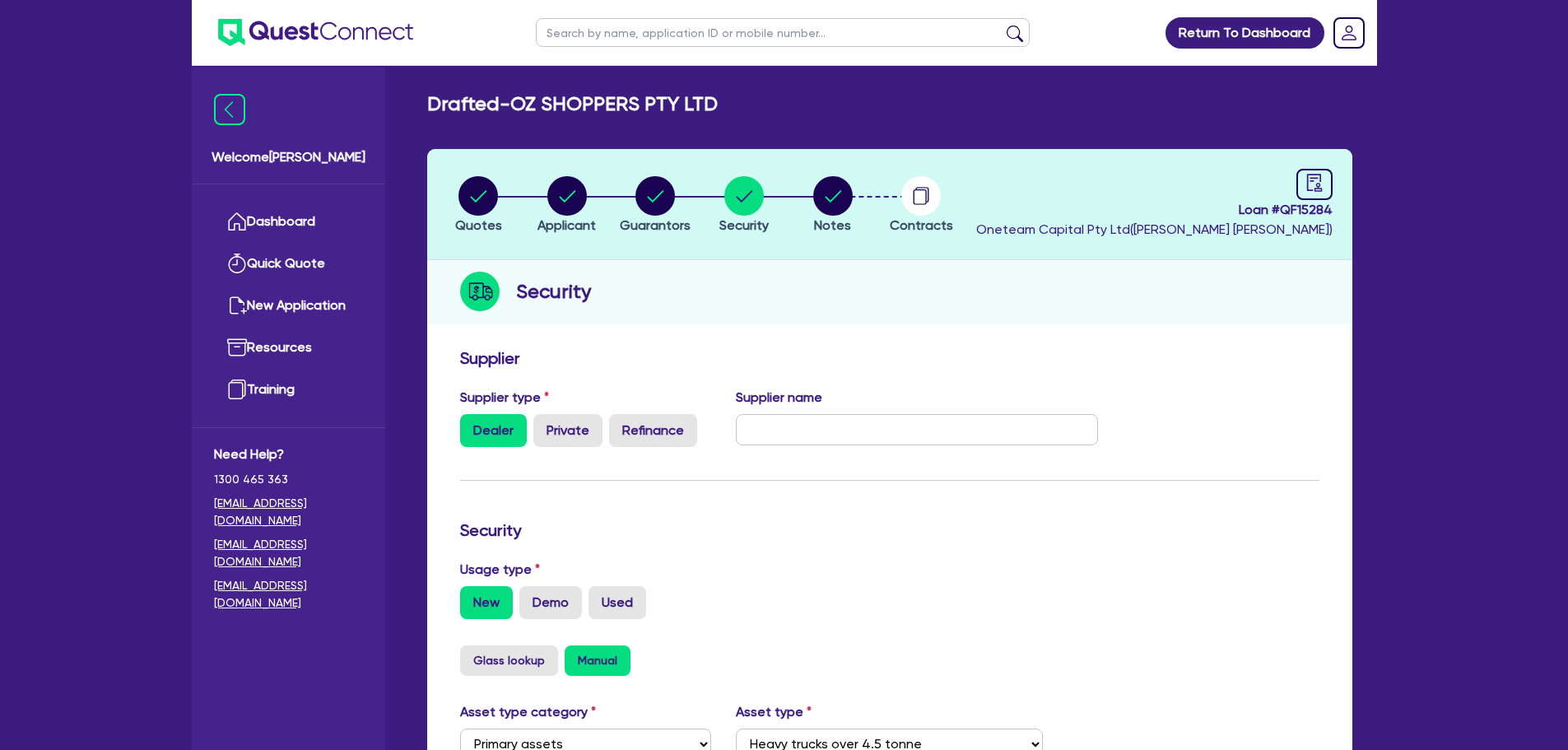
drag, startPoint x: 1053, startPoint y: 306, endPoint x: 960, endPoint y: 302, distance: 93.1
click at [961, 302] on div "Security" at bounding box center [890, 292] width 925 height 63
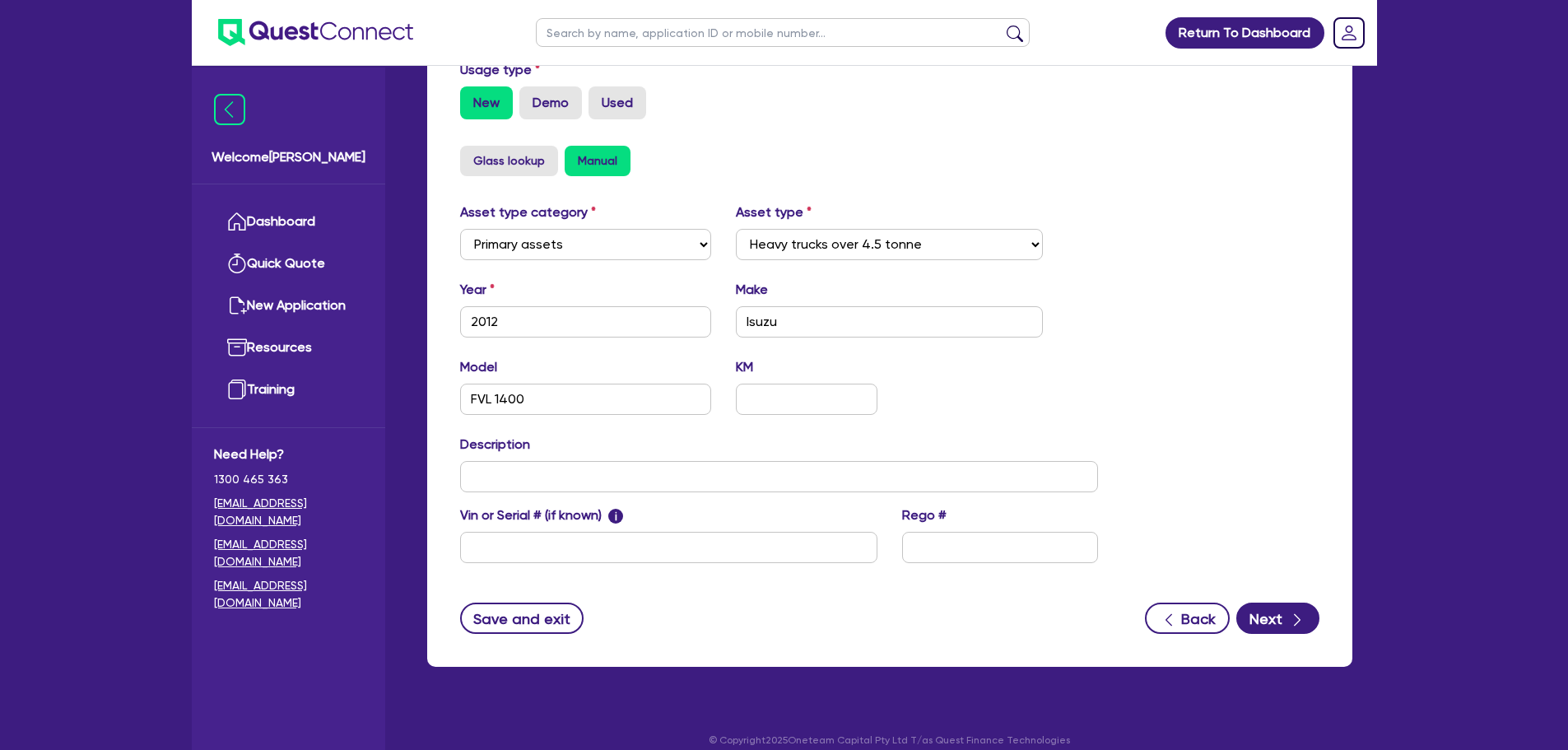
scroll to position [517, 0]
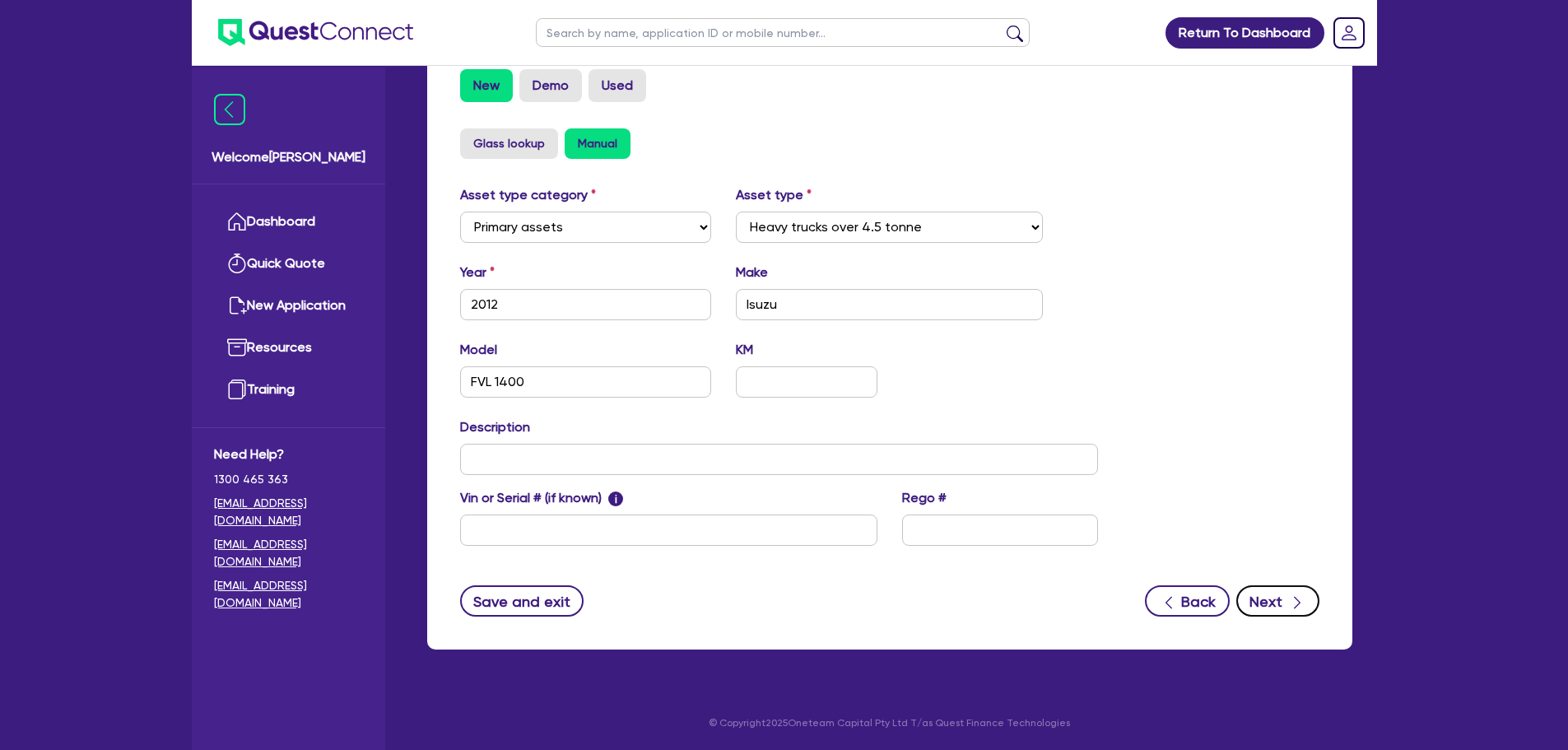
click at [1290, 597] on icon "button" at bounding box center [1297, 602] width 16 height 16
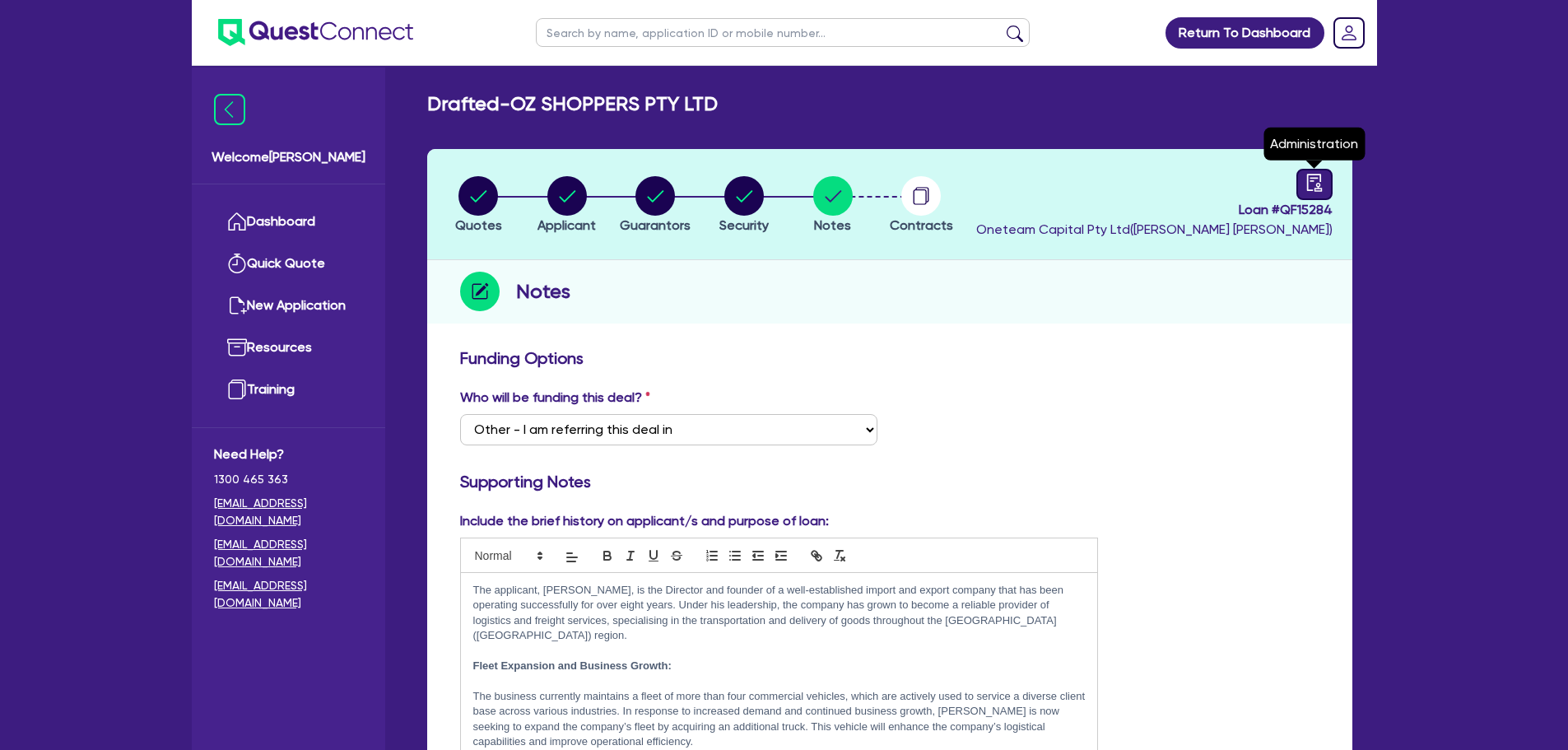
click at [1303, 188] on link at bounding box center [1314, 184] width 36 height 32
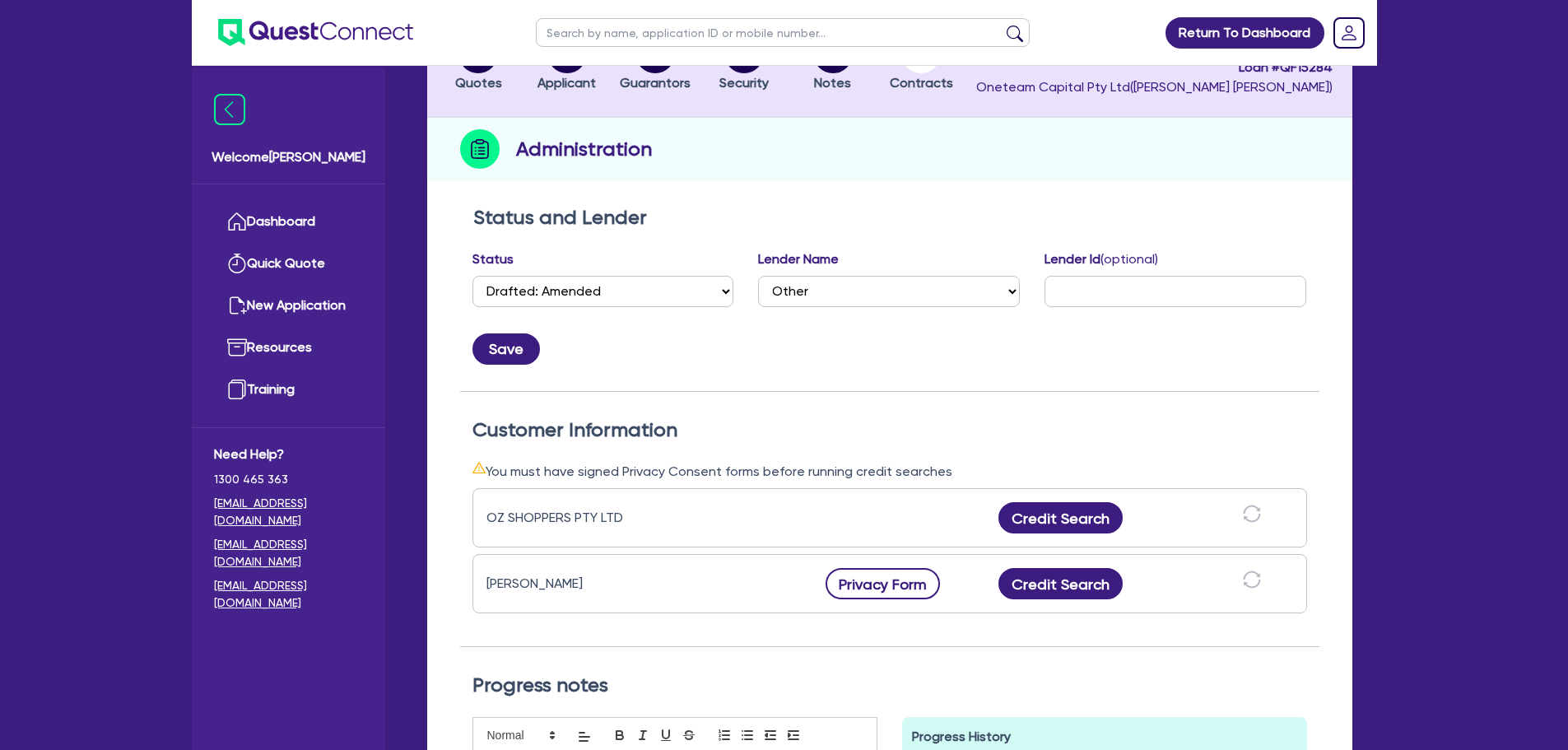
scroll to position [165, 0]
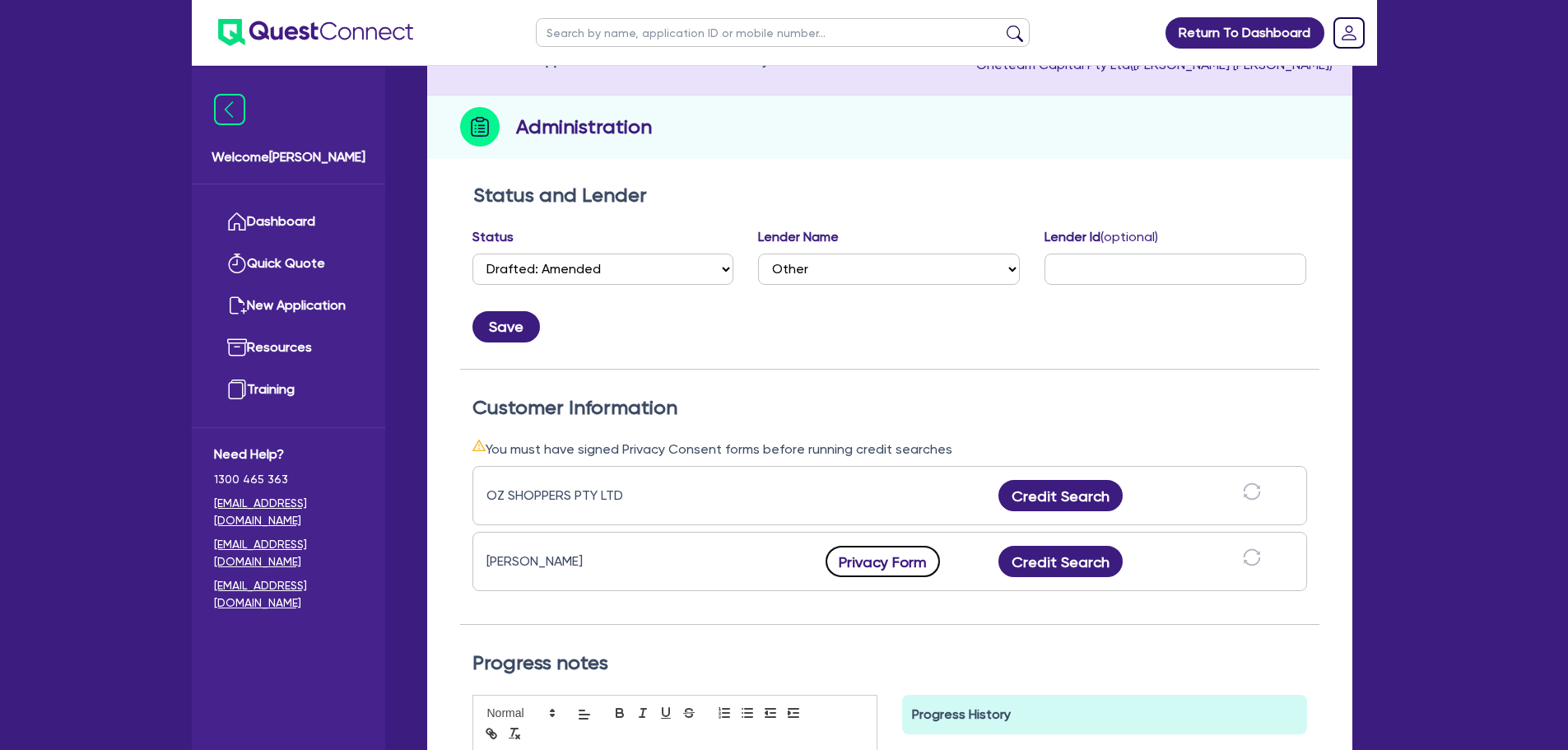
click at [879, 568] on button "Privacy Form" at bounding box center [882, 562] width 115 height 32
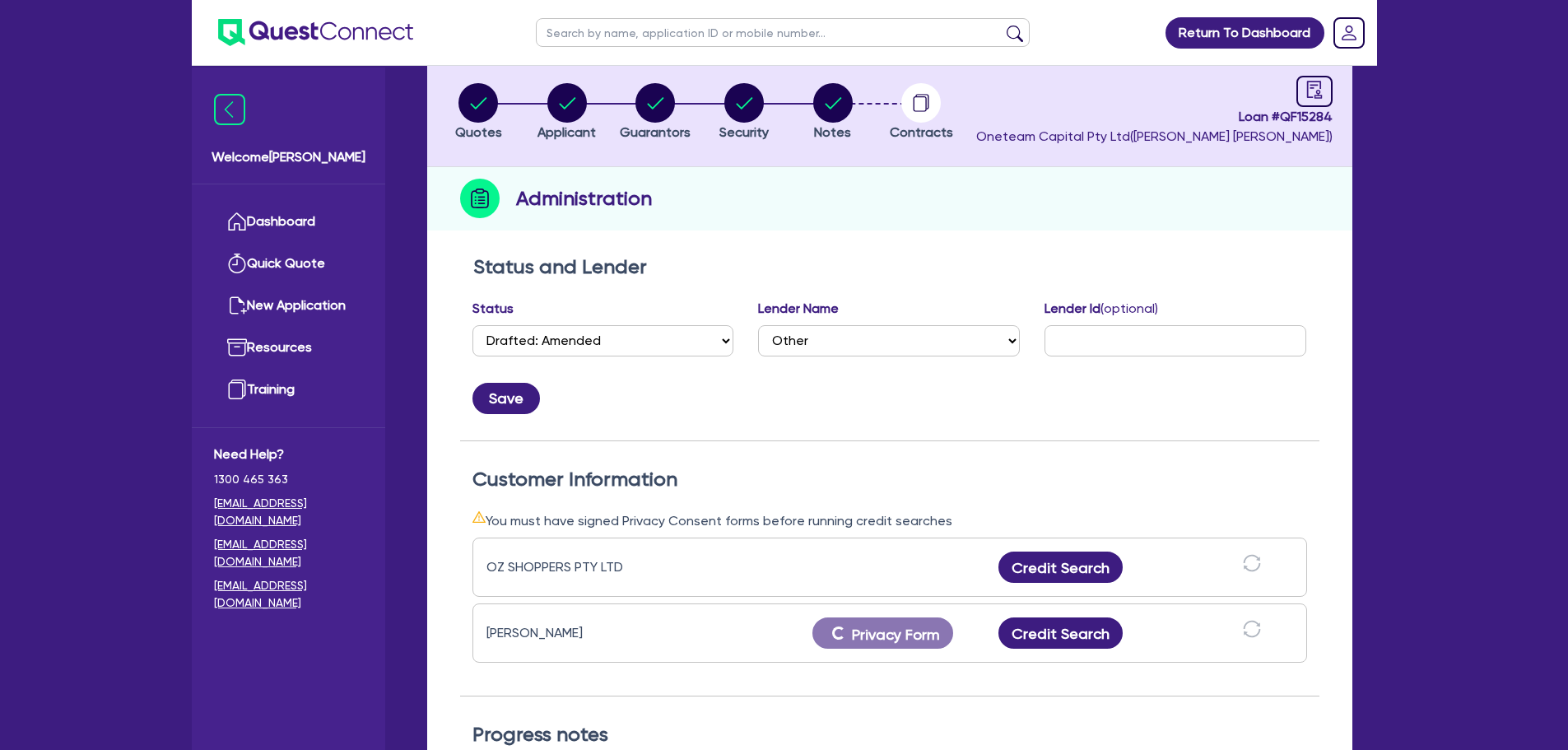
scroll to position [0, 0]
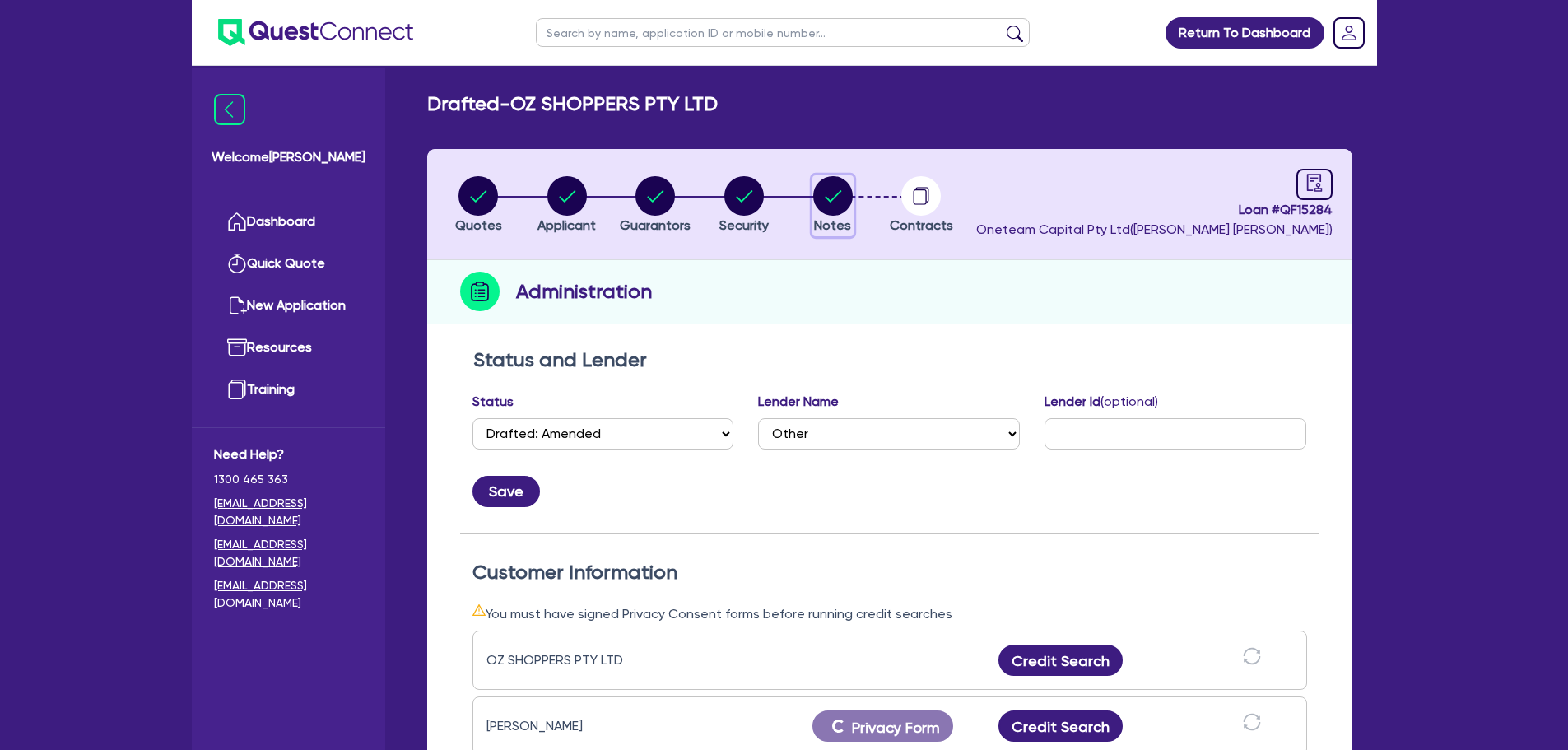
click at [833, 202] on circle "button" at bounding box center [833, 196] width 40 height 40
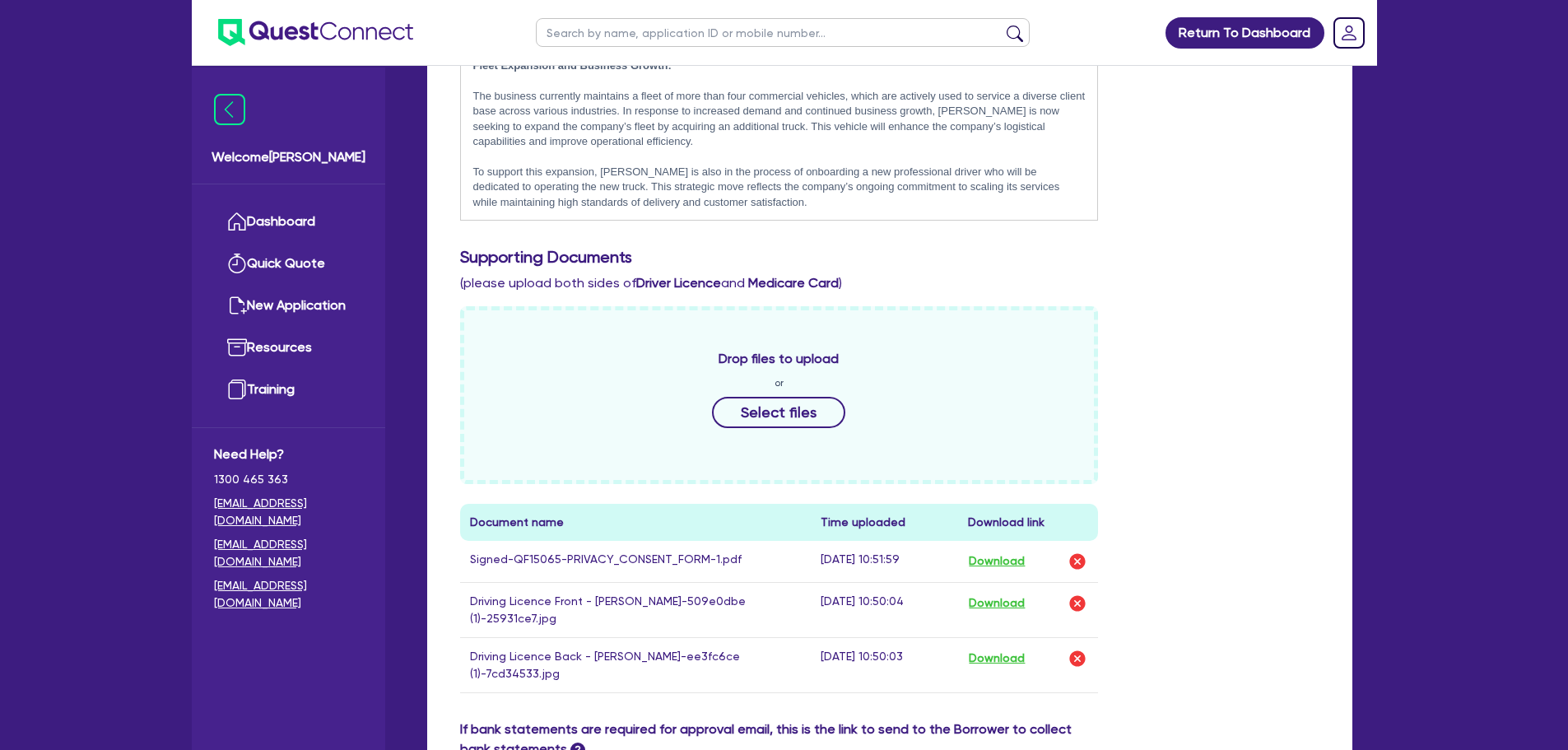
scroll to position [576, 0]
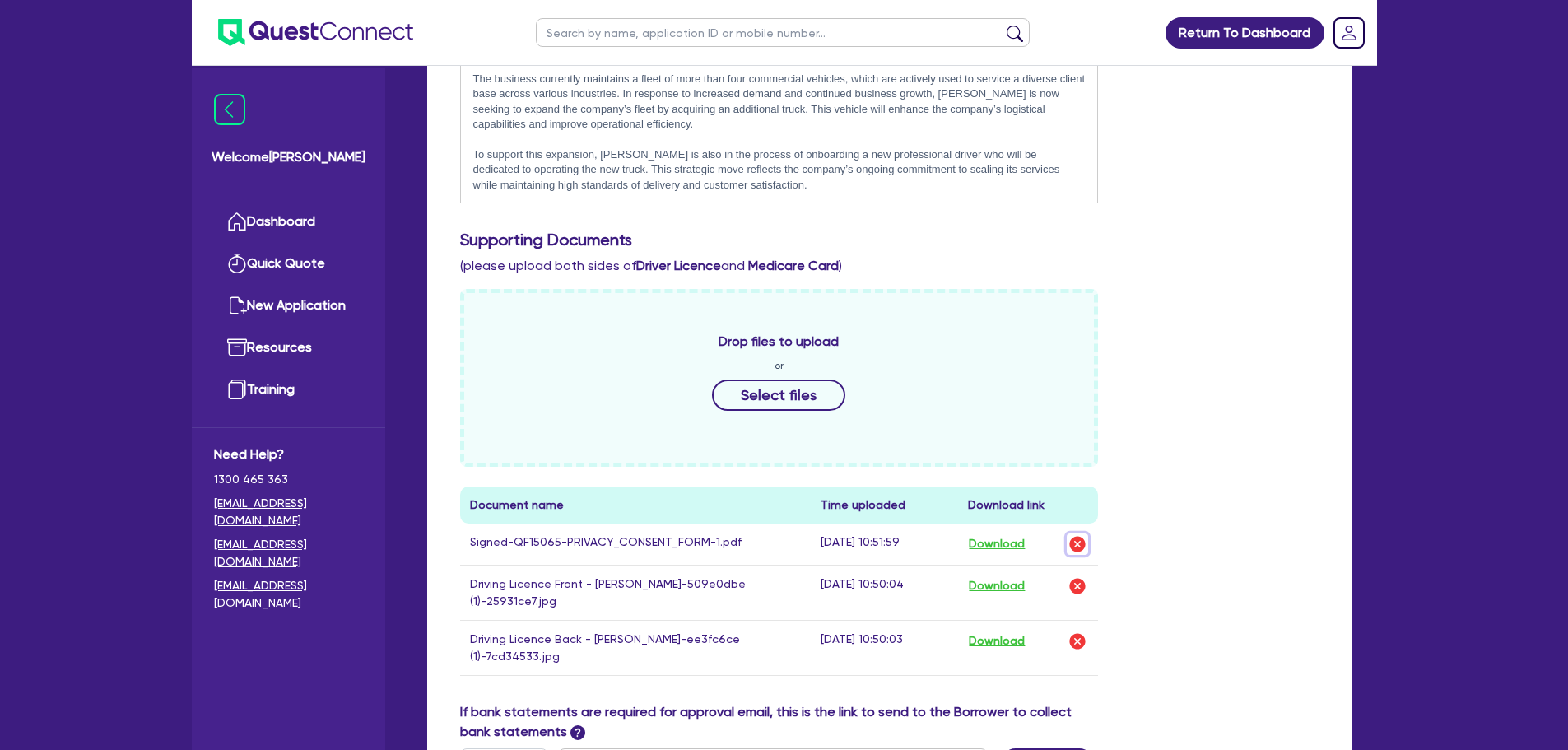
click at [1077, 544] on img "button" at bounding box center [1078, 544] width 20 height 20
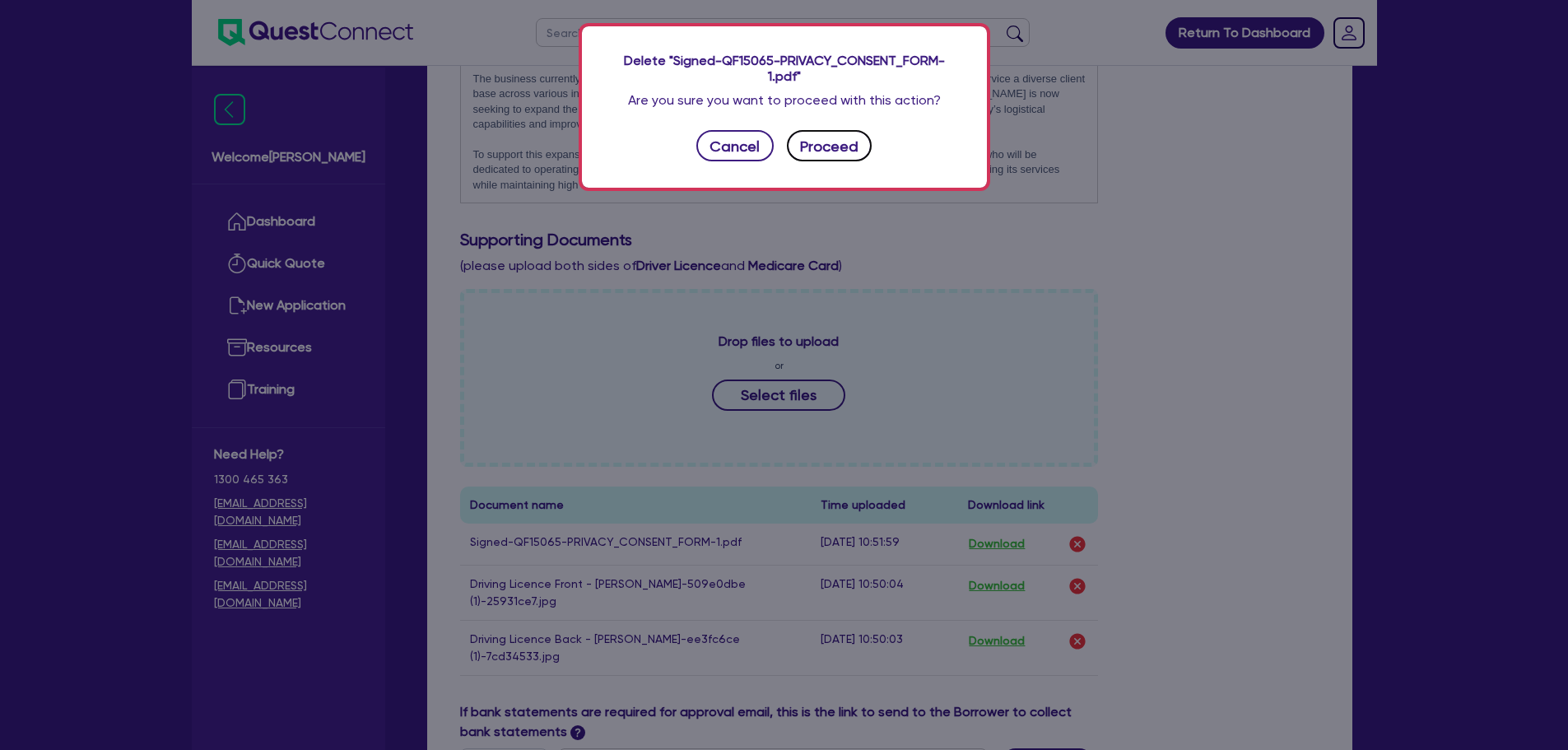
click at [811, 156] on button "Proceed" at bounding box center [830, 146] width 86 height 32
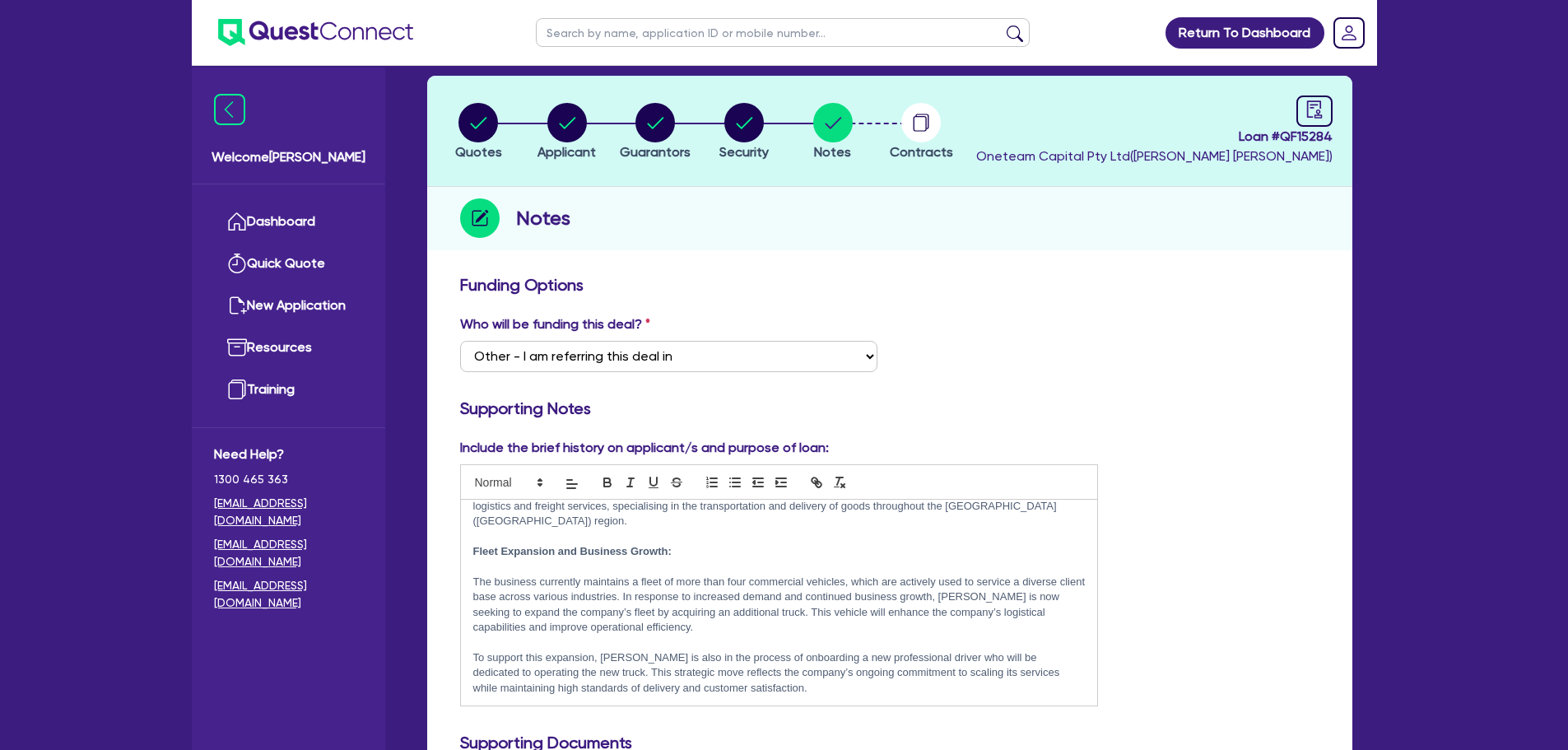
scroll to position [0, 0]
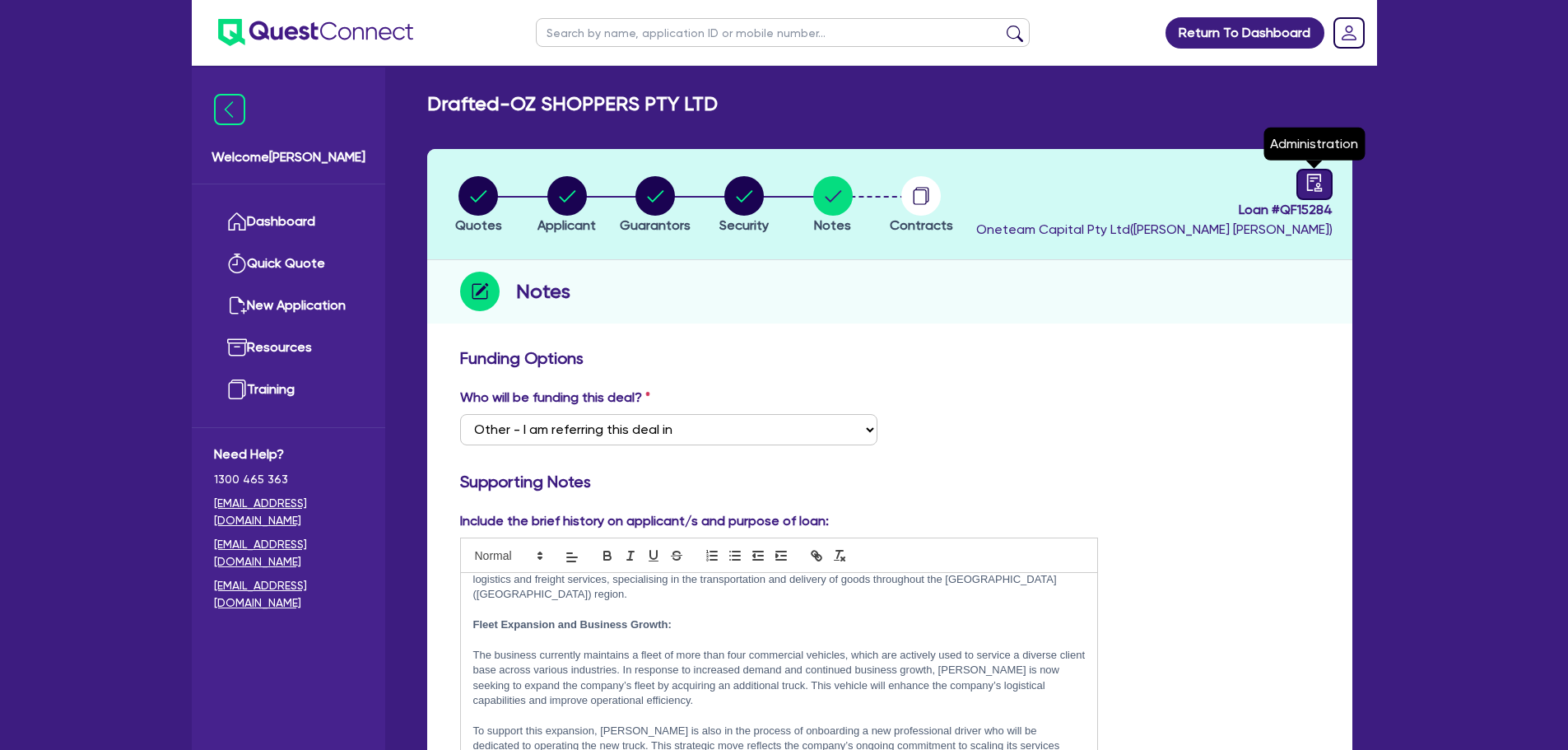
click at [1303, 176] on link at bounding box center [1314, 184] width 36 height 32
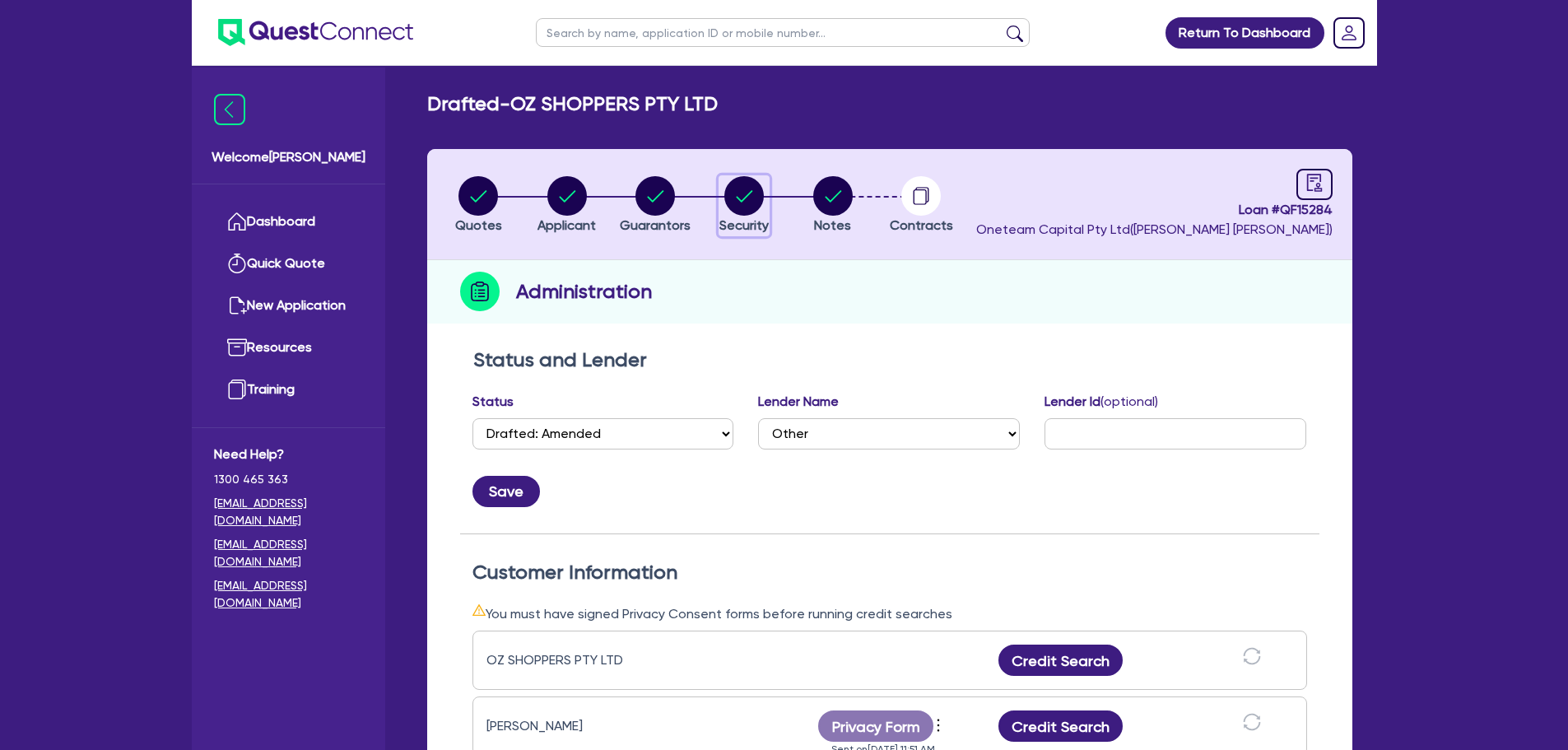
click at [742, 196] on circle "button" at bounding box center [745, 196] width 40 height 40
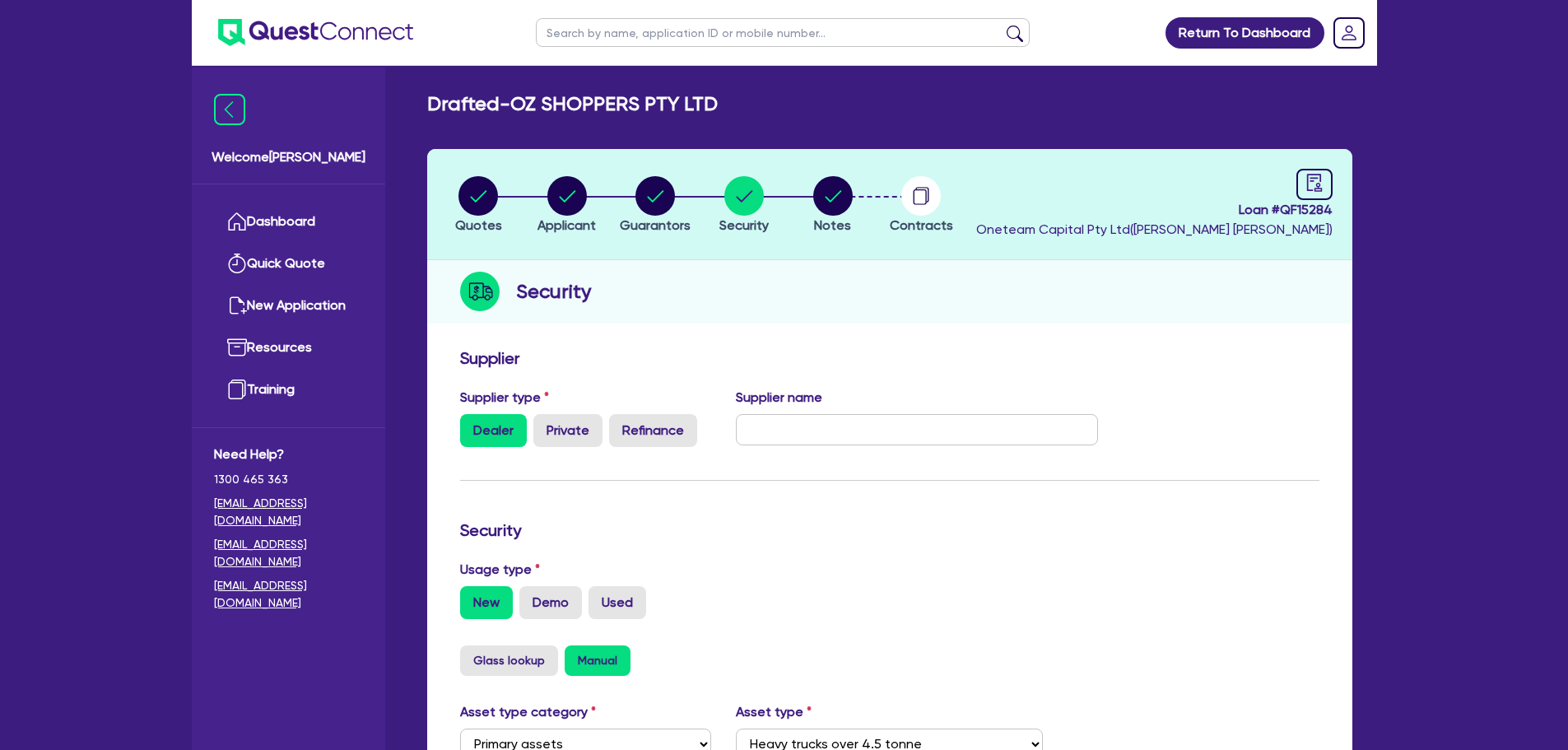
click at [810, 203] on li "Notes" at bounding box center [833, 205] width 89 height 58
click at [1321, 165] on header "Quotes Applicant Guarantors Security Notes Contracts Loan # QF15284 Oneteam Cap…" at bounding box center [890, 204] width 925 height 111
click at [1313, 170] on link at bounding box center [1314, 184] width 36 height 32
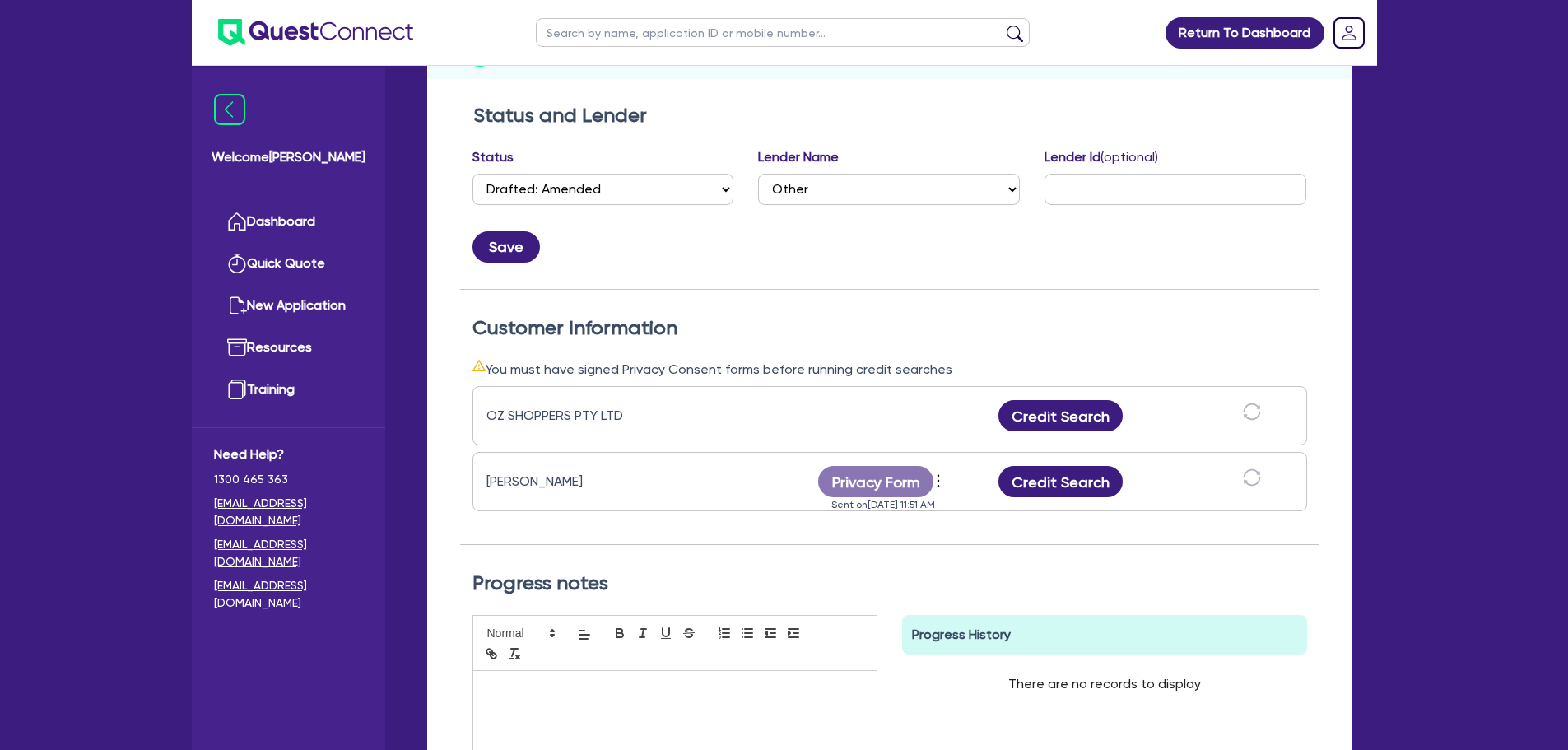
scroll to position [247, 0]
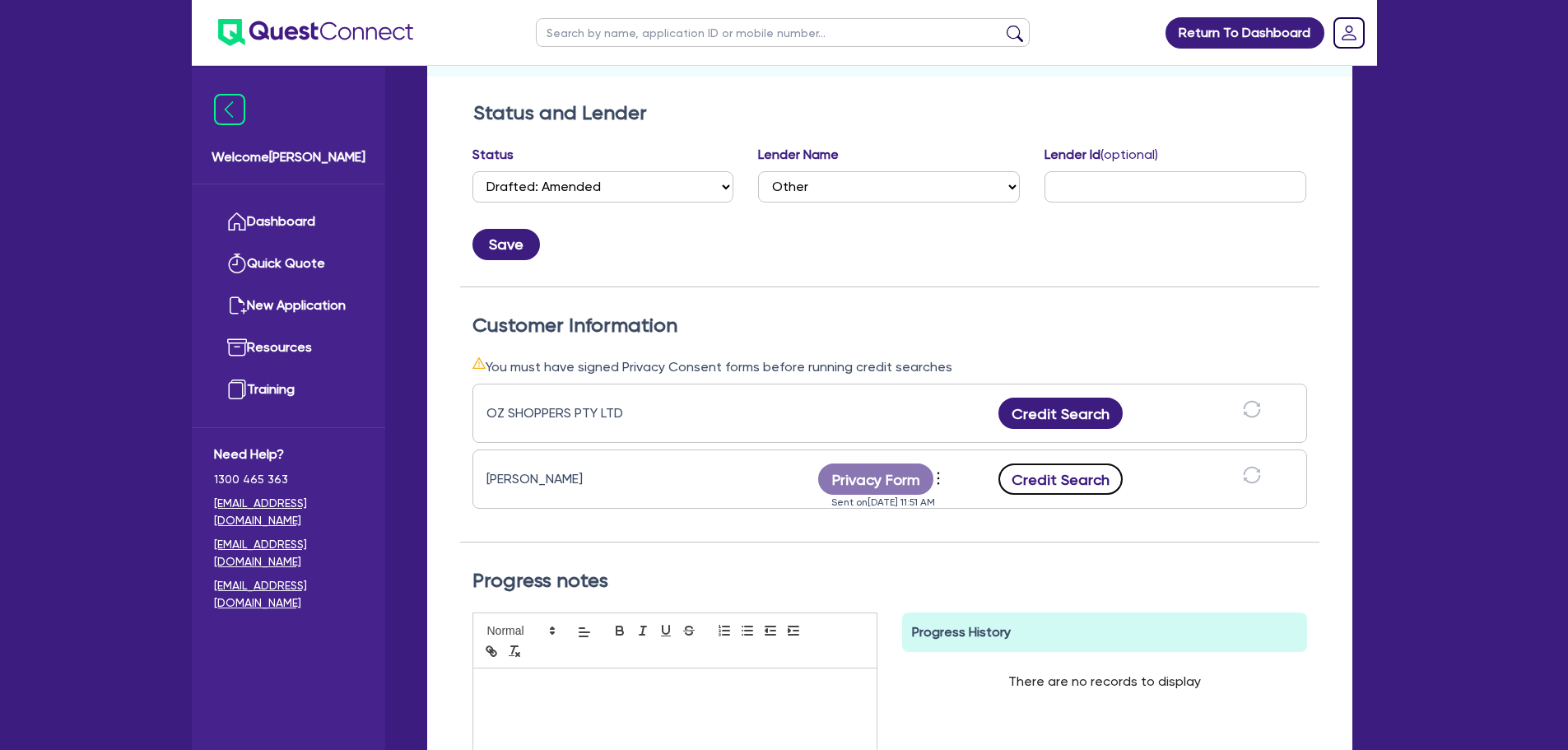
click at [1074, 480] on button "Credit Search" at bounding box center [1061, 479] width 125 height 32
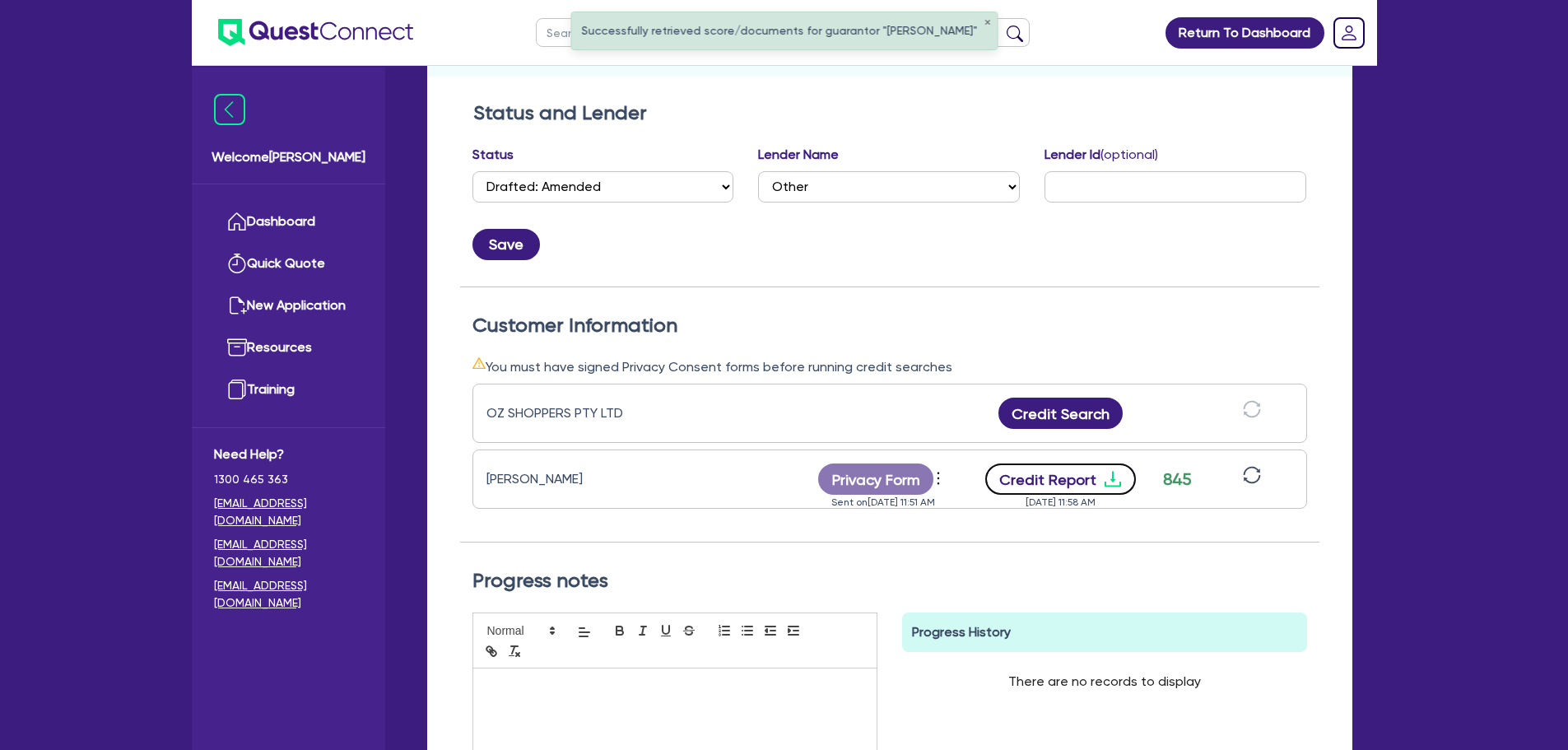
click at [1097, 467] on button "Credit Report" at bounding box center [1061, 479] width 150 height 32
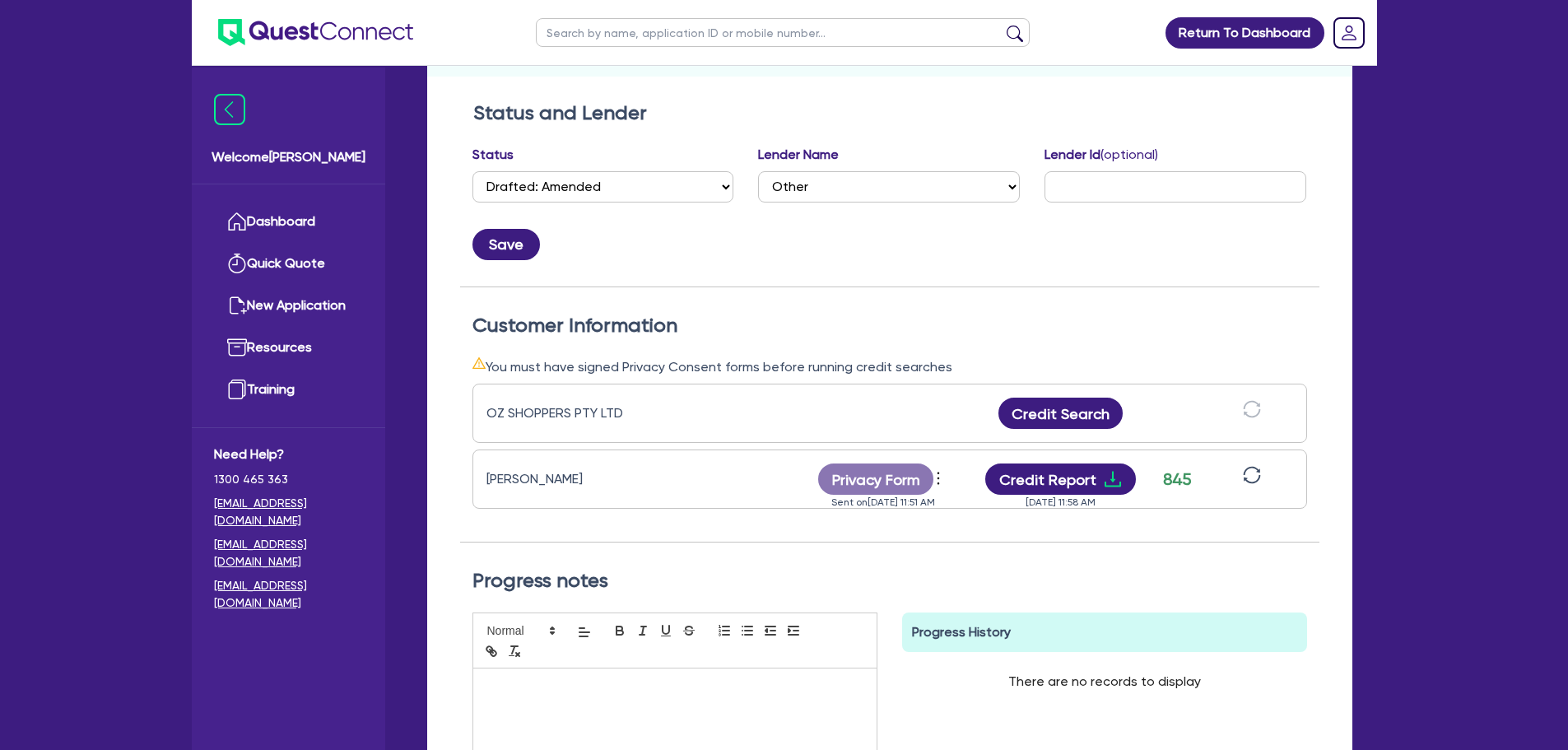
click at [681, 37] on input "text" at bounding box center [783, 33] width 494 height 29
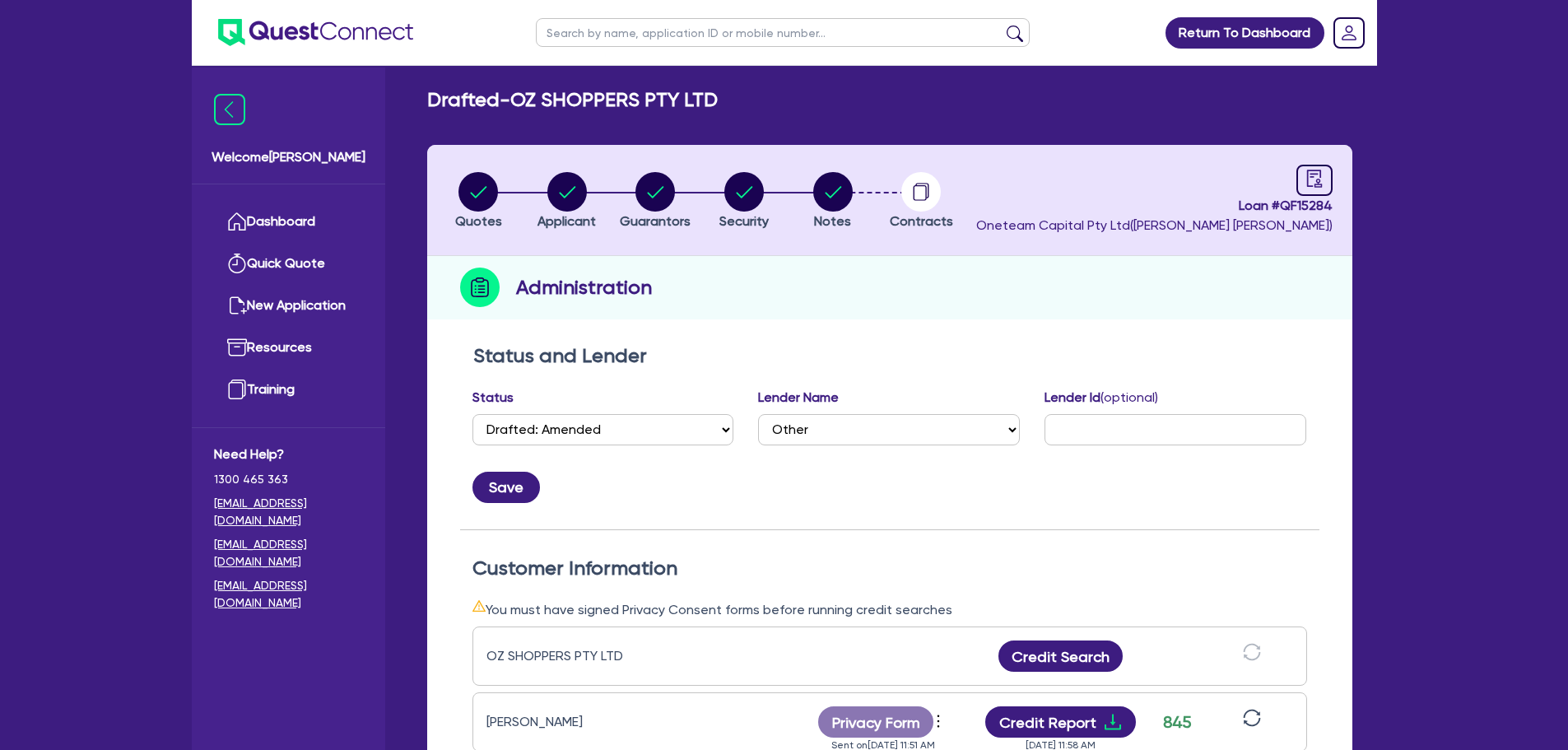
scroll to position [0, 0]
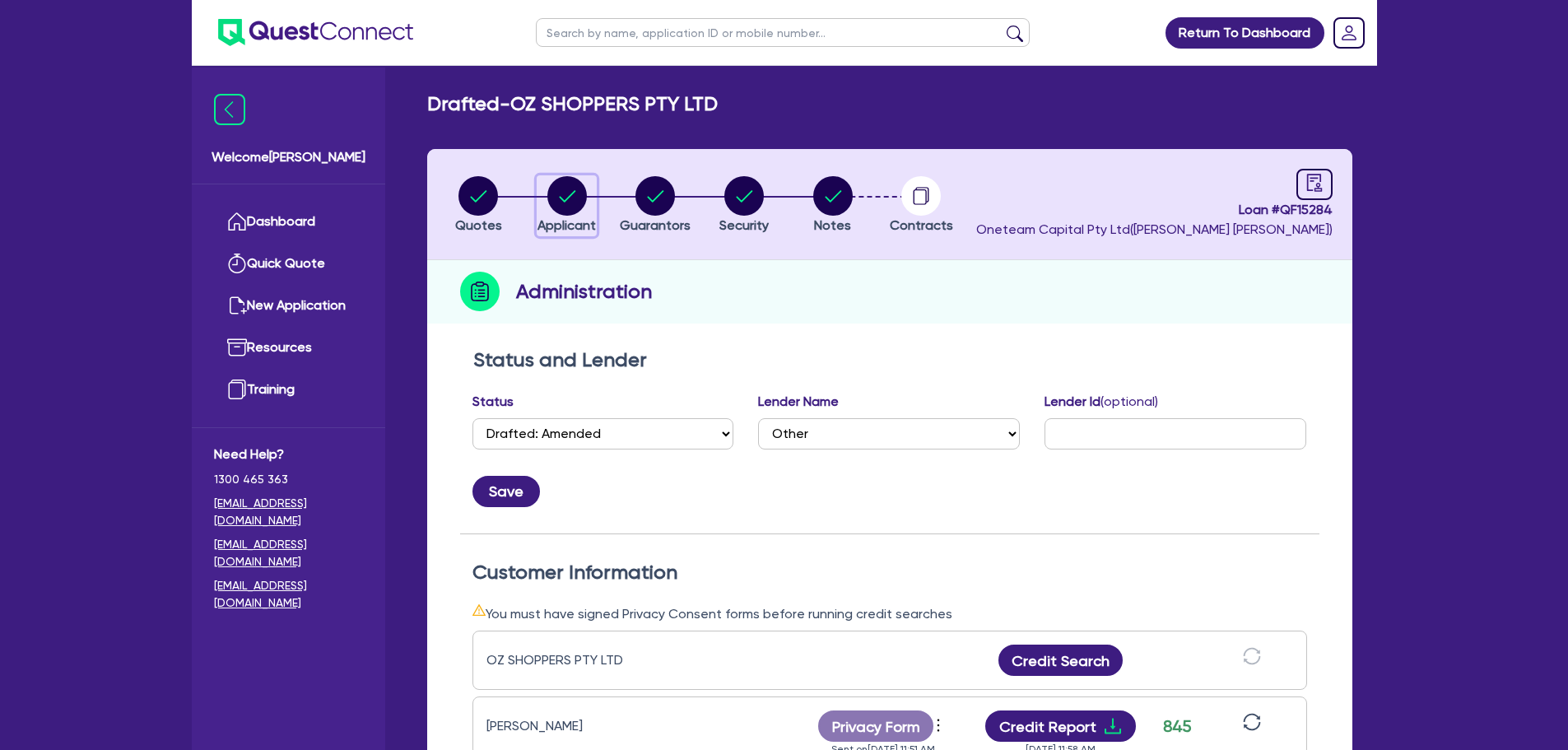
click at [569, 196] on icon "button" at bounding box center [567, 196] width 40 height 40
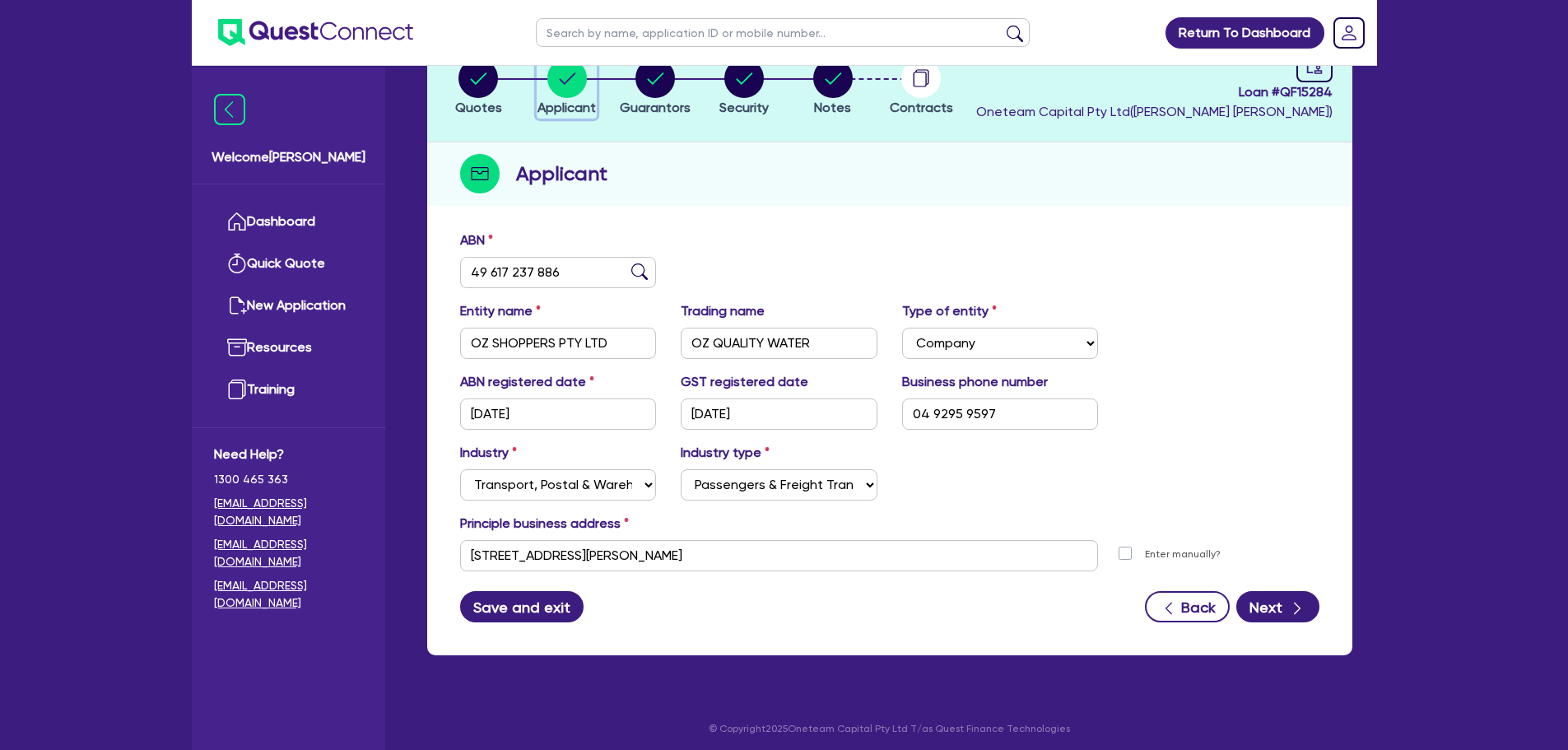
scroll to position [123, 0]
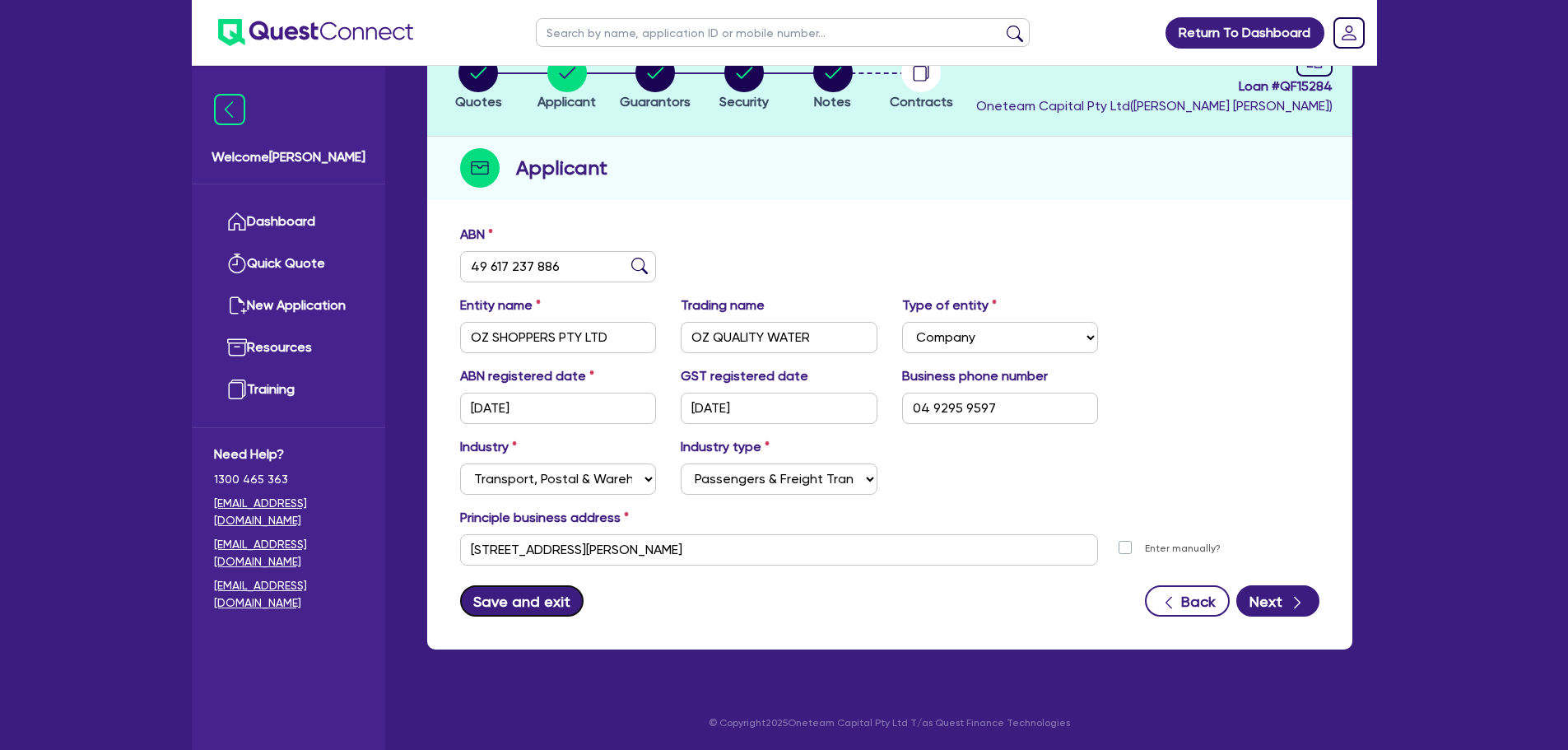
click at [529, 609] on button "Save and exit" at bounding box center [522, 601] width 124 height 32
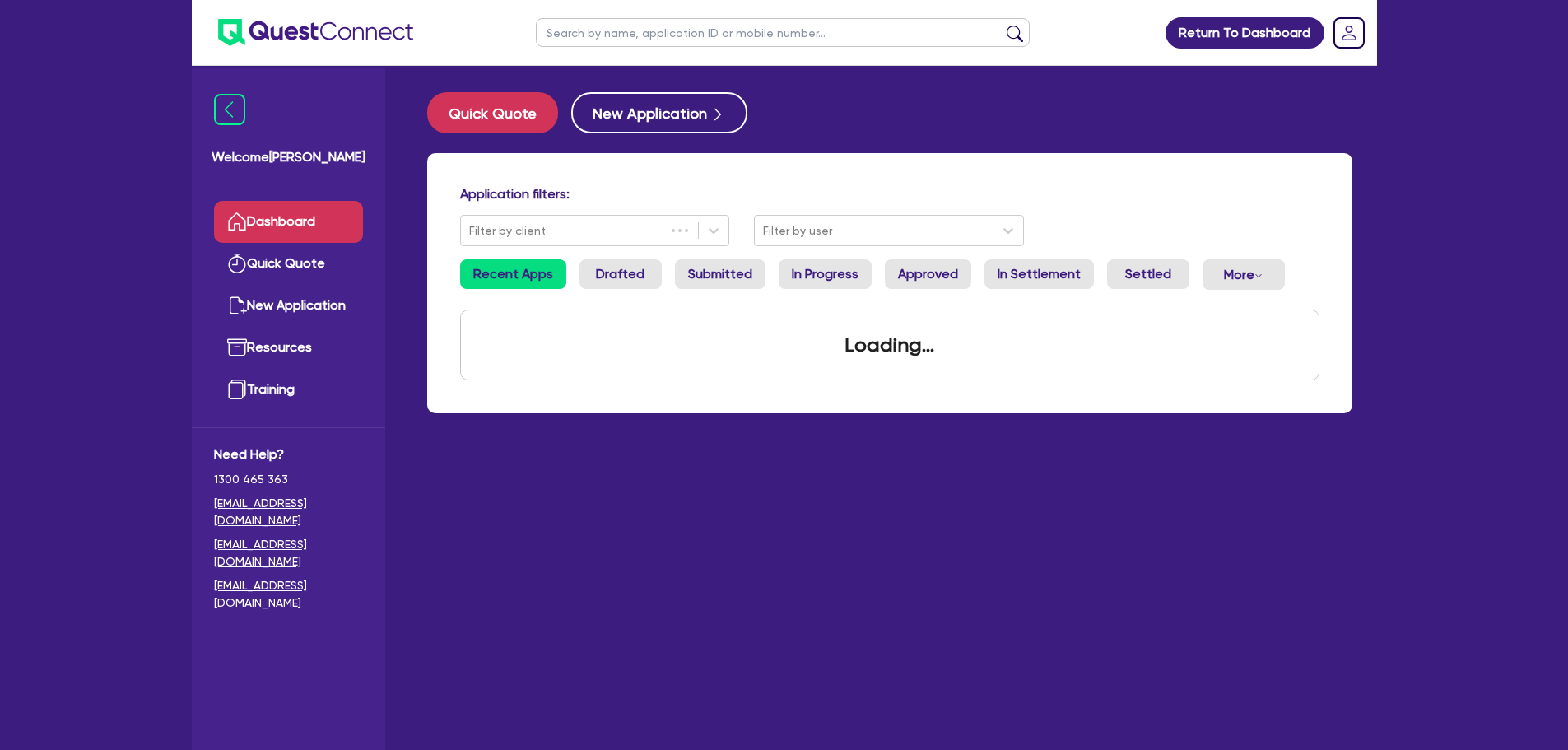
click at [716, 24] on input "text" at bounding box center [783, 33] width 494 height 29
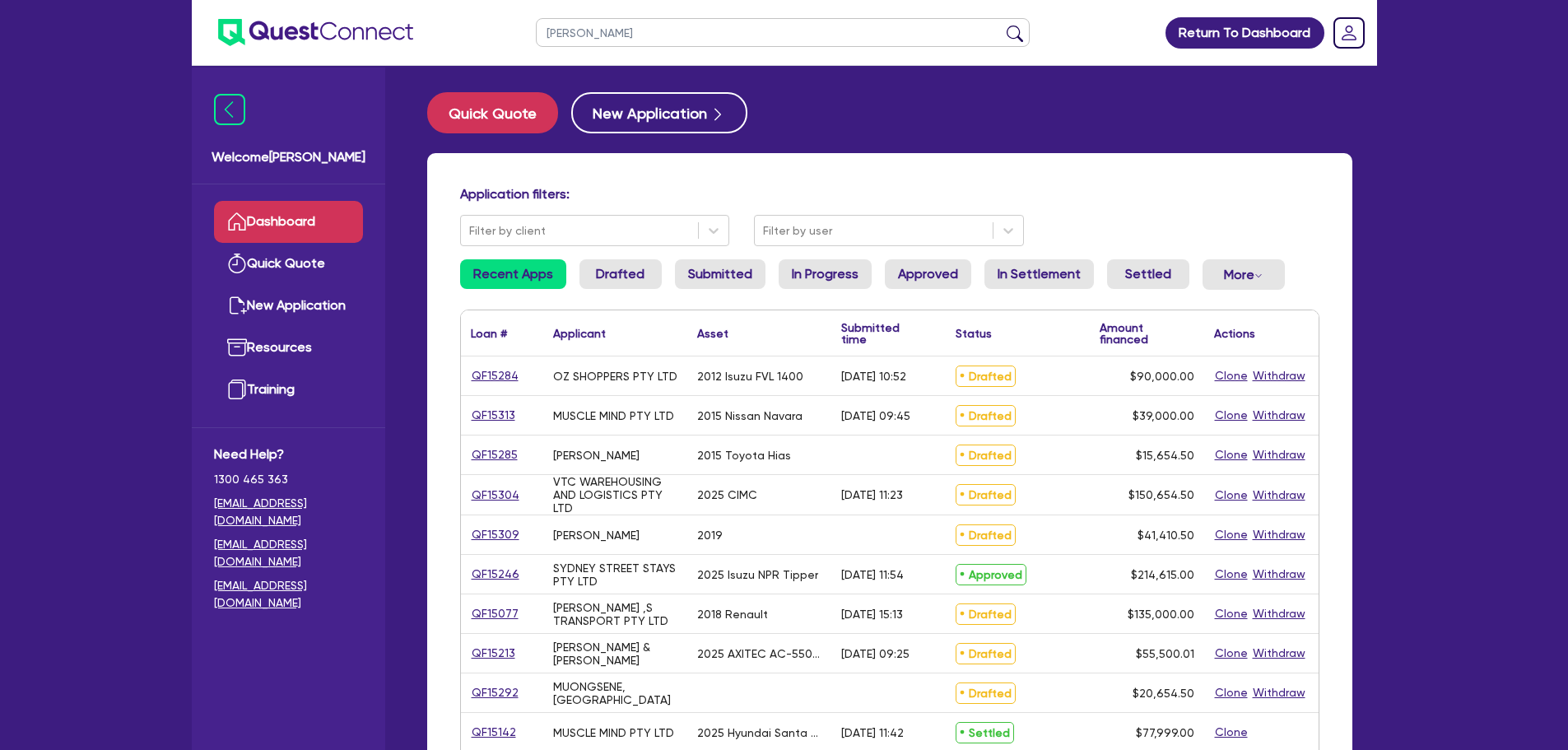
click at [1002, 24] on button "submit" at bounding box center [1015, 35] width 26 height 23
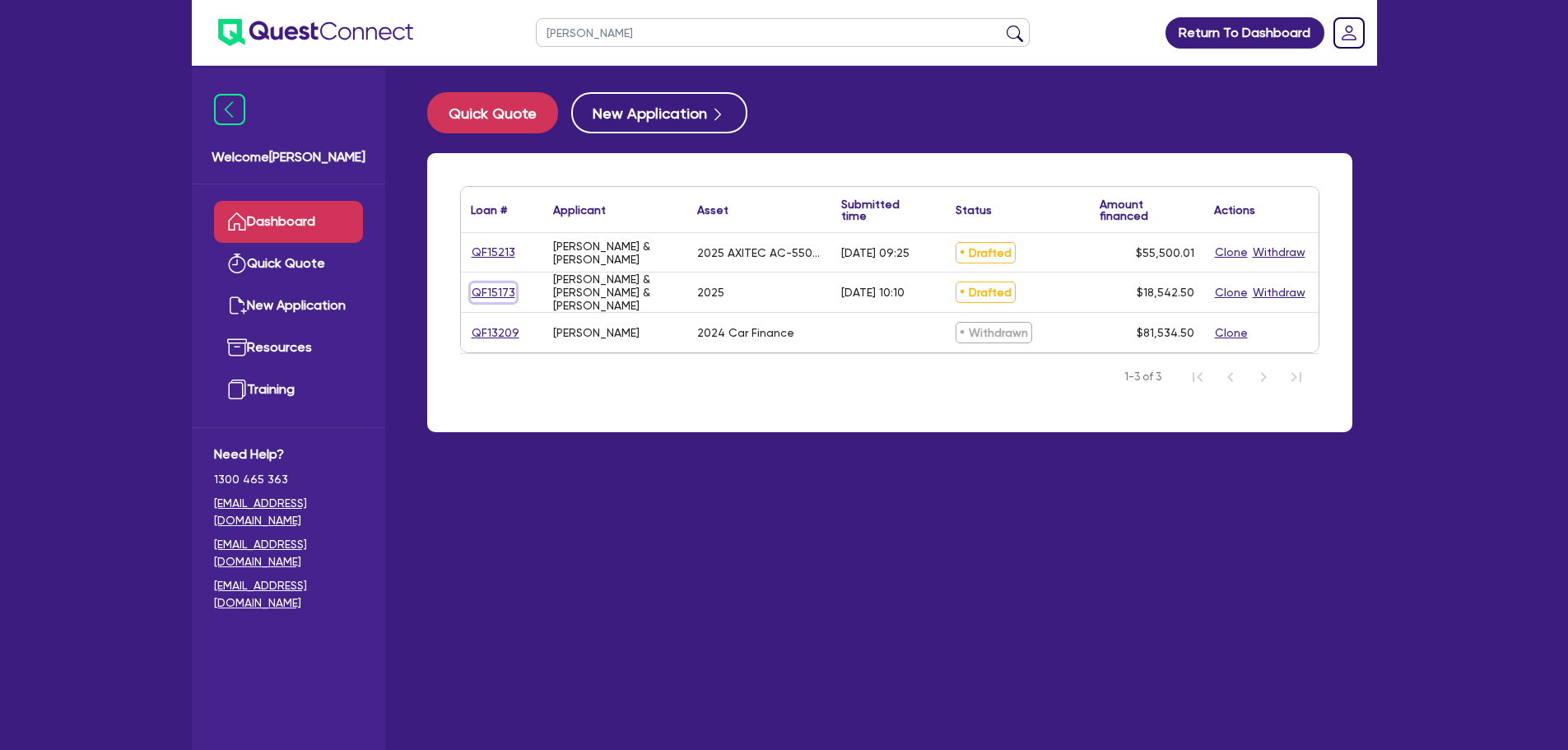
click at [499, 293] on link "QF15173" at bounding box center [494, 293] width 45 height 19
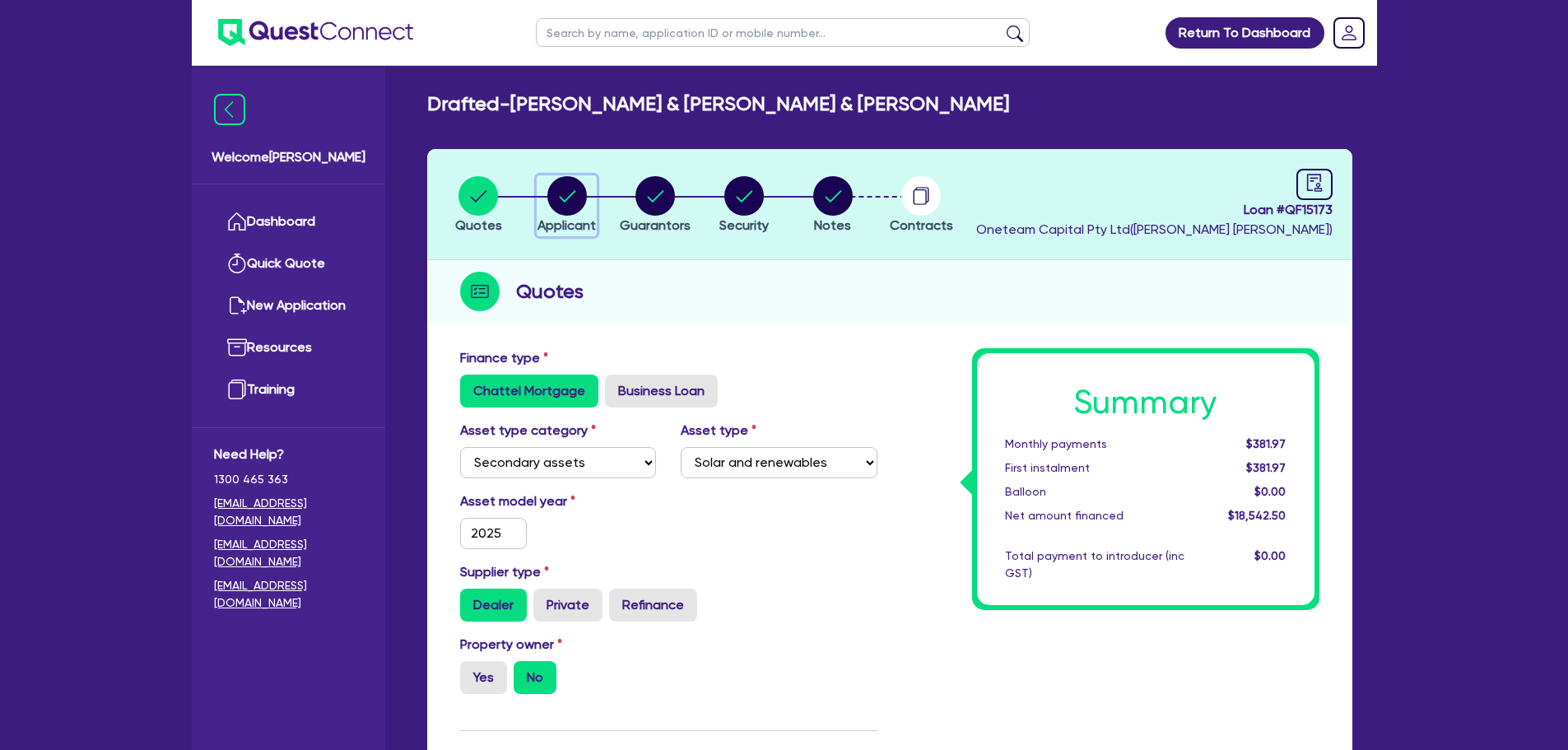
click at [572, 201] on circle "button" at bounding box center [567, 196] width 40 height 40
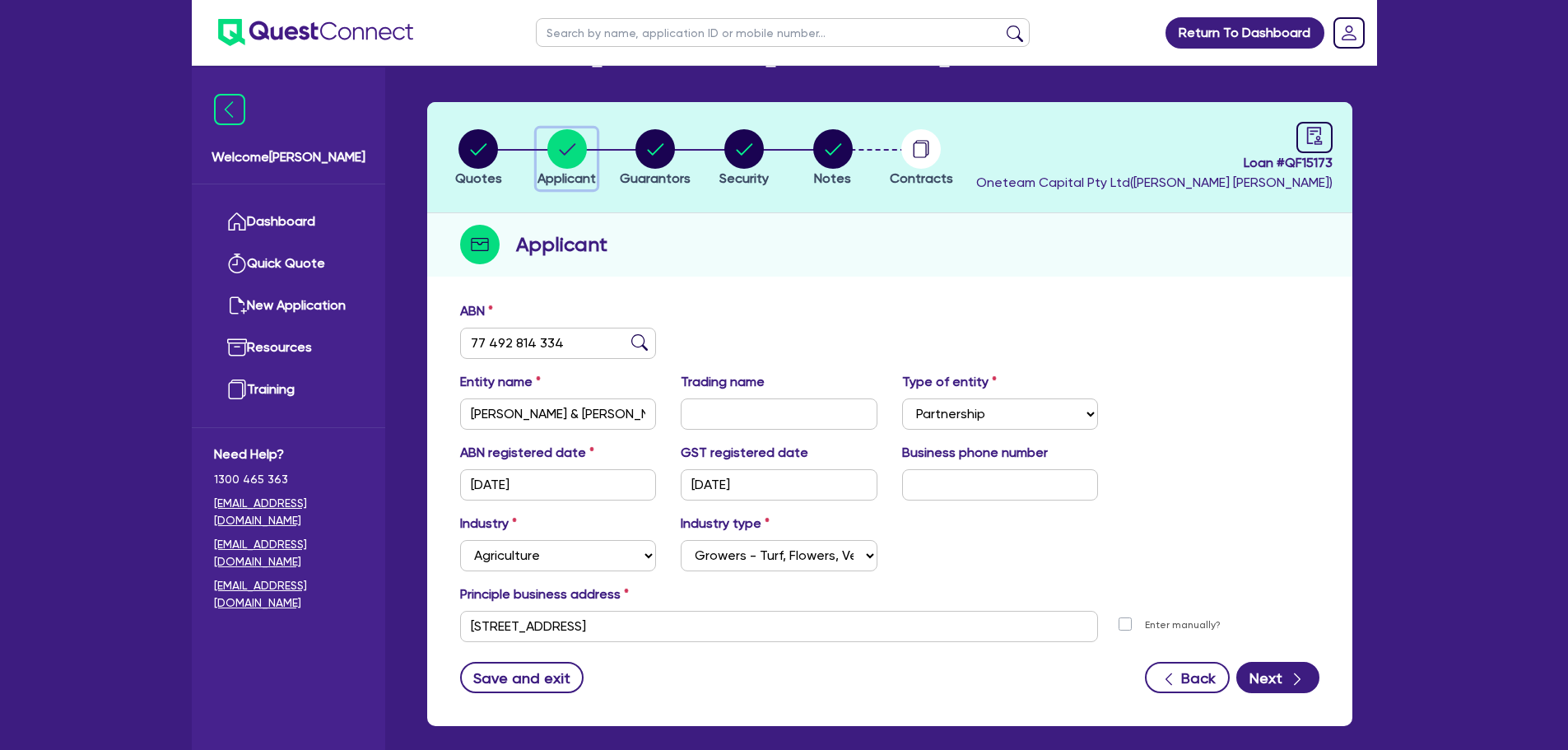
scroll to position [82, 0]
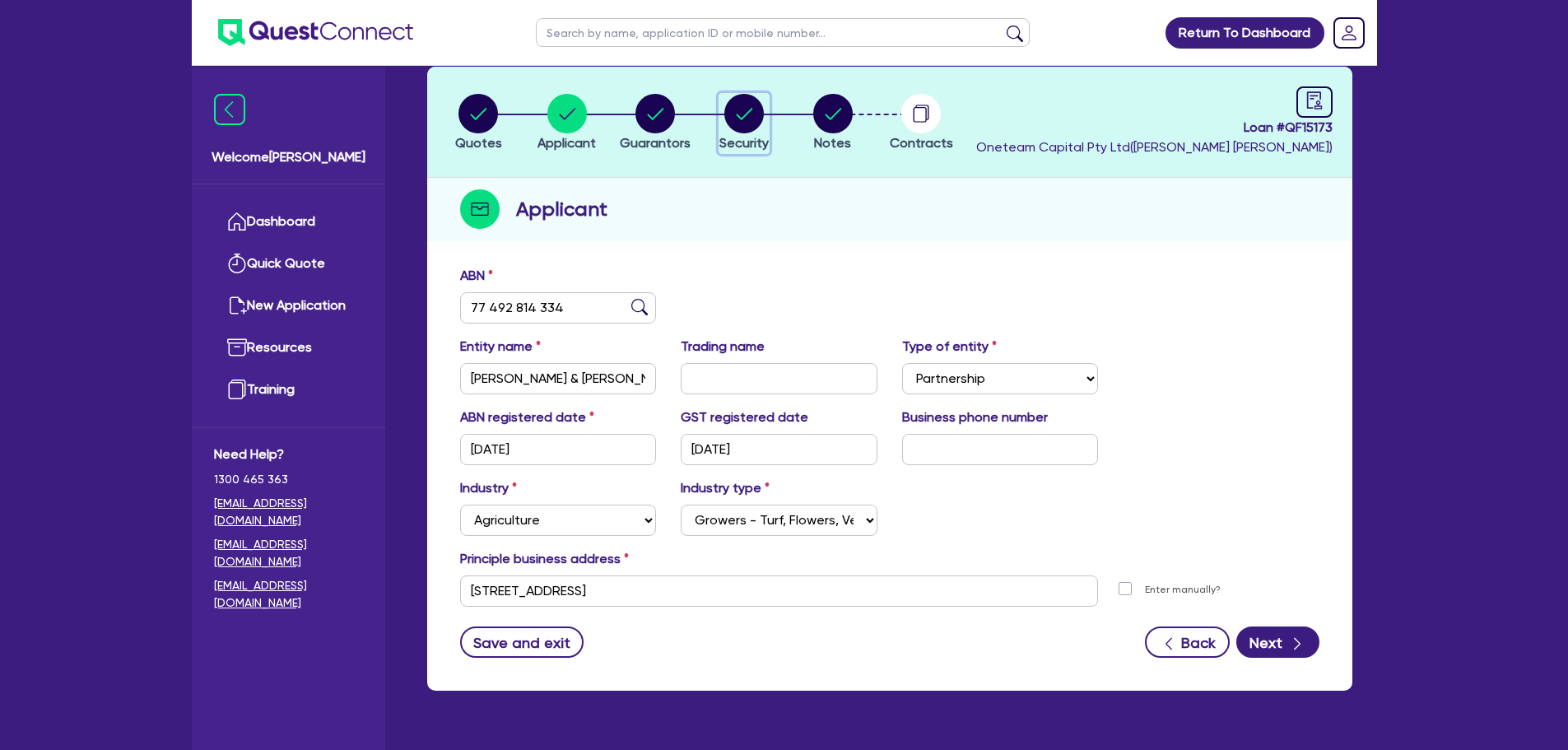
click at [731, 114] on circle "button" at bounding box center [745, 114] width 40 height 40
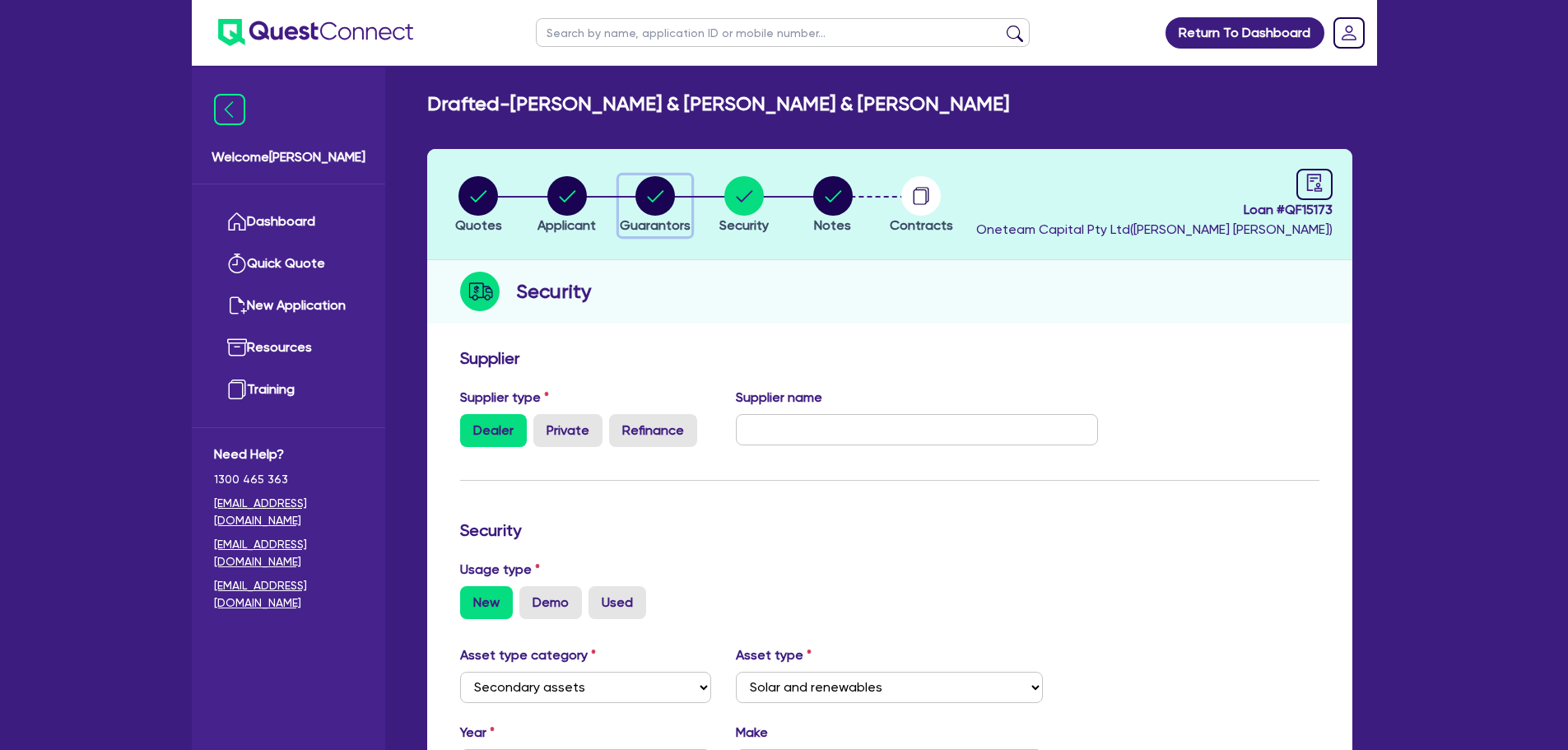
click at [659, 185] on circle "button" at bounding box center [656, 196] width 40 height 40
